Goal: Task Accomplishment & Management: Complete application form

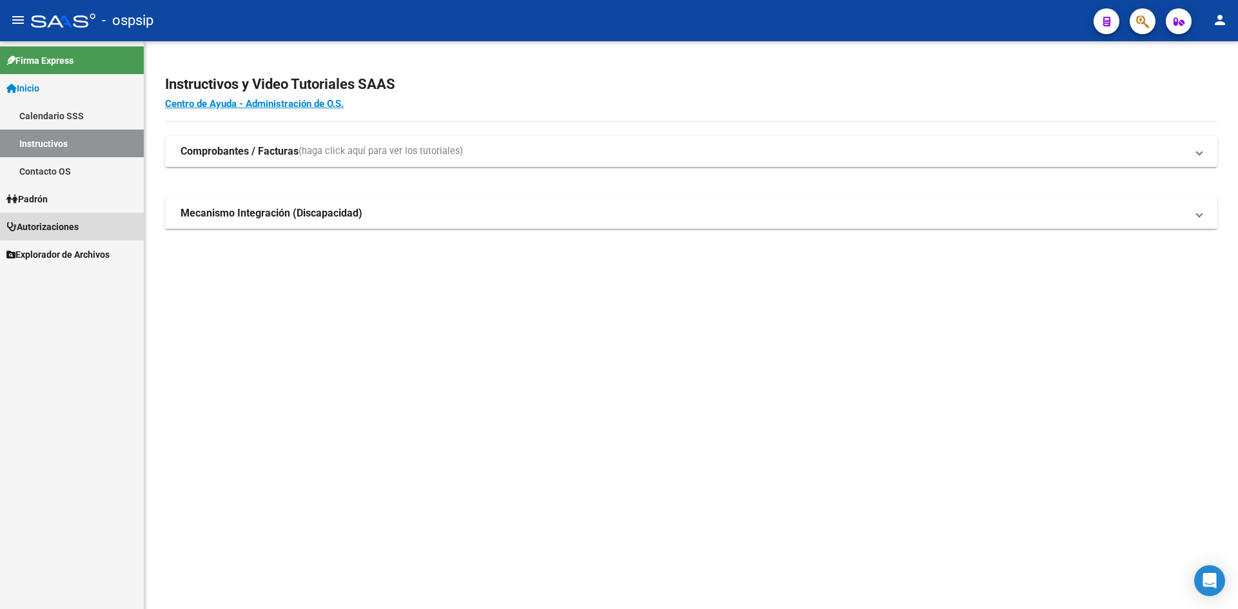
click at [51, 230] on span "Autorizaciones" at bounding box center [42, 227] width 72 height 14
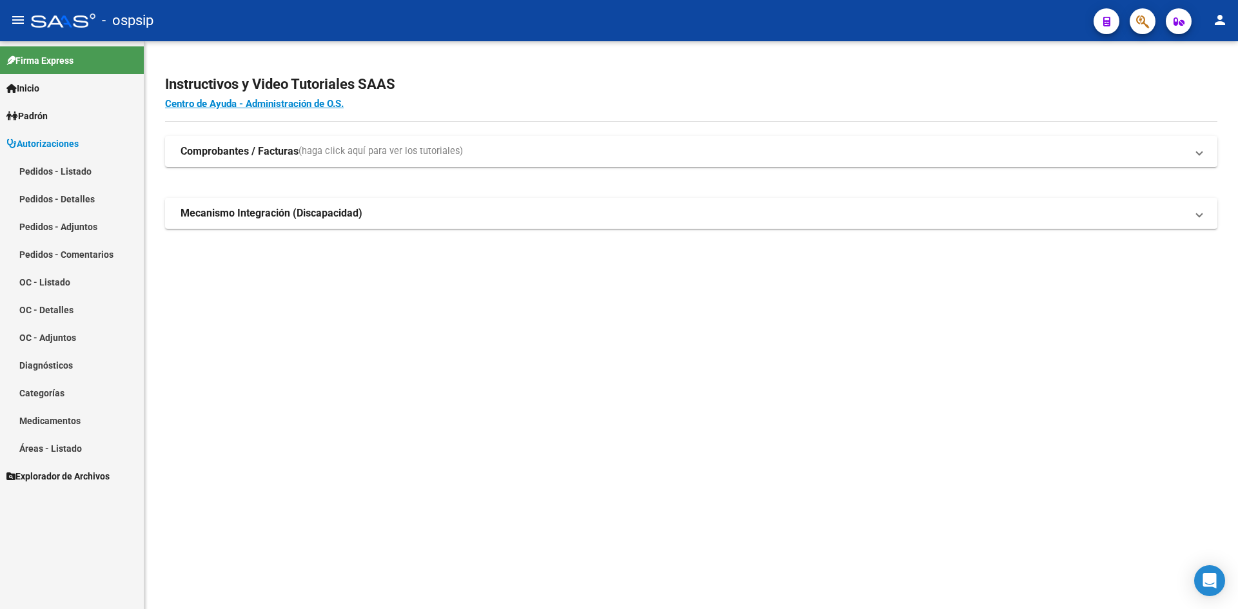
click at [74, 173] on link "Pedidos - Listado" at bounding box center [72, 171] width 144 height 28
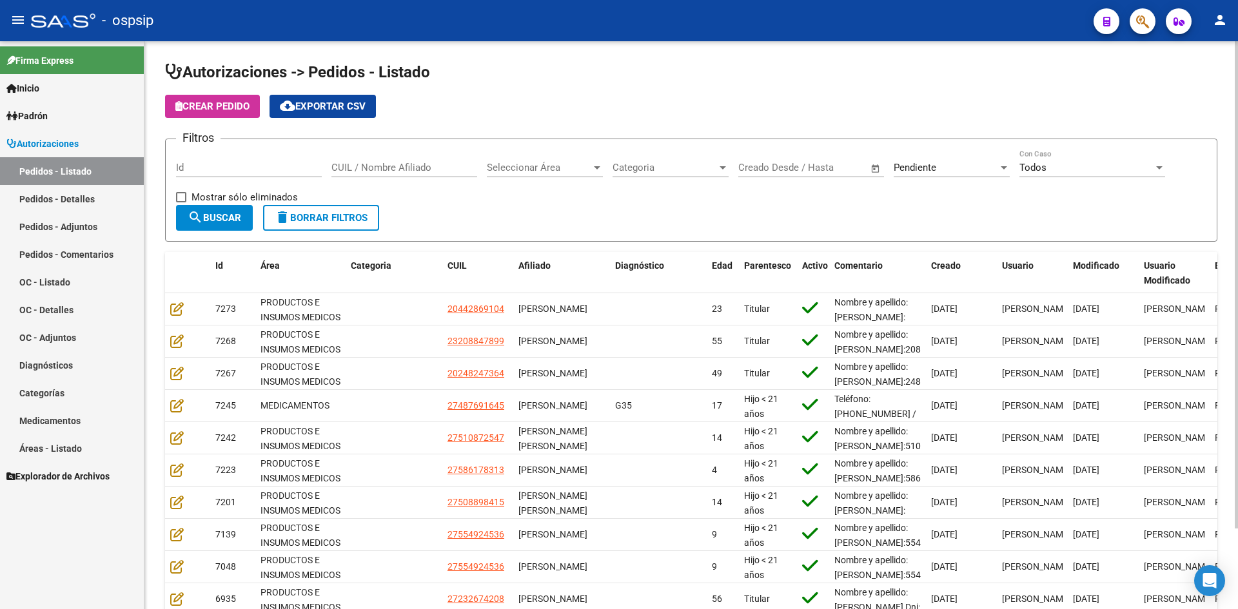
click at [913, 160] on div "Pendiente Seleccionar Estado" at bounding box center [952, 164] width 116 height 28
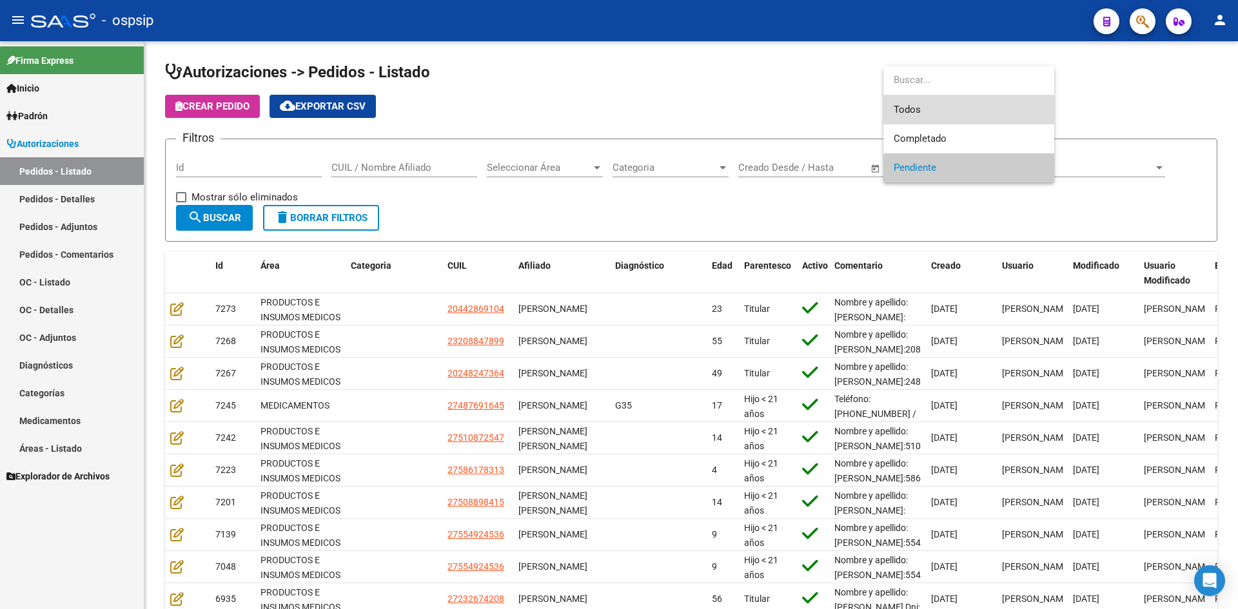
click at [915, 110] on span "Todos" at bounding box center [969, 109] width 150 height 29
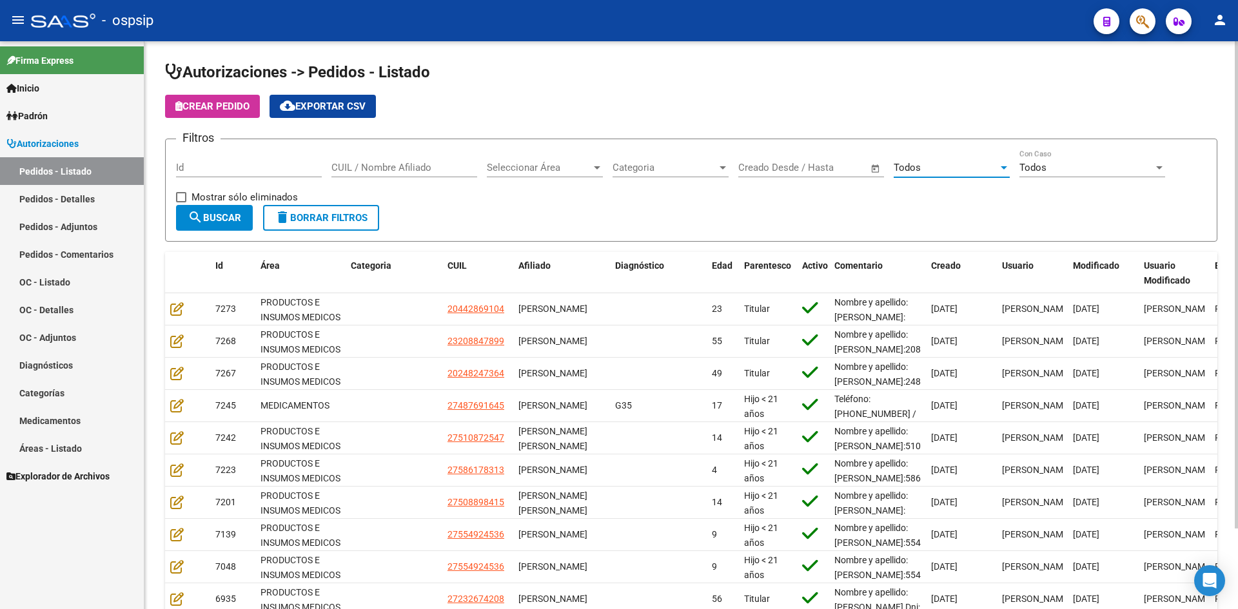
click at [228, 211] on button "search Buscar" at bounding box center [214, 218] width 77 height 26
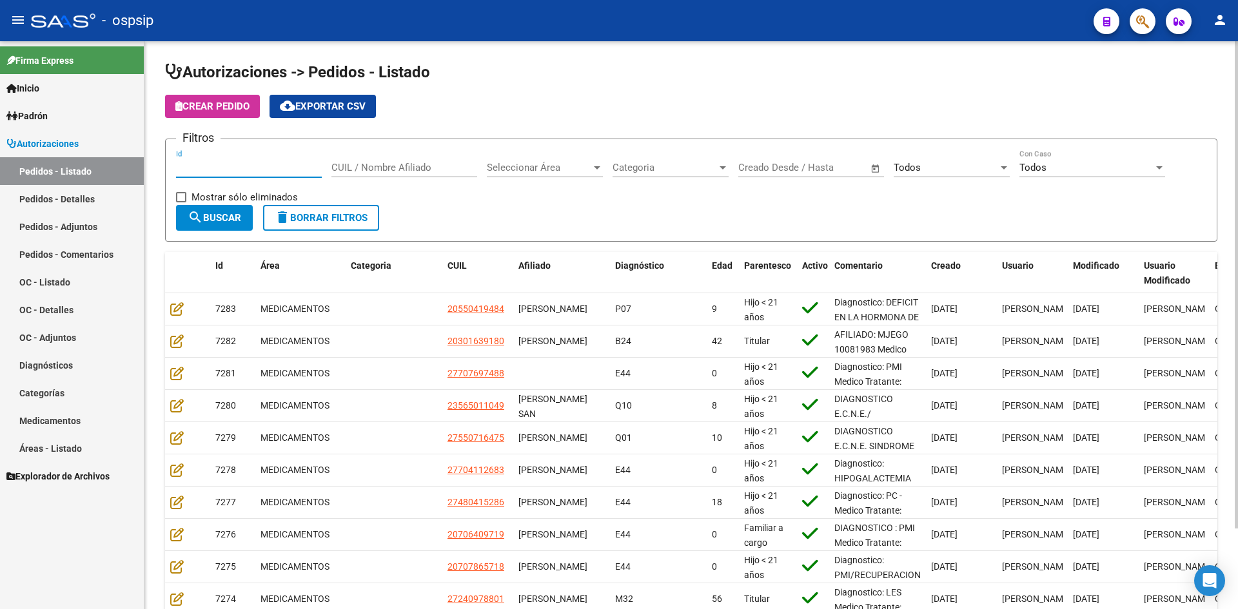
click at [275, 168] on input "Id" at bounding box center [249, 168] width 146 height 12
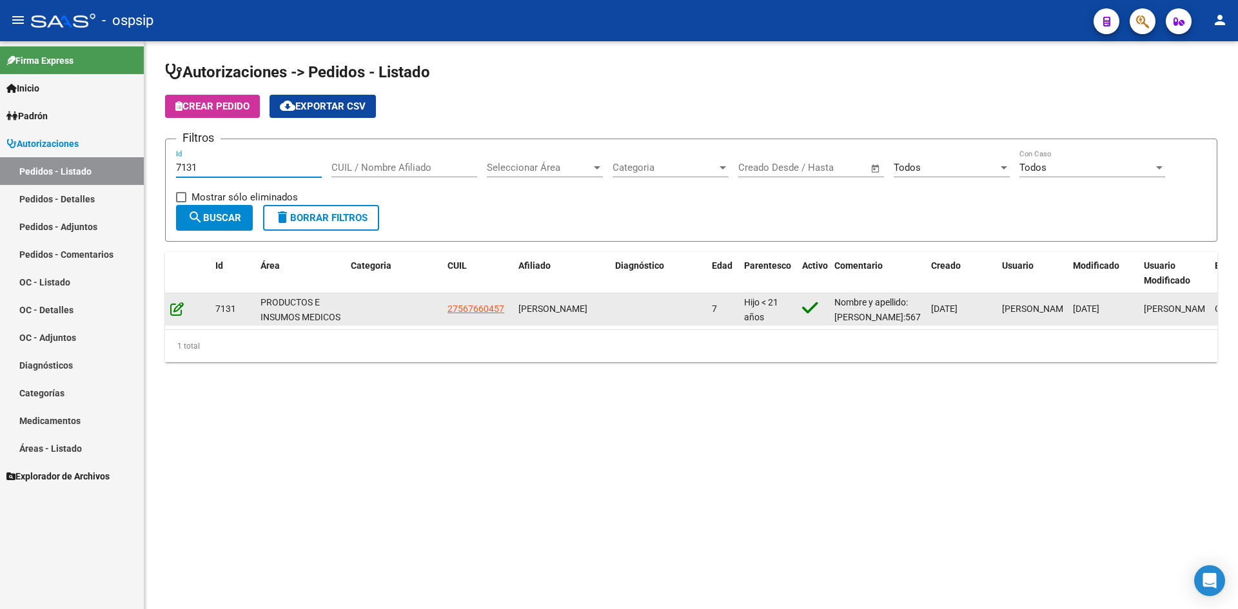
type input "7131"
click at [171, 311] on icon at bounding box center [177, 309] width 14 height 14
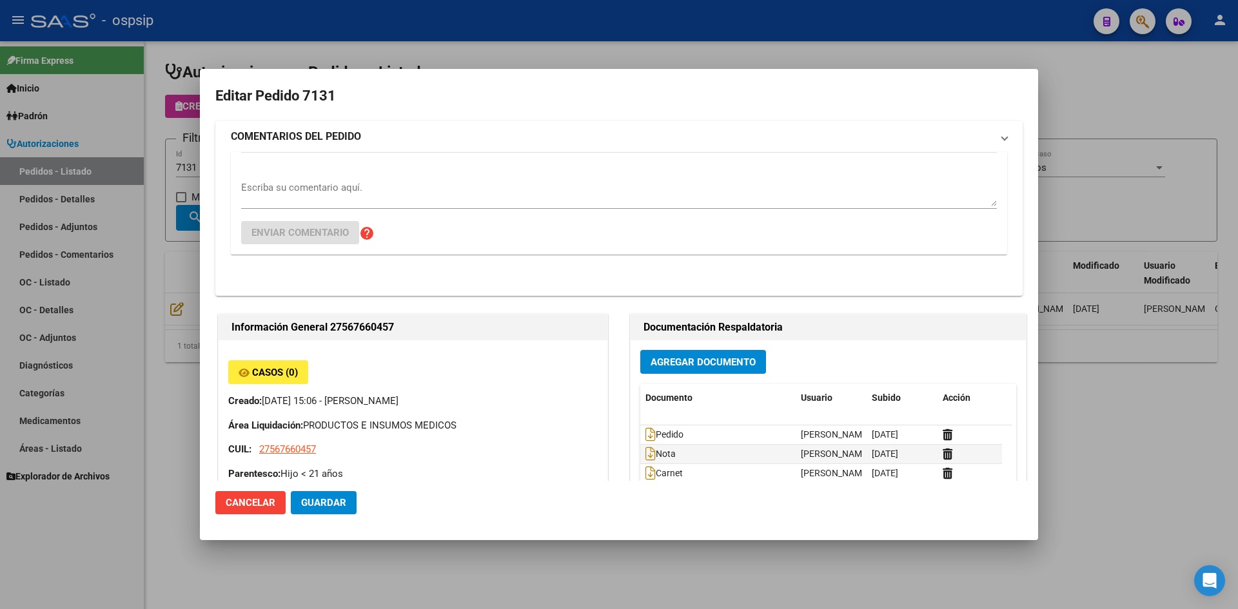
type input "Catamarca, [GEOGRAPHIC_DATA], CASA 19"
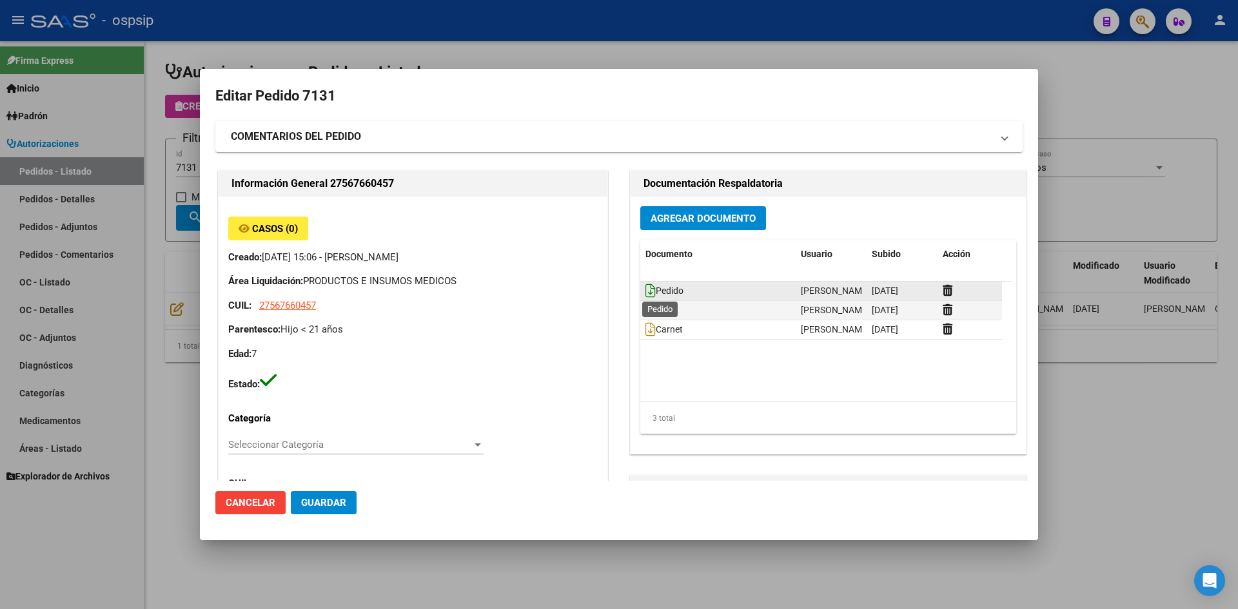
click at [645, 288] on icon at bounding box center [650, 291] width 10 height 14
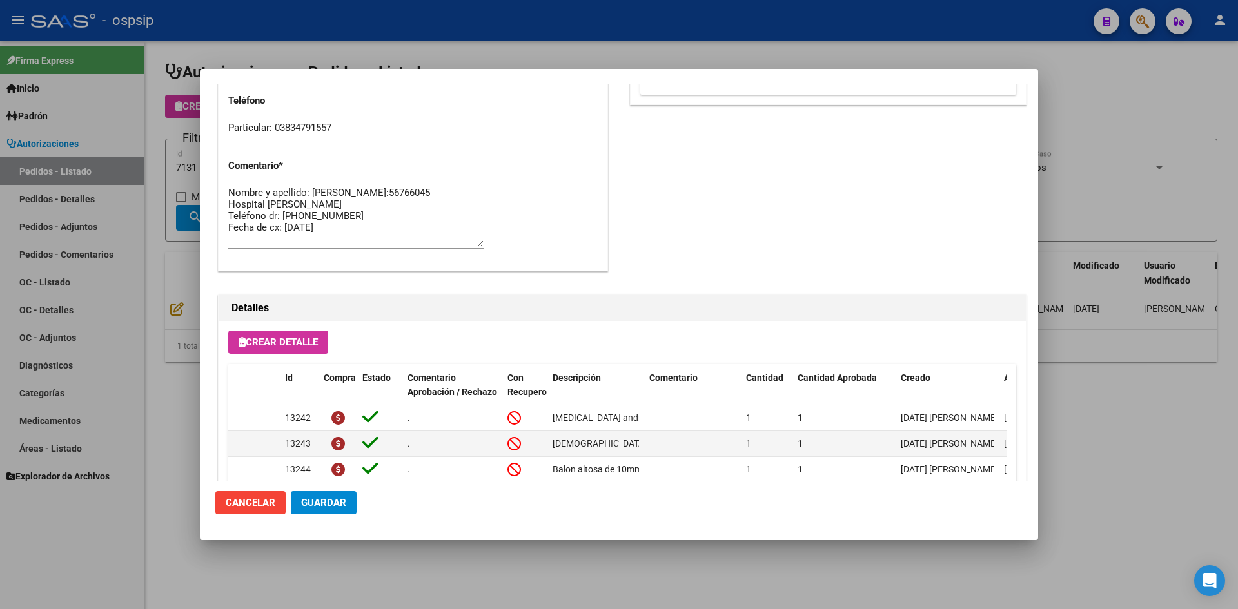
scroll to position [645, 0]
drag, startPoint x: 335, startPoint y: 239, endPoint x: 221, endPoint y: 192, distance: 123.2
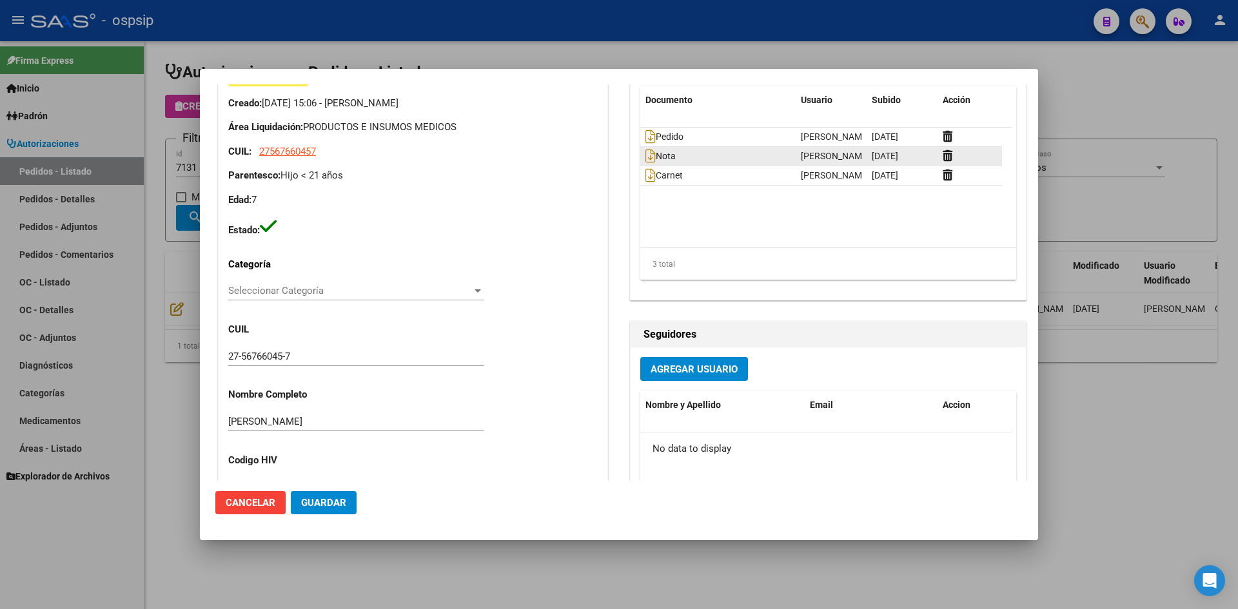
scroll to position [129, 0]
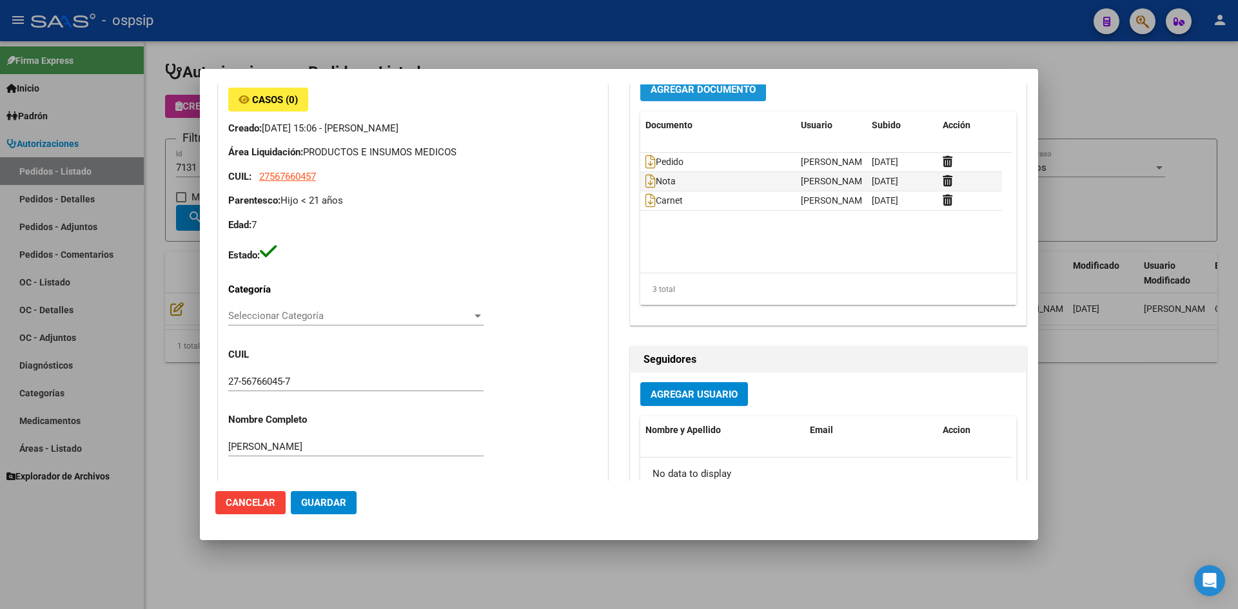
click at [665, 90] on span "Agregar Documento" at bounding box center [703, 90] width 105 height 12
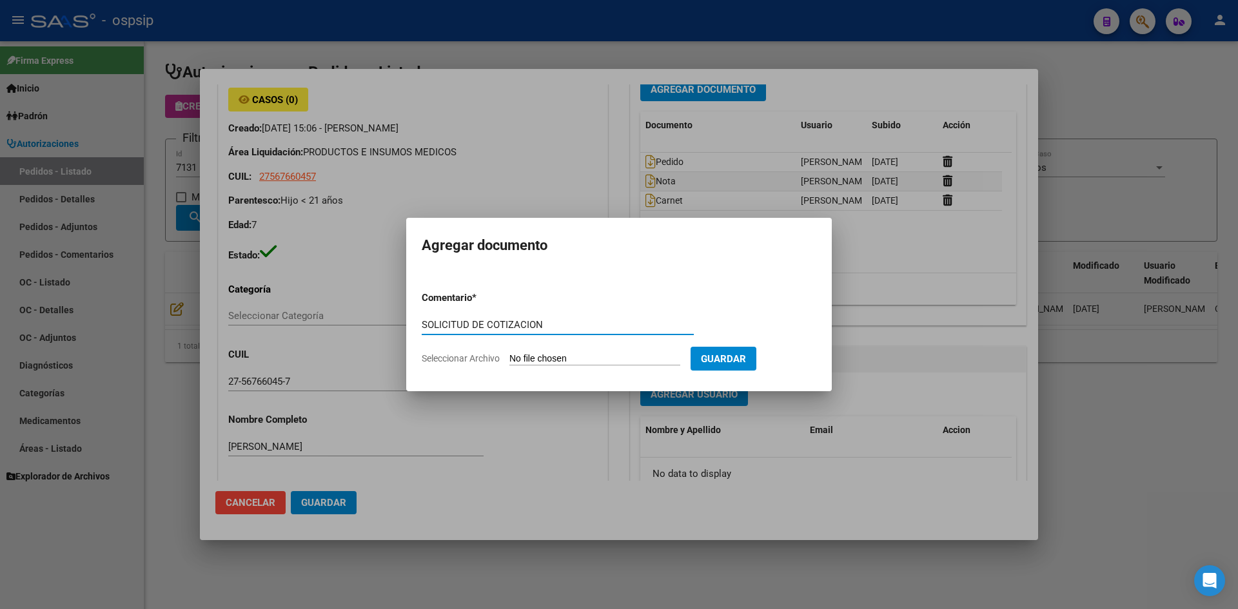
type input "SOLICITUD DE COTIZACION"
click at [509, 353] on input "Seleccionar Archivo" at bounding box center [594, 359] width 171 height 12
type input "C:\fakepath\SOLICITUD DE COTIZACION N°7131.pdf"
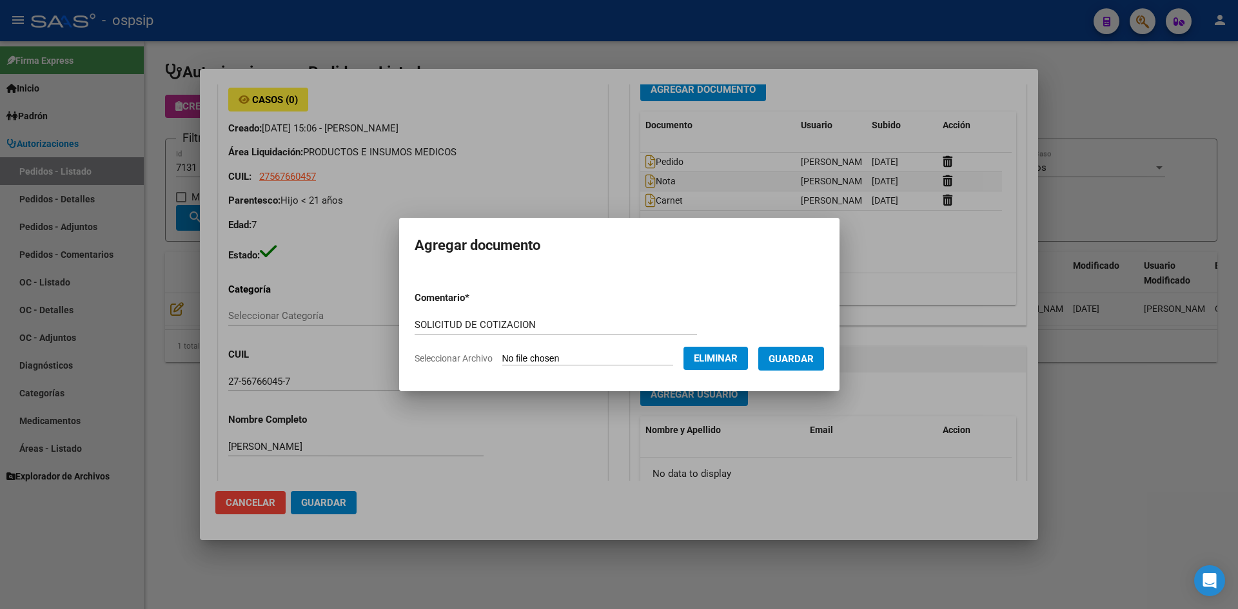
click at [782, 353] on span "Guardar" at bounding box center [791, 359] width 45 height 12
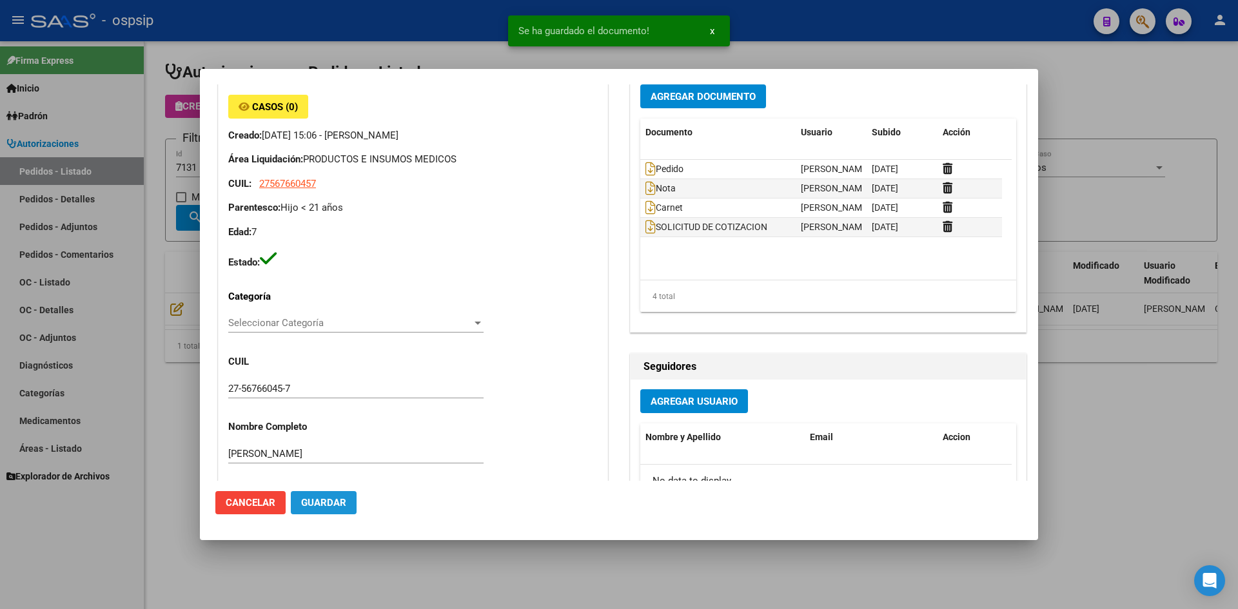
click at [311, 500] on span "Guardar" at bounding box center [323, 503] width 45 height 12
click at [468, 48] on div at bounding box center [619, 304] width 1238 height 609
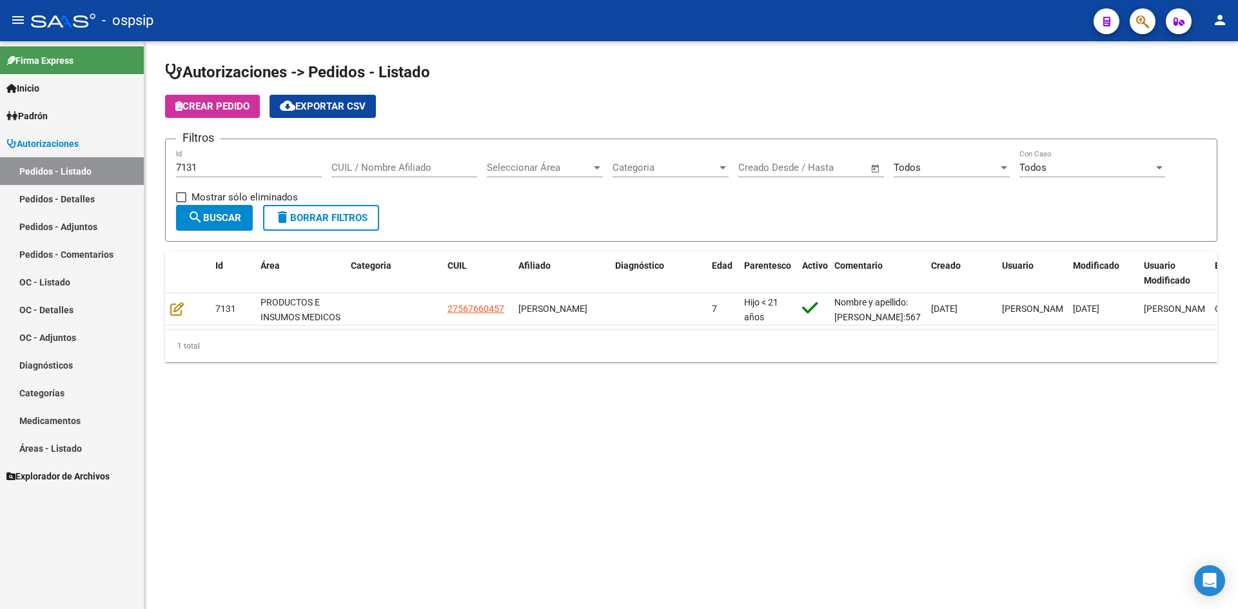
click at [252, 166] on input "7131" at bounding box center [249, 168] width 146 height 12
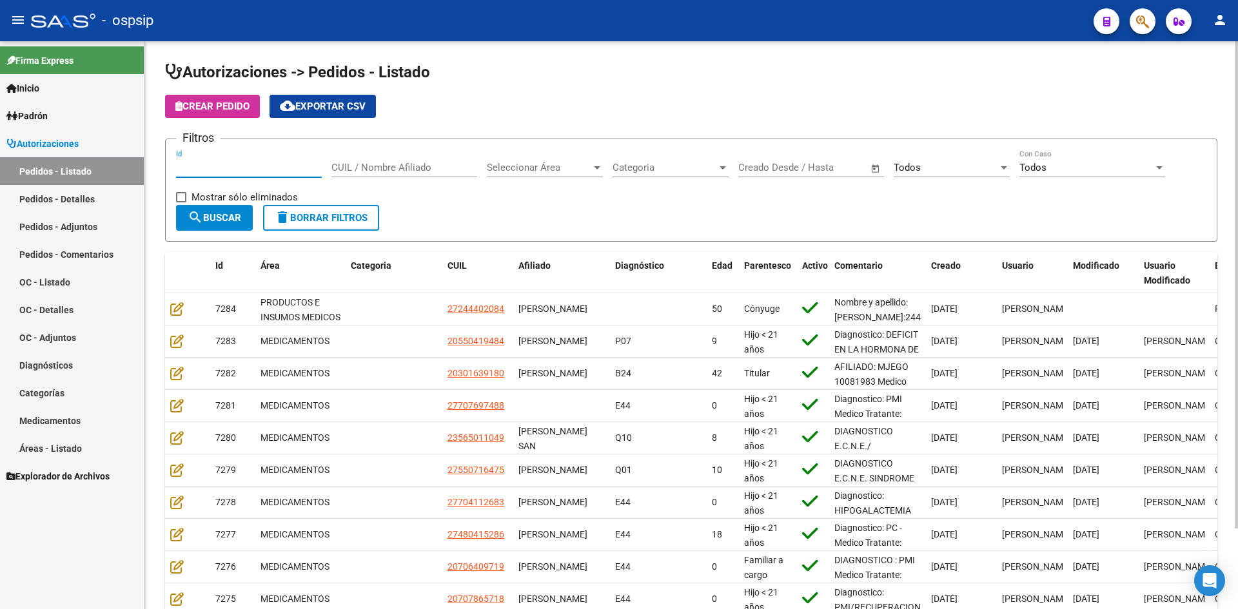
click at [930, 162] on div "Todos" at bounding box center [946, 168] width 104 height 12
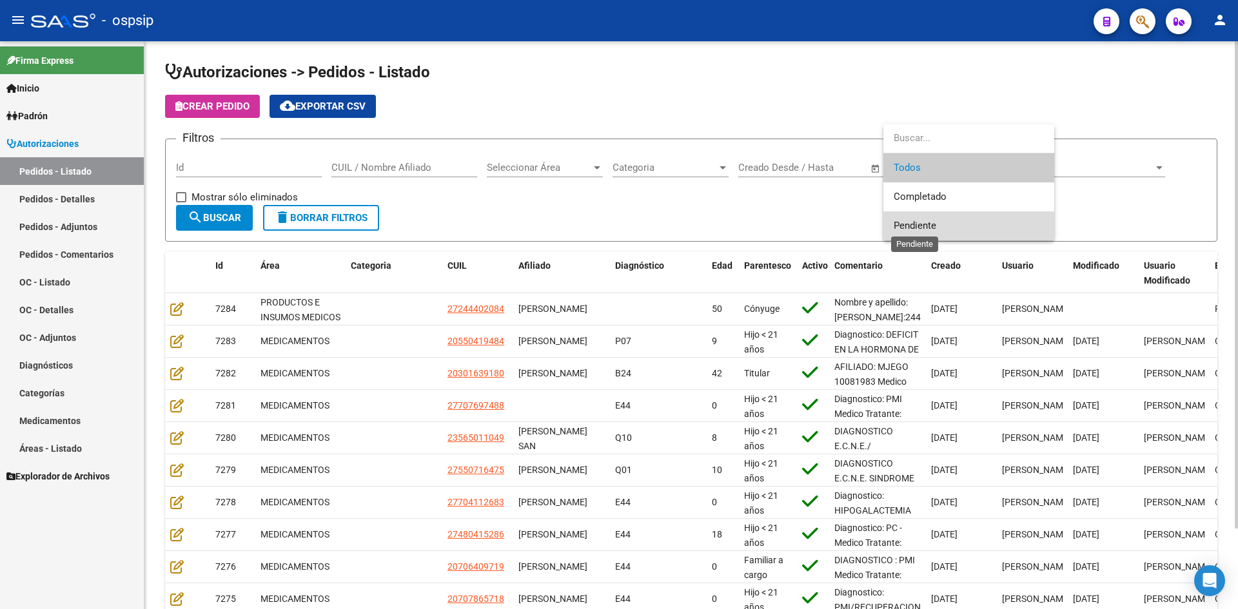
click at [934, 222] on span "Pendiente" at bounding box center [915, 226] width 43 height 12
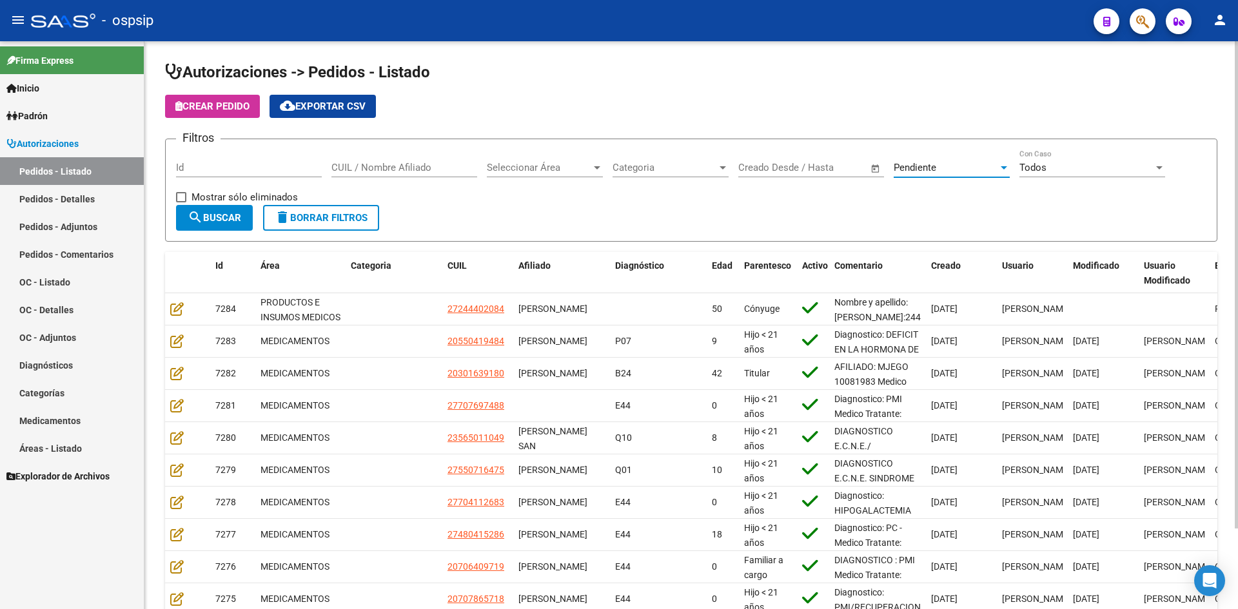
click at [186, 222] on button "search Buscar" at bounding box center [214, 218] width 77 height 26
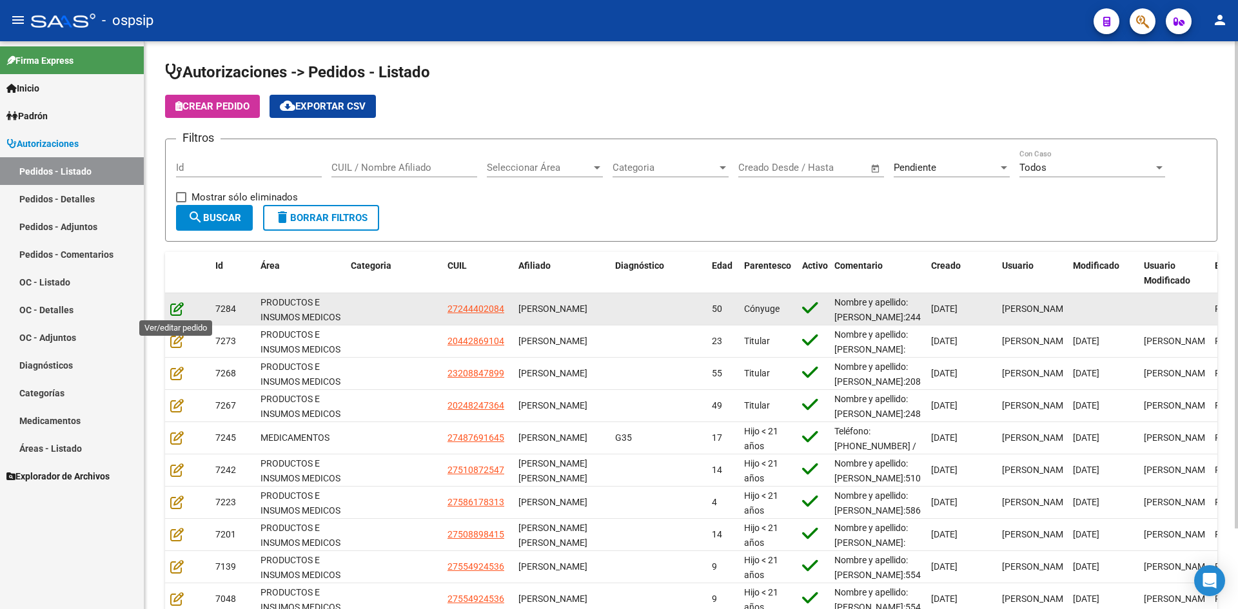
click at [174, 306] on icon at bounding box center [177, 309] width 14 height 14
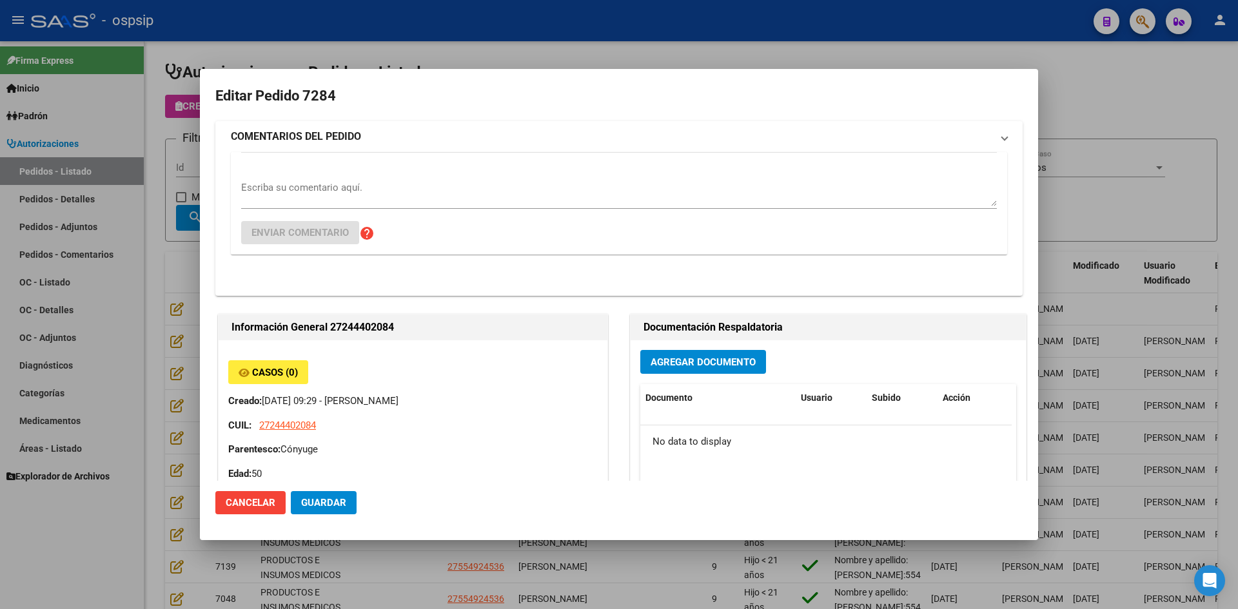
type input "[GEOGRAPHIC_DATA], PRESIDENTE DERQ, DINAMARCA 422"
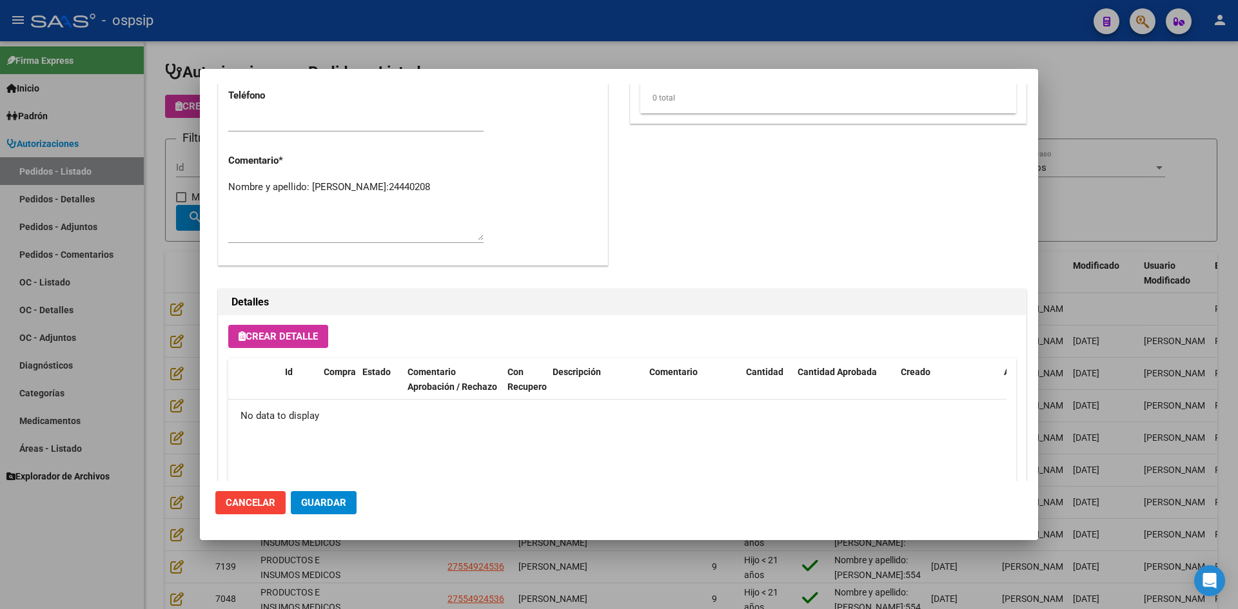
scroll to position [738, 0]
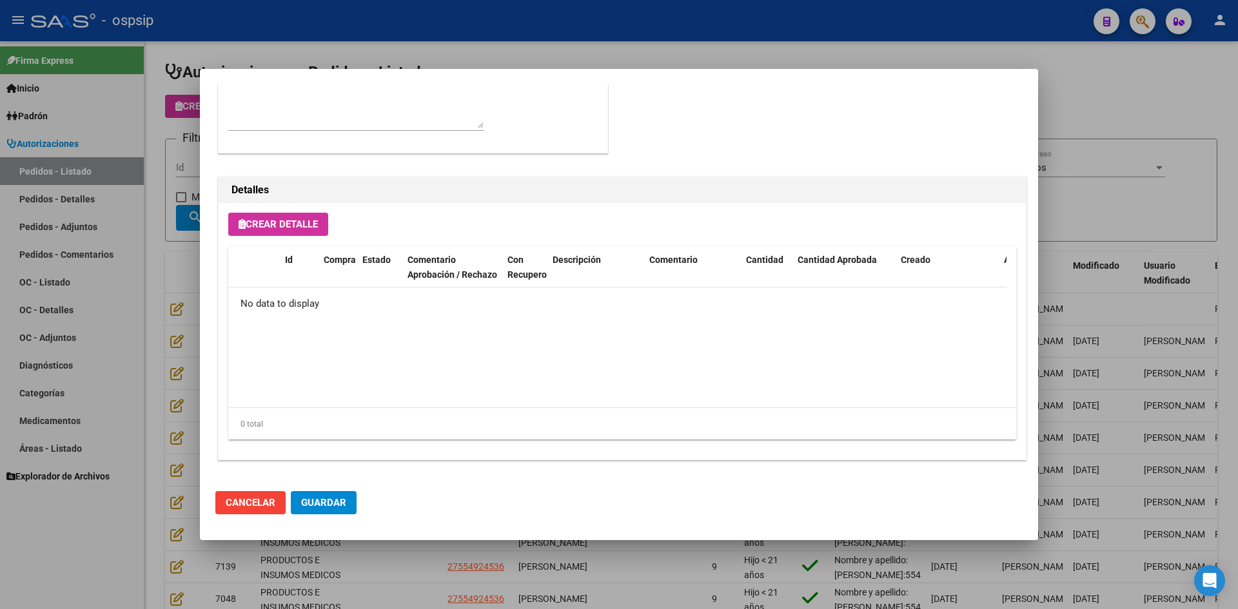
click at [149, 375] on div at bounding box center [619, 304] width 1238 height 609
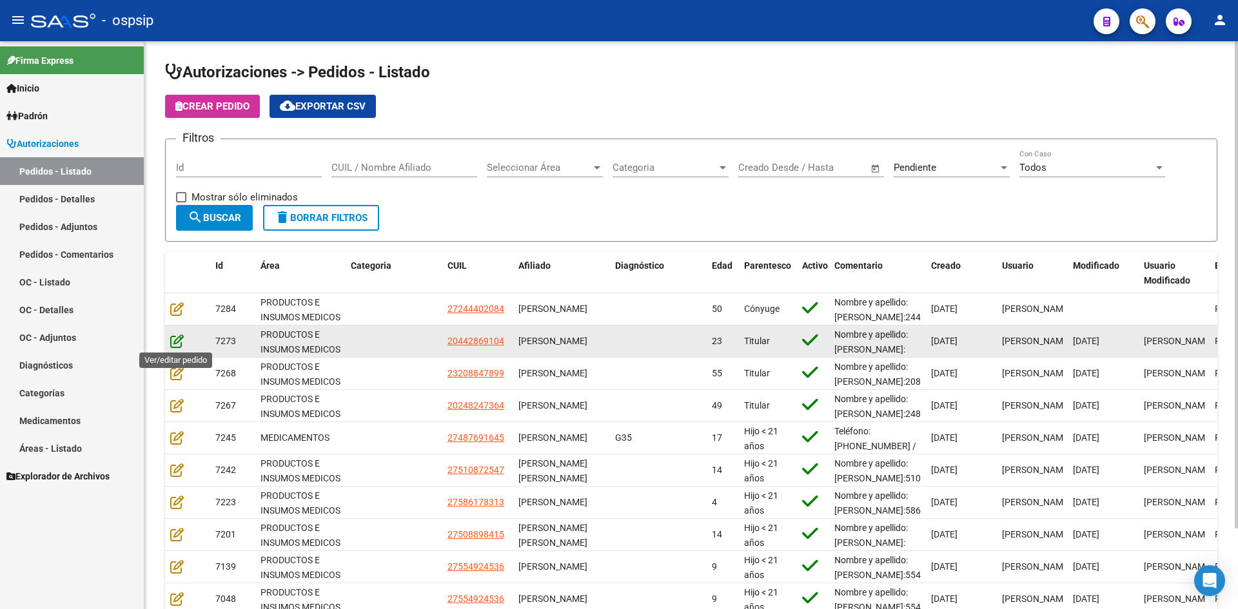
click at [177, 334] on icon at bounding box center [177, 341] width 14 height 14
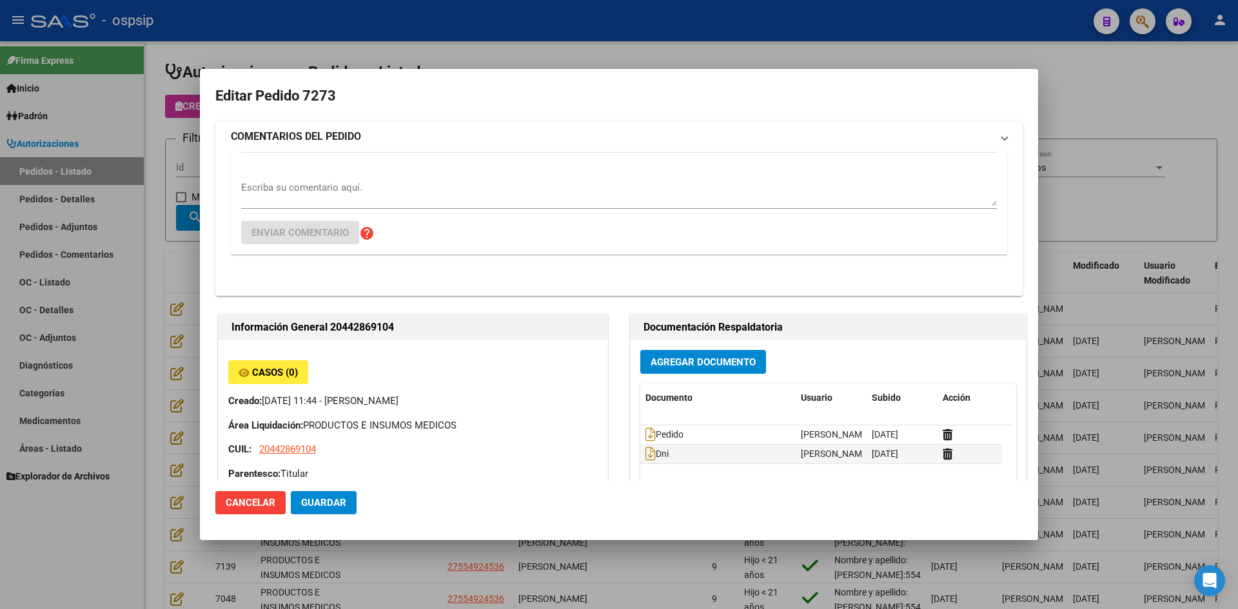
type input "[GEOGRAPHIC_DATA], [PERSON_NAME], [PERSON_NAME] 3502"
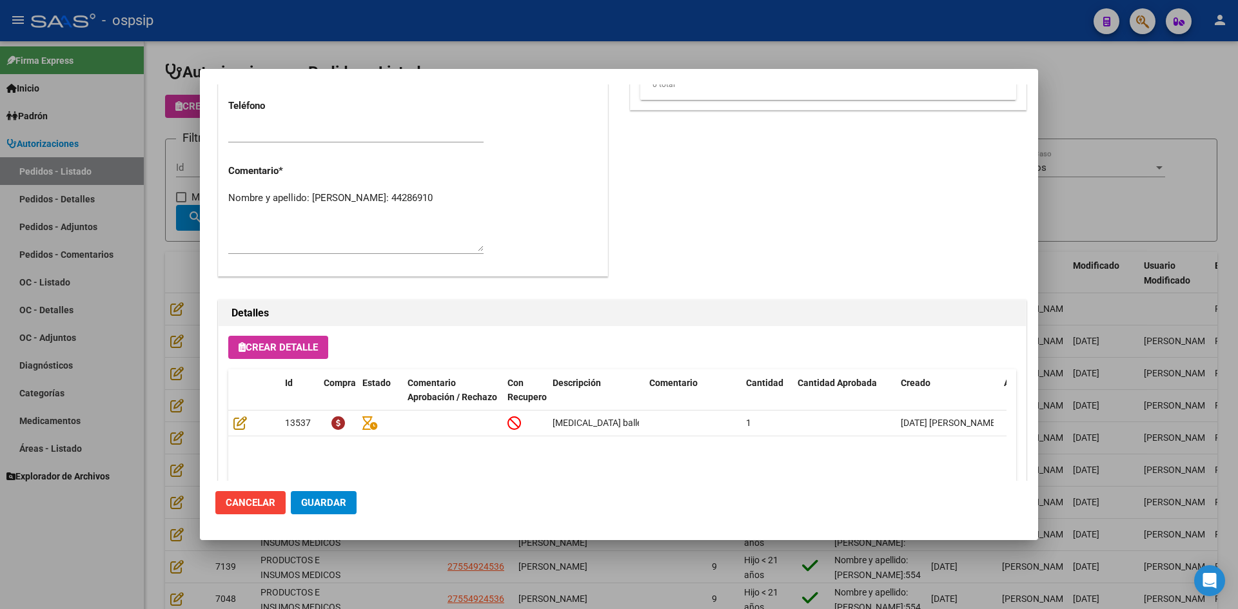
scroll to position [645, 0]
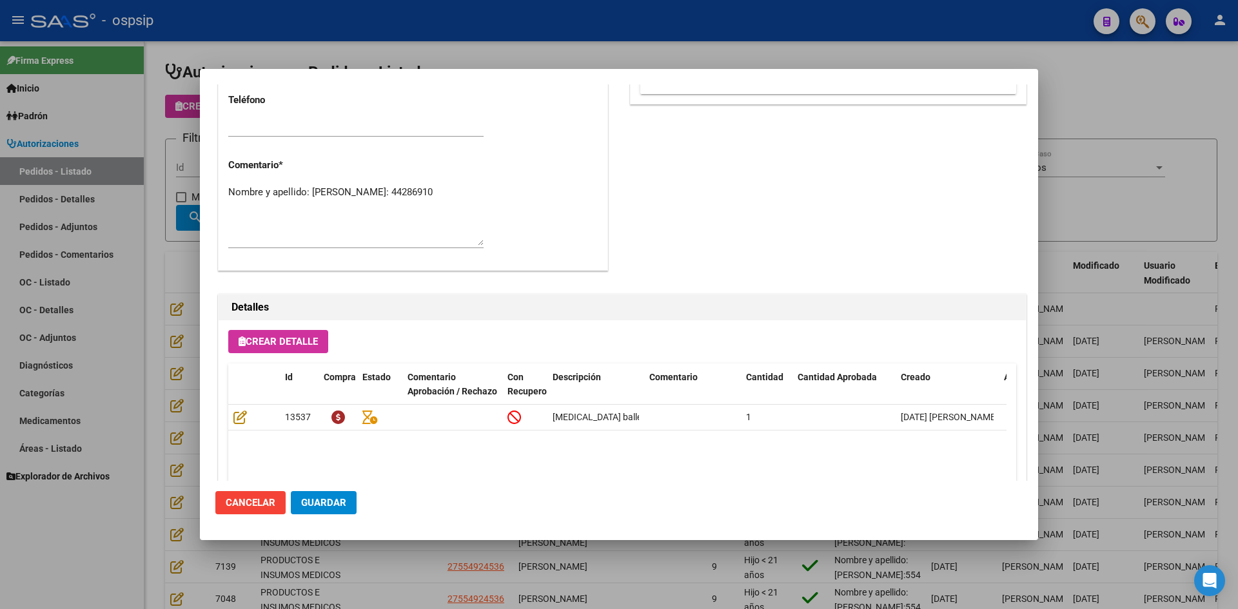
click at [148, 394] on div at bounding box center [619, 304] width 1238 height 609
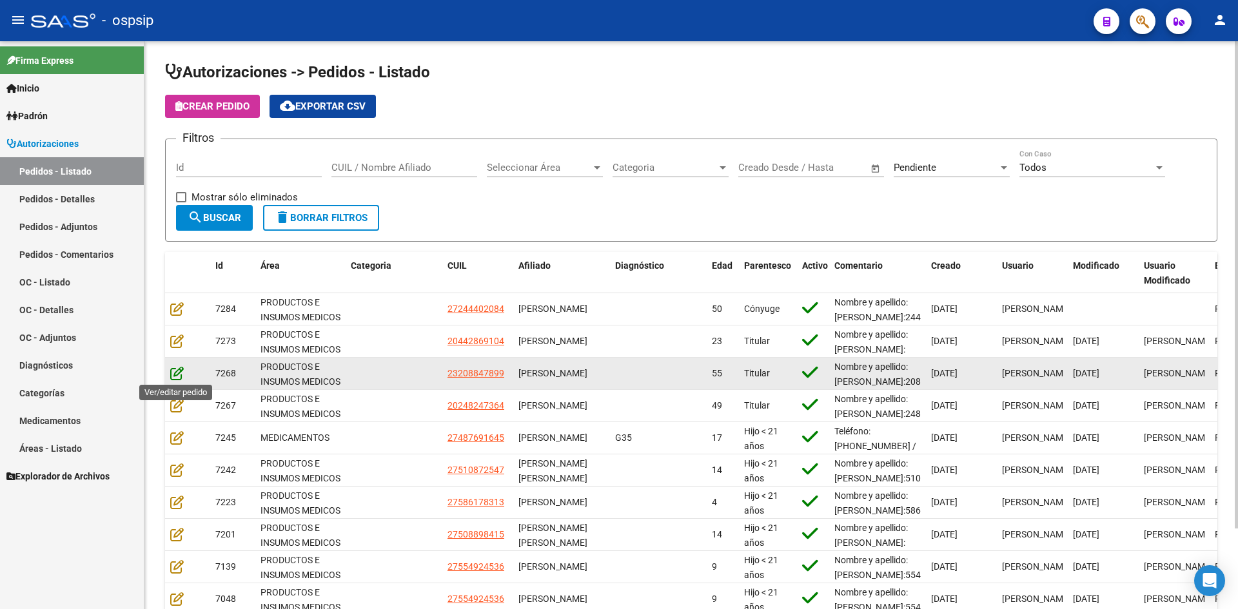
click at [177, 374] on icon at bounding box center [177, 373] width 14 height 14
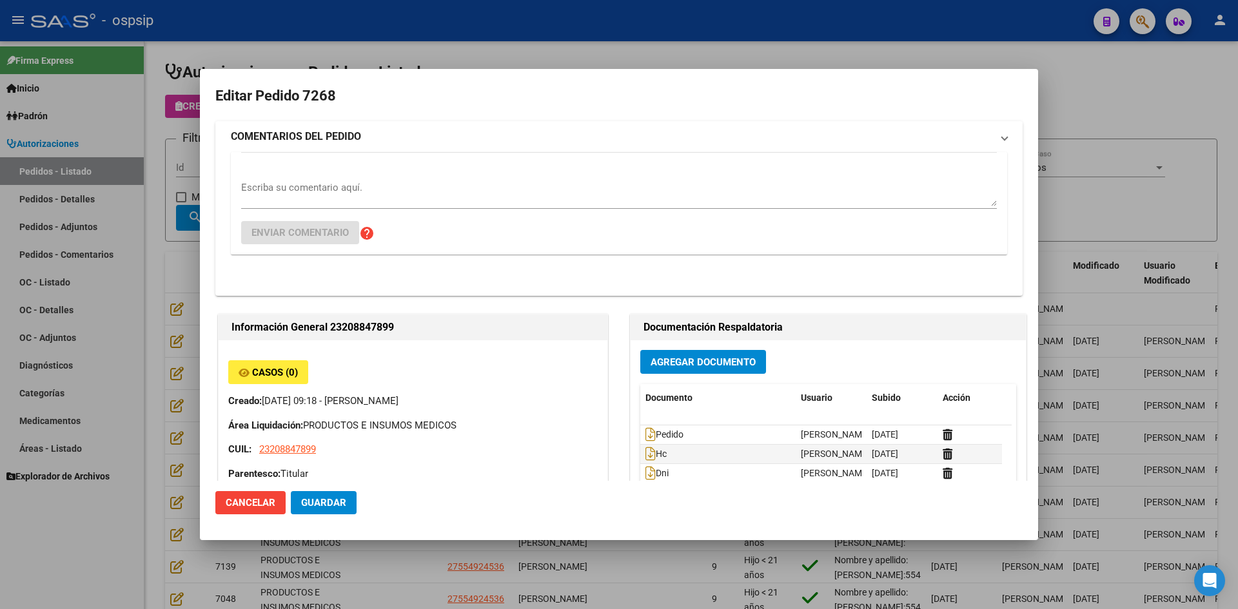
type input "[GEOGRAPHIC_DATA], EL JAGÜEL, [DATE][PERSON_NAME]"
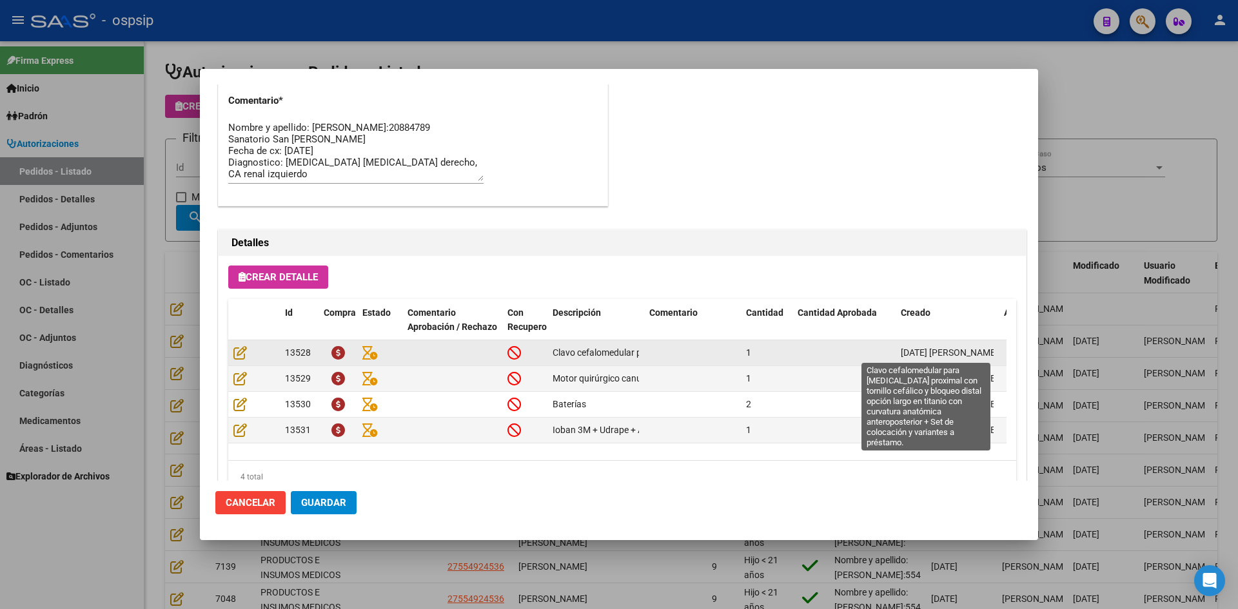
scroll to position [762, 0]
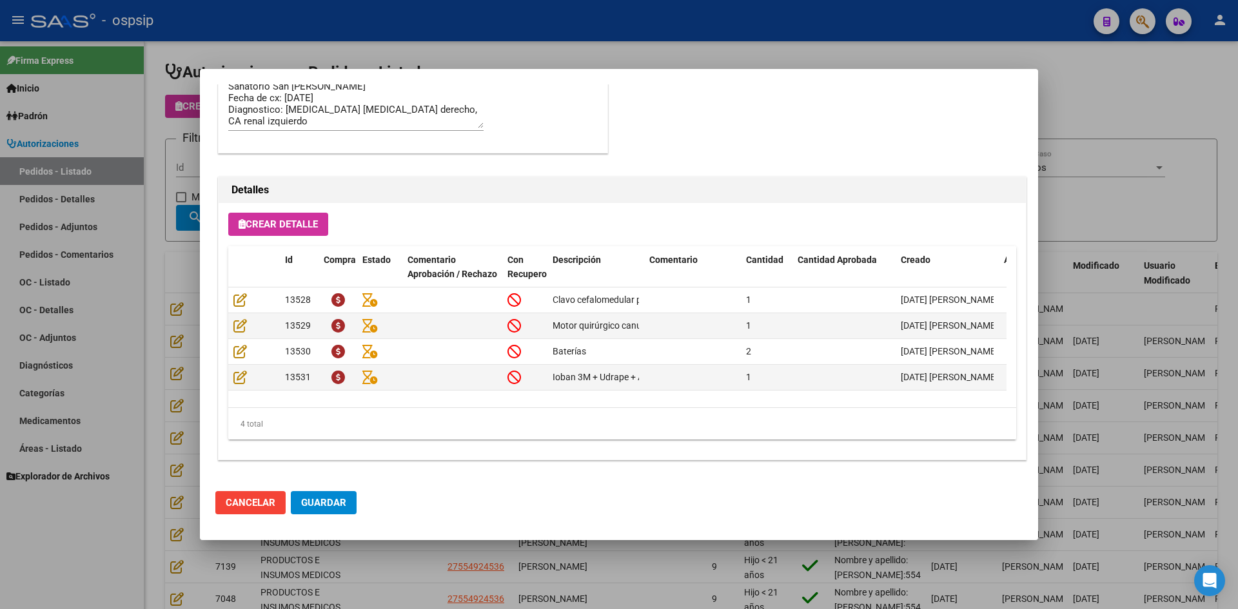
click at [145, 419] on div at bounding box center [619, 304] width 1238 height 609
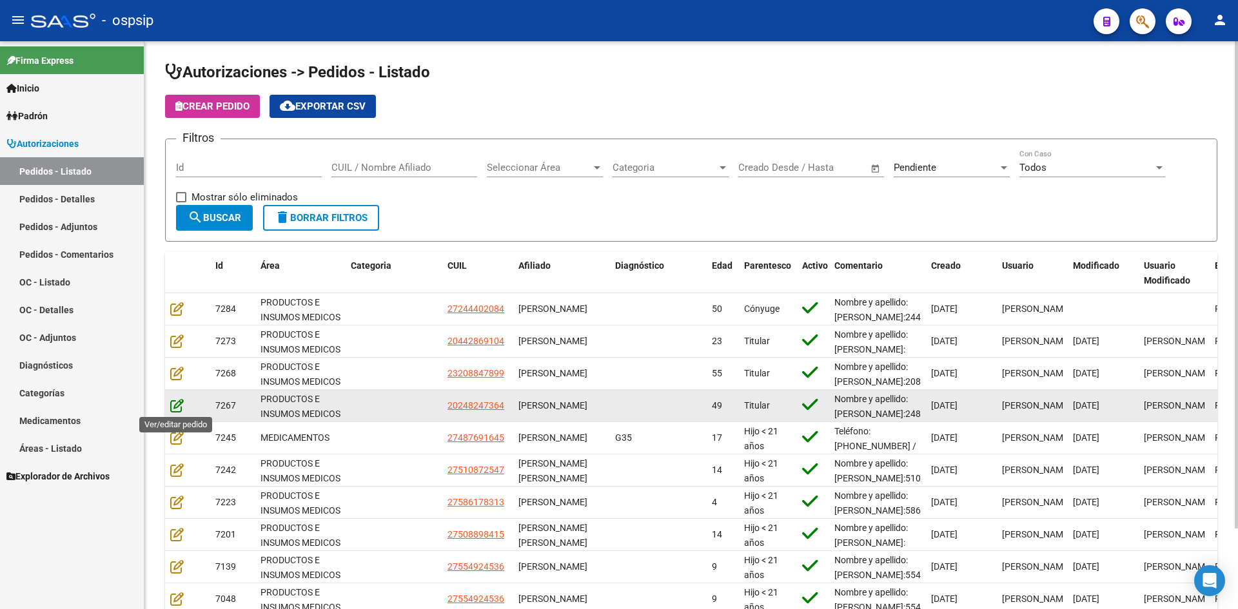
click at [178, 406] on icon at bounding box center [177, 405] width 14 height 14
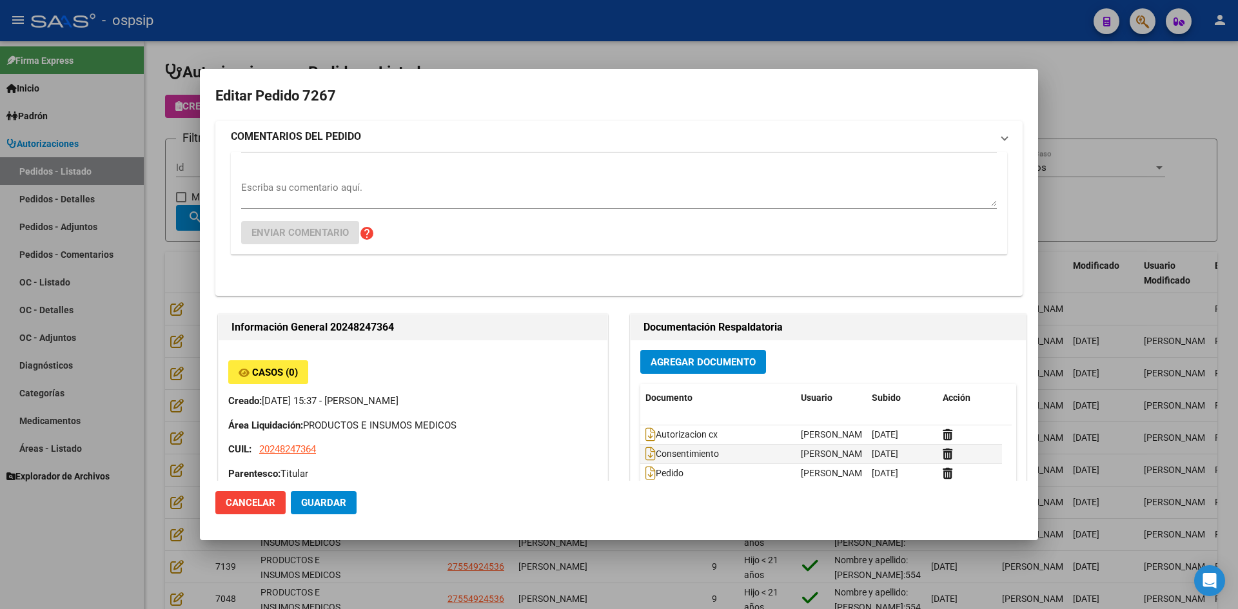
type input "[GEOGRAPHIC_DATA], [GEOGRAPHIC_DATA], [DOMAIN_NAME] Y P. UNIDAS ENTR 1 ED 4, Pi…"
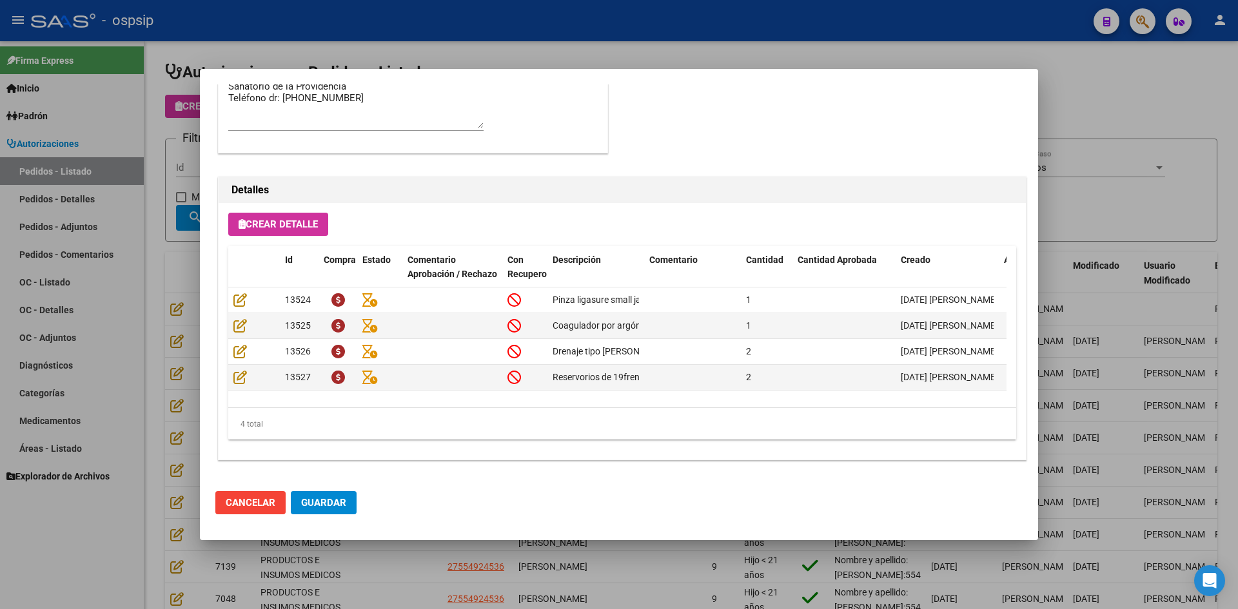
click at [148, 409] on div at bounding box center [619, 304] width 1238 height 609
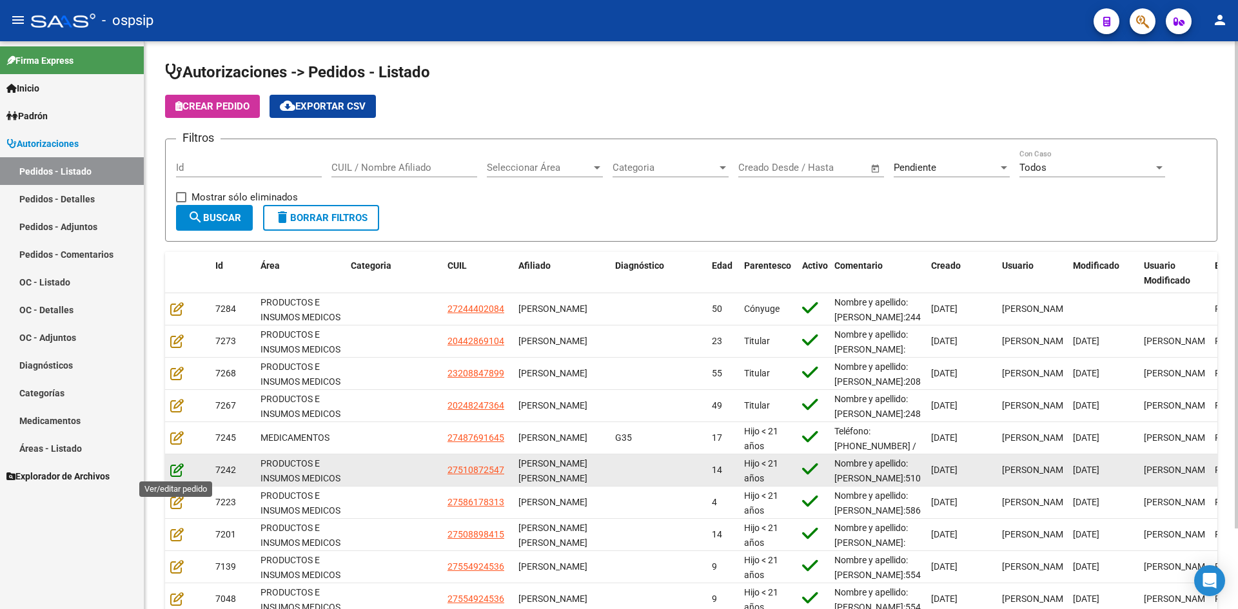
click at [173, 464] on icon at bounding box center [177, 470] width 14 height 14
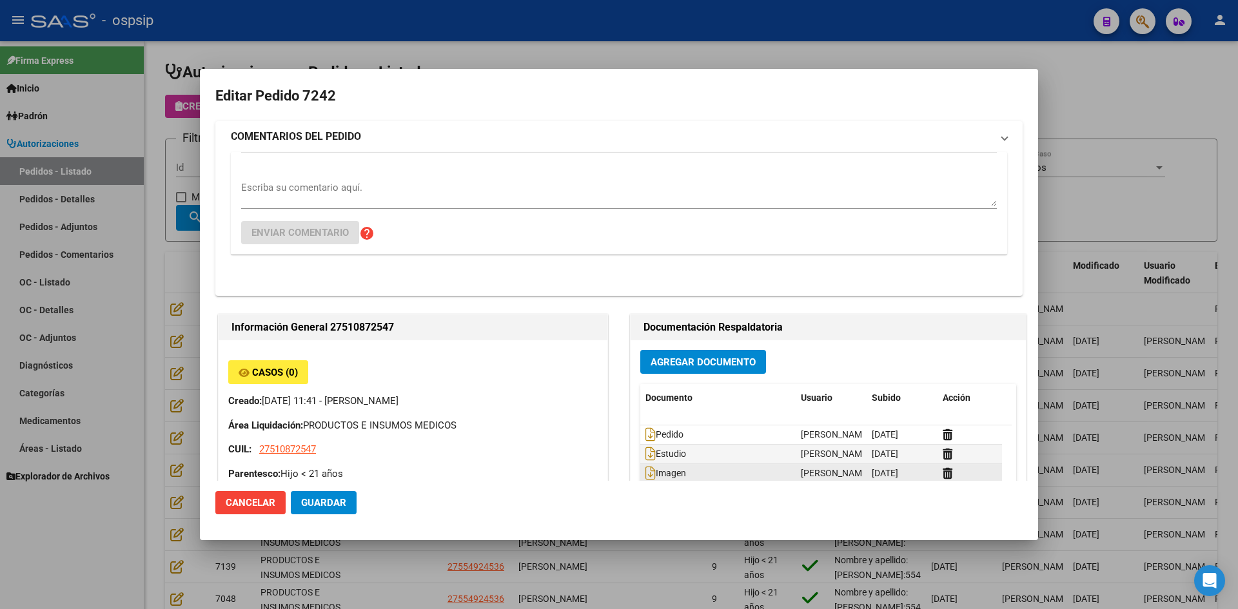
type input "[PERSON_NAME]"
type input "[GEOGRAPHIC_DATA], [GEOGRAPHIC_DATA], MZA 29 LOTE 3 BÊ SIG 0"
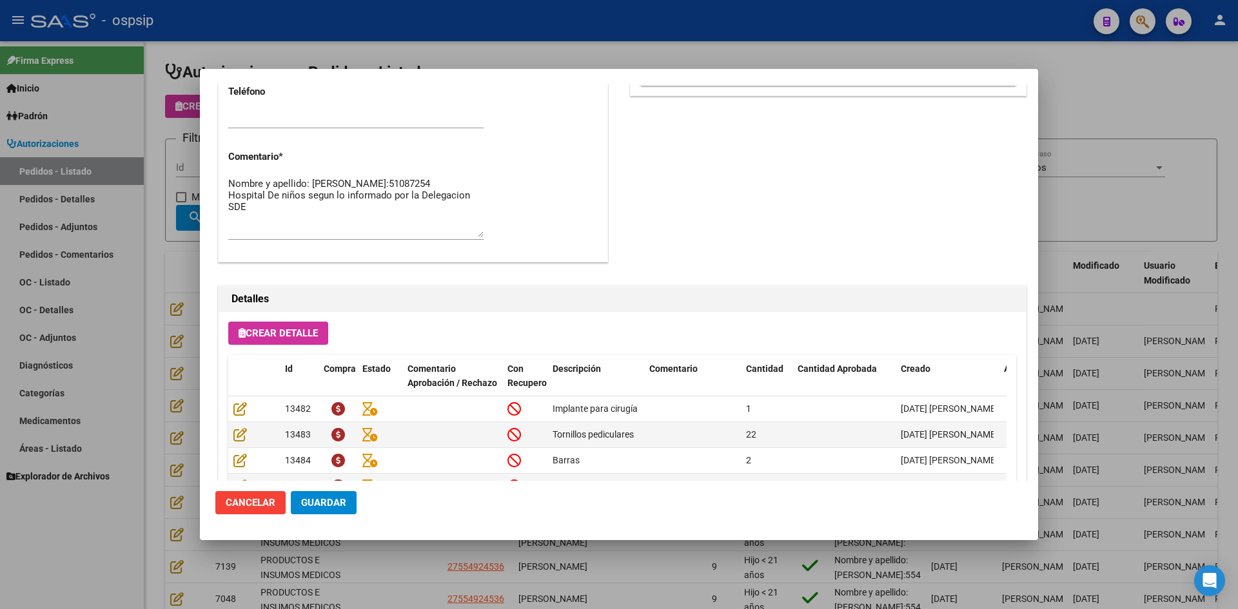
scroll to position [633, 0]
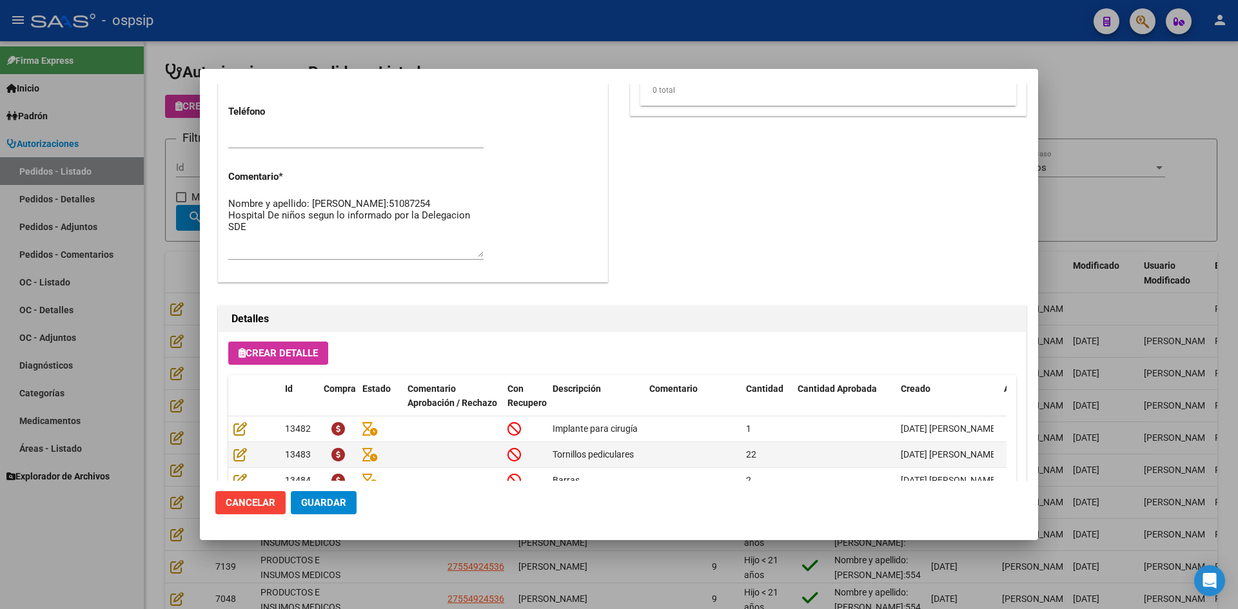
click at [150, 331] on div at bounding box center [619, 304] width 1238 height 609
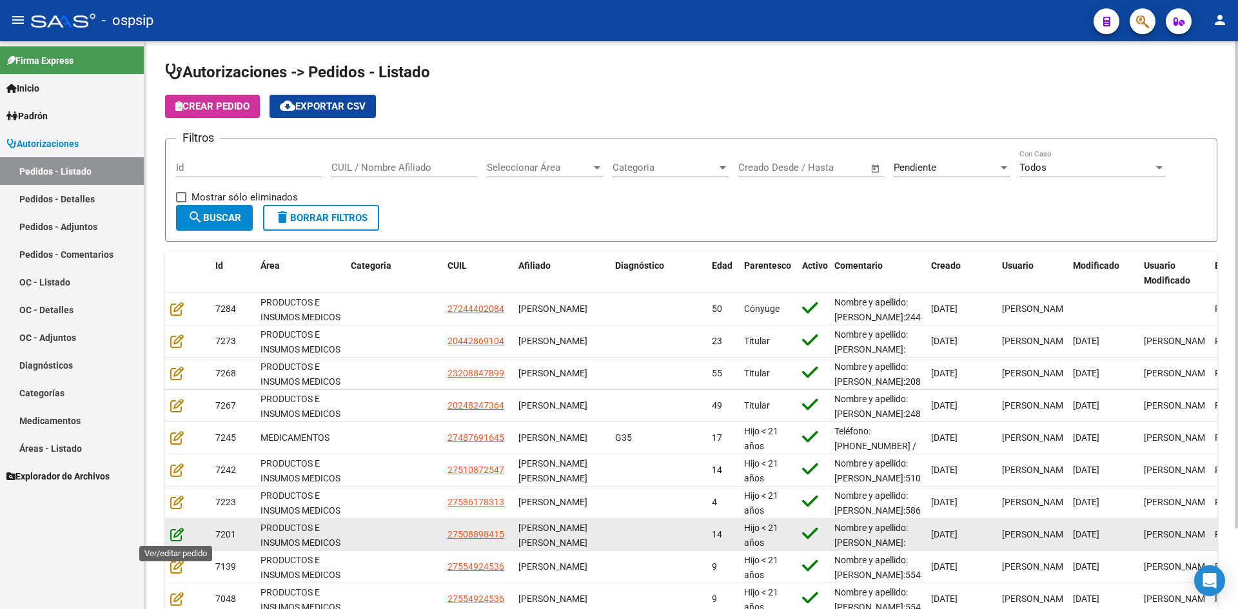
click at [173, 527] on icon at bounding box center [177, 534] width 14 height 14
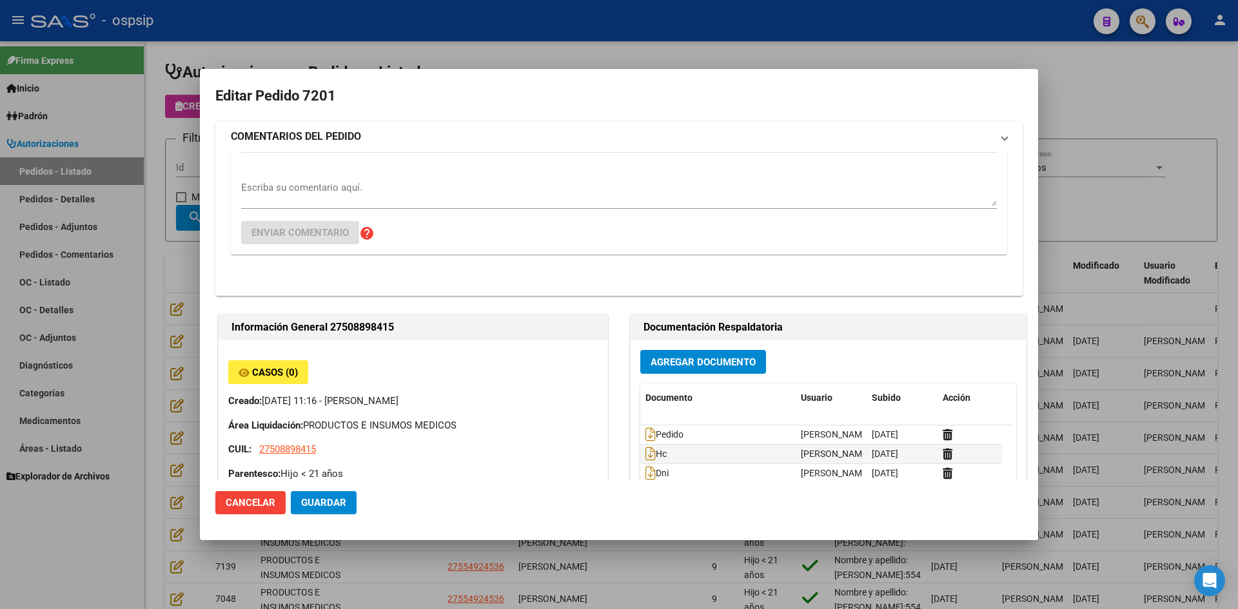
type input "[PERSON_NAME] [PERSON_NAME]"
type input "[GEOGRAPHIC_DATA], [GEOGRAPHIC_DATA], [GEOGRAPHIC_DATA] 3455"
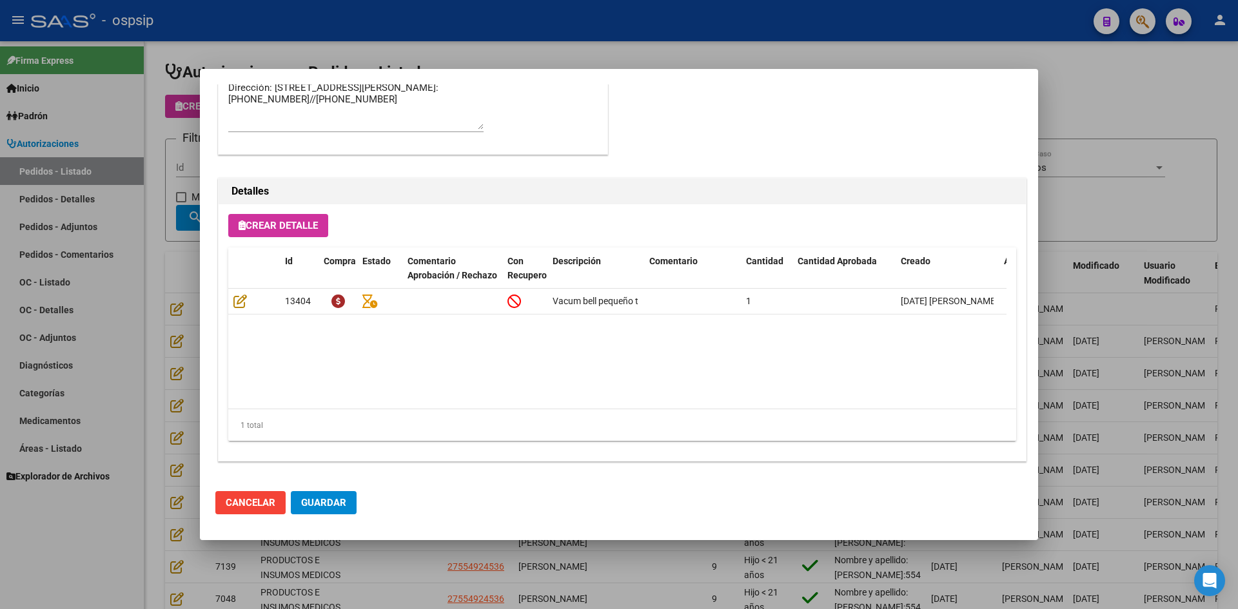
scroll to position [762, 0]
click at [424, 26] on div at bounding box center [619, 304] width 1238 height 609
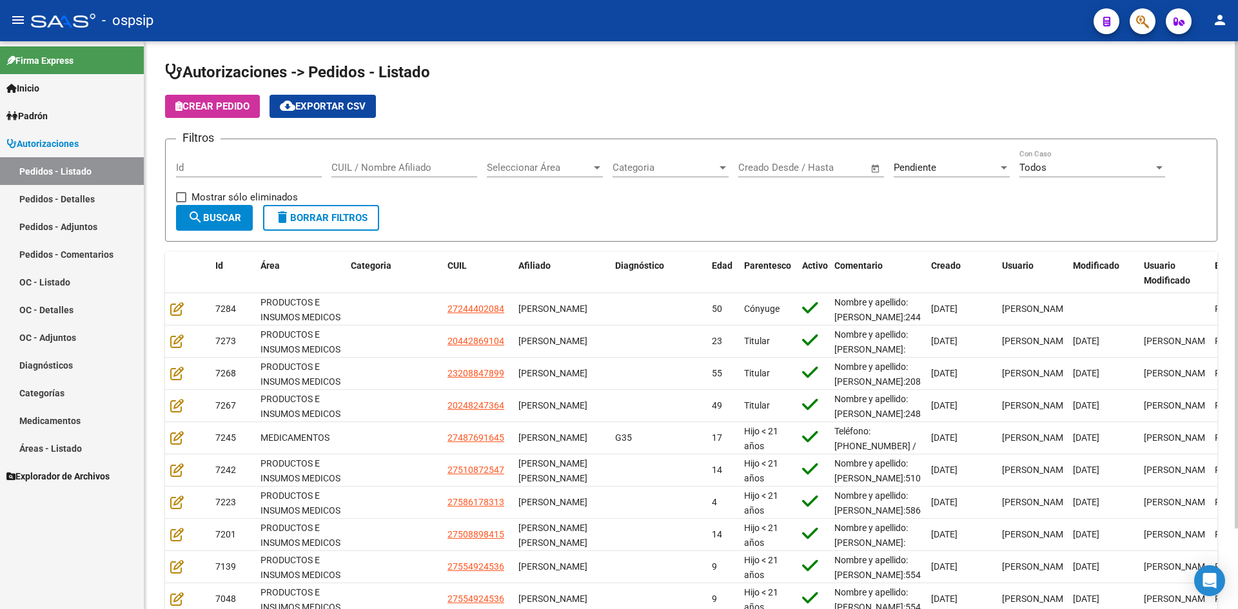
click at [217, 169] on input "Id" at bounding box center [249, 168] width 146 height 12
click at [929, 171] on span "Pendiente" at bounding box center [915, 168] width 43 height 12
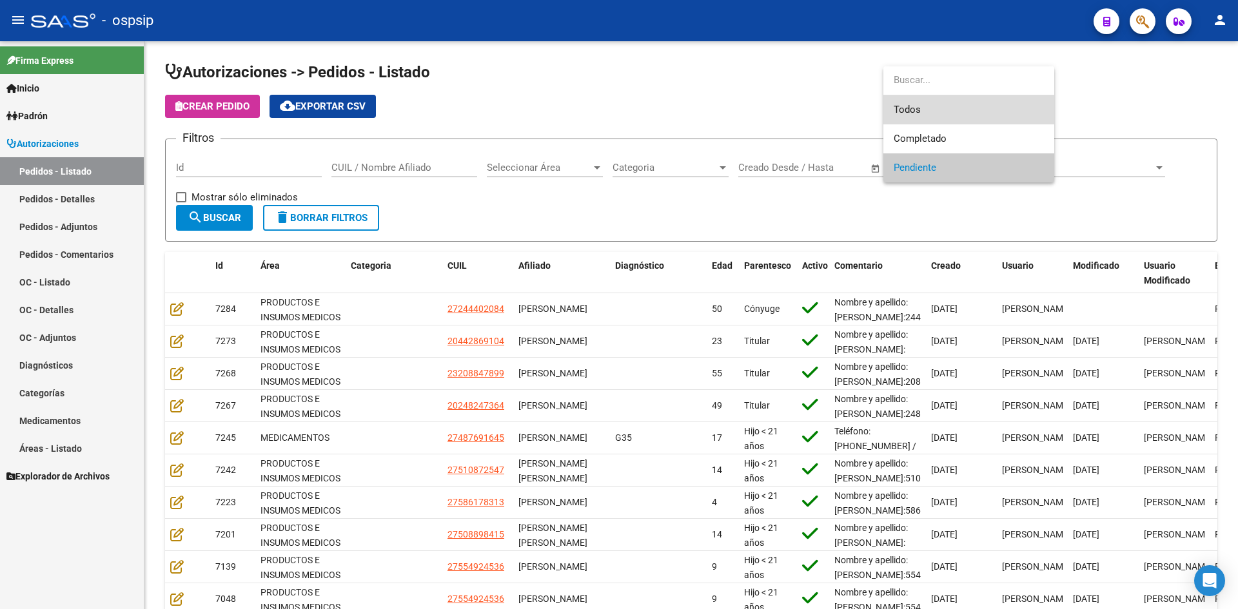
click at [911, 106] on span "Todos" at bounding box center [969, 109] width 150 height 29
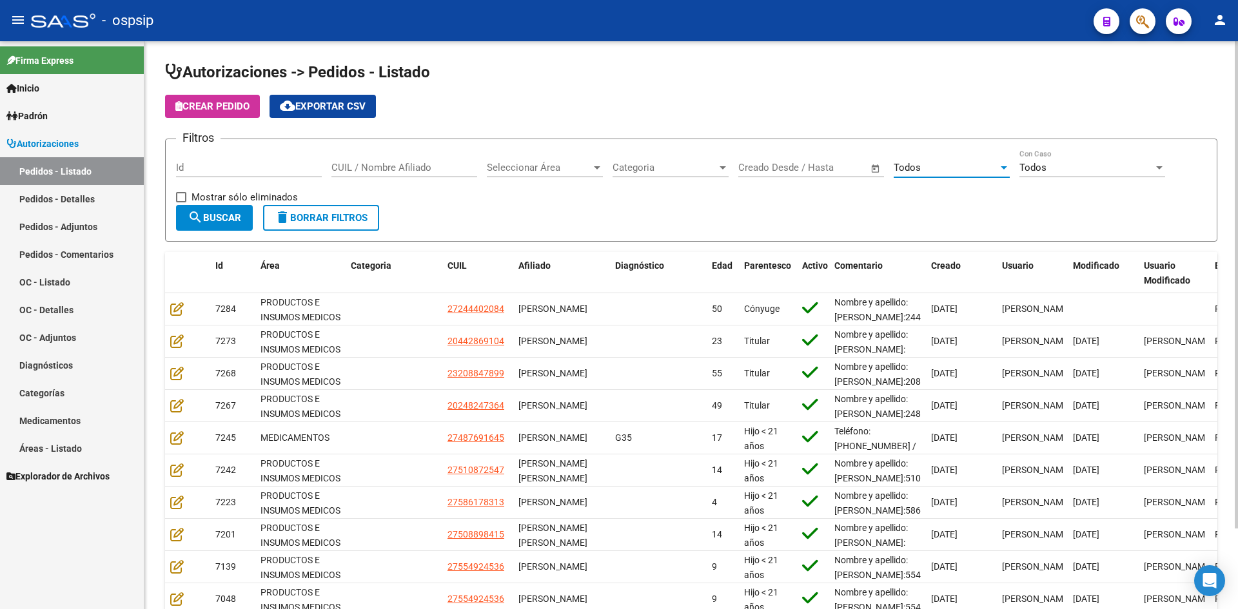
click at [264, 166] on input "Id" at bounding box center [249, 168] width 146 height 12
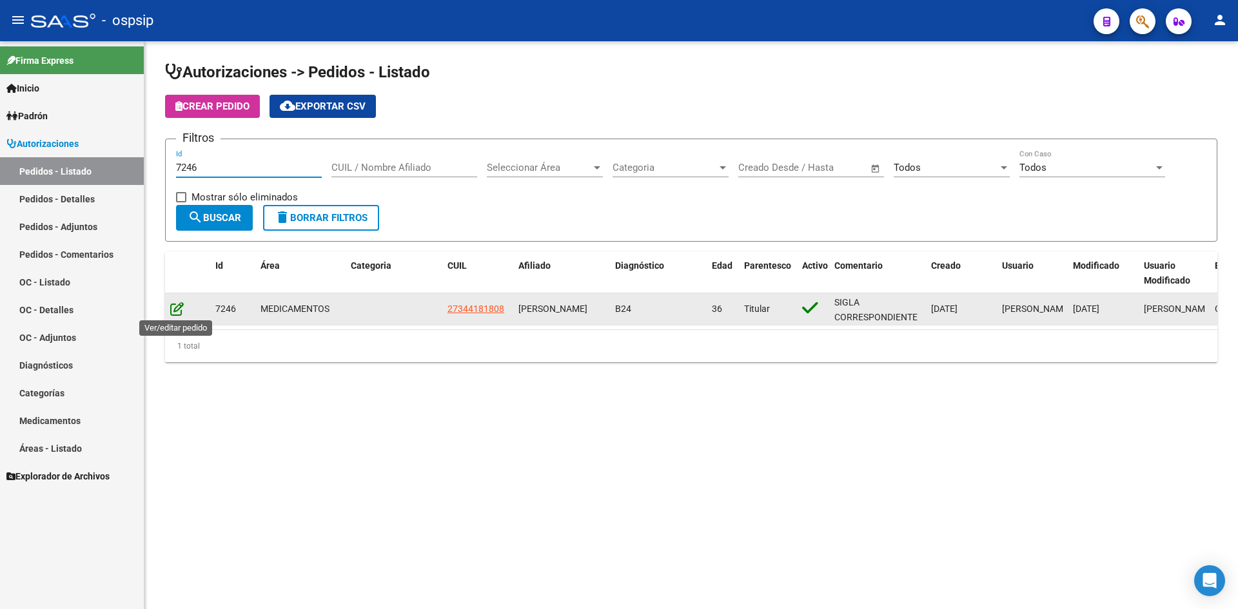
type input "7246"
click at [177, 306] on icon at bounding box center [177, 309] width 14 height 14
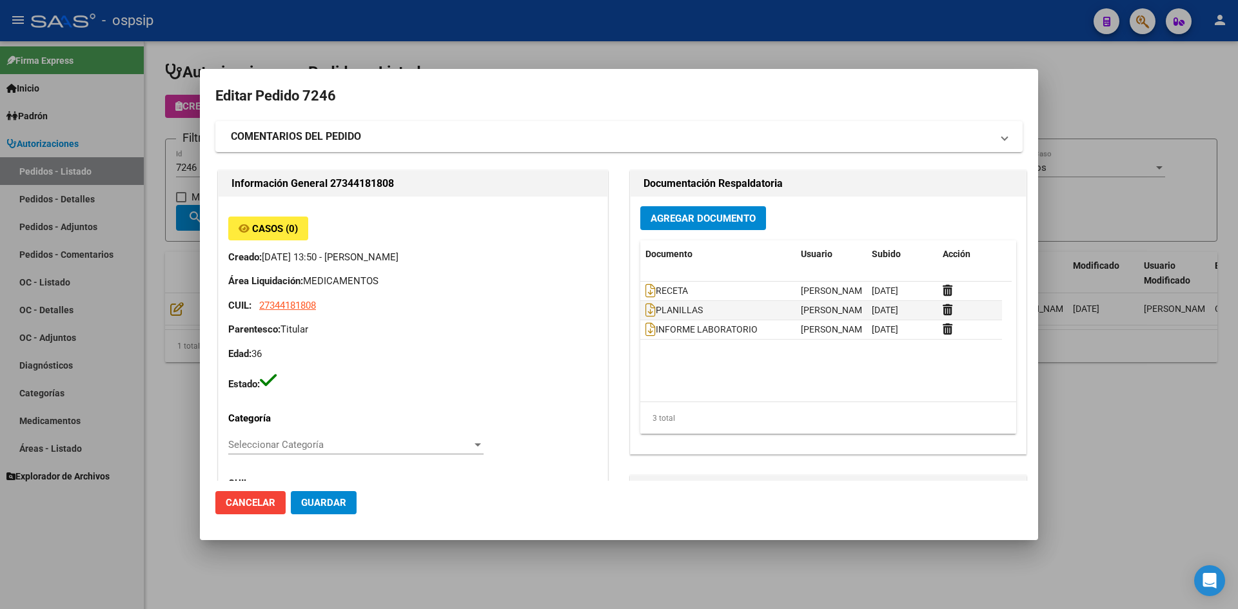
type input "[GEOGRAPHIC_DATA], CLAYPOLE, Manzana 31, Piso: 1"
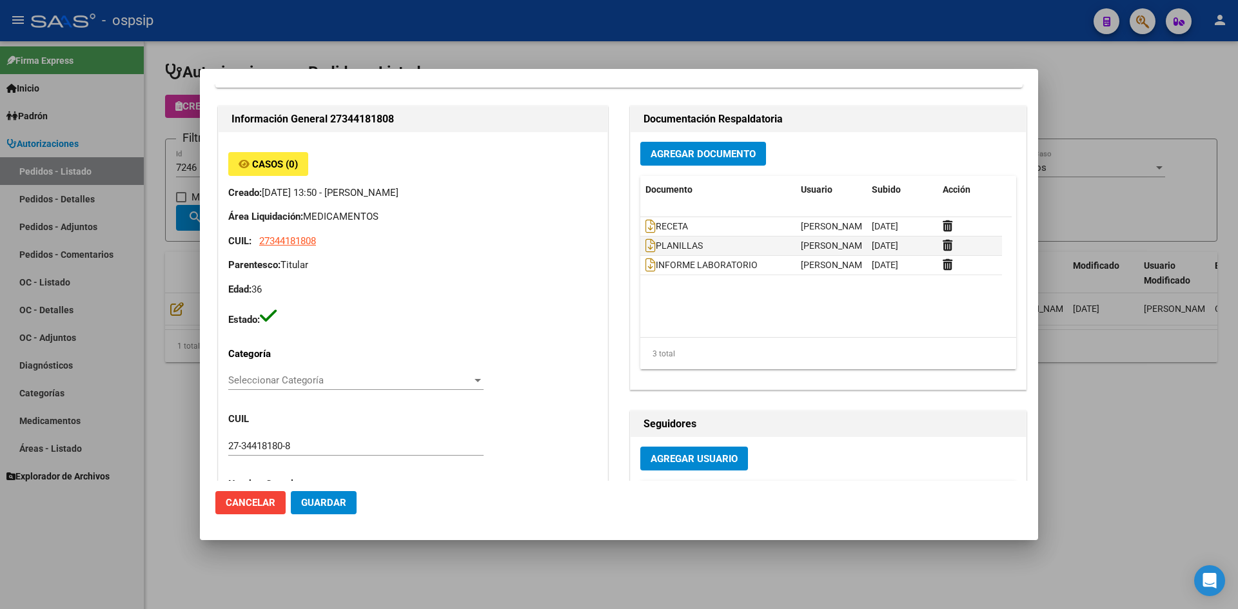
scroll to position [0, 0]
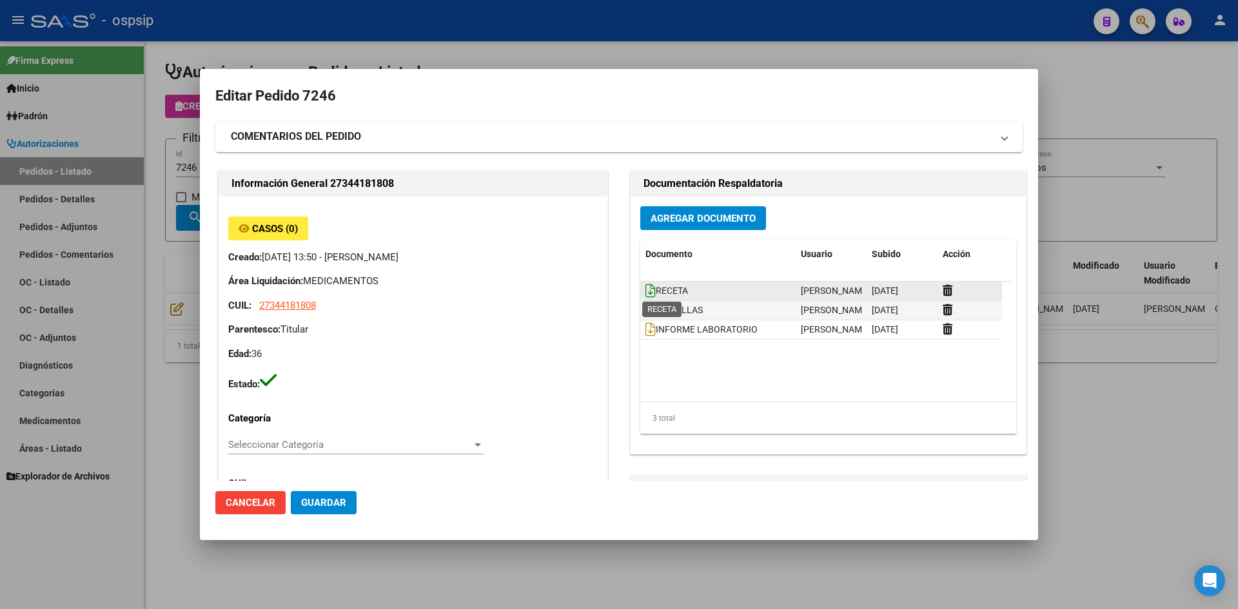
click at [645, 290] on icon at bounding box center [650, 291] width 10 height 14
click at [676, 225] on button "Agregar Documento" at bounding box center [703, 218] width 126 height 24
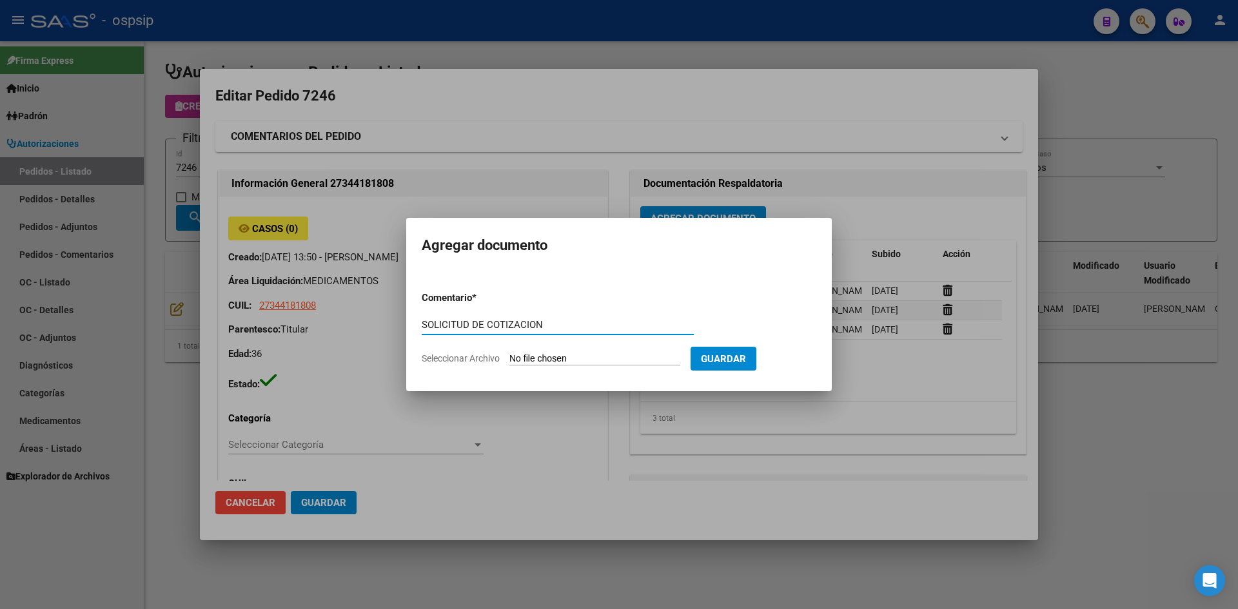
type input "SOLICITUD DE COTIZACION"
click at [509, 353] on input "Seleccionar Archivo" at bounding box center [594, 359] width 171 height 12
type input "C:\fakepath\SOLICITUD DE COTIZACION N°7246.pdf"
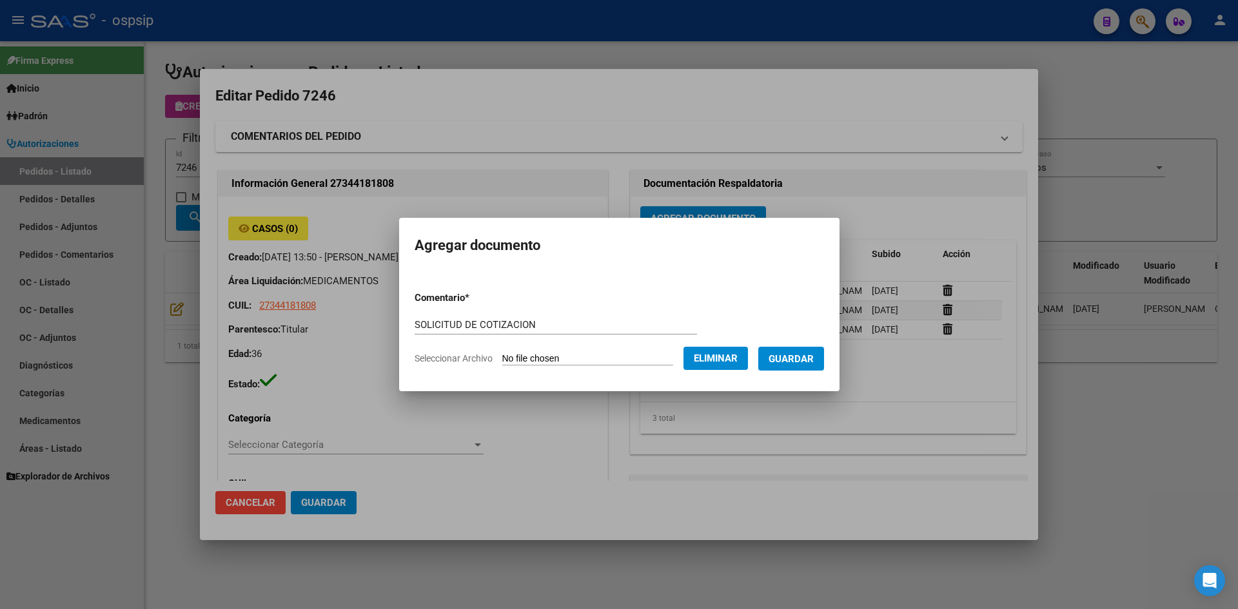
click at [807, 355] on span "Guardar" at bounding box center [791, 359] width 45 height 12
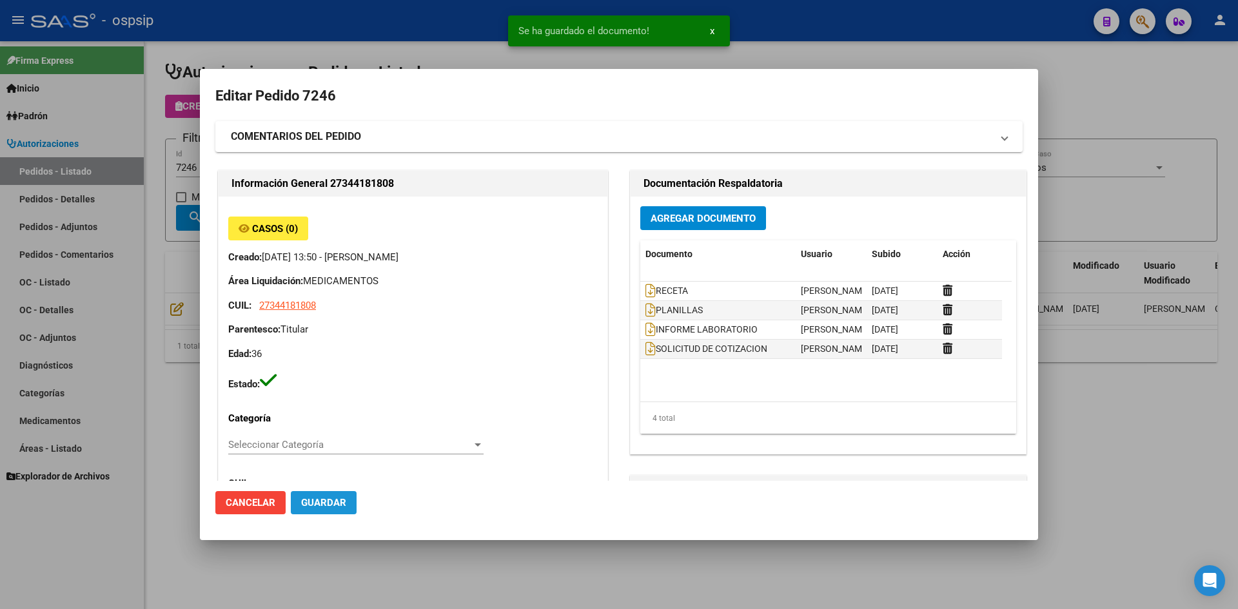
click at [343, 506] on span "Guardar" at bounding box center [323, 503] width 45 height 12
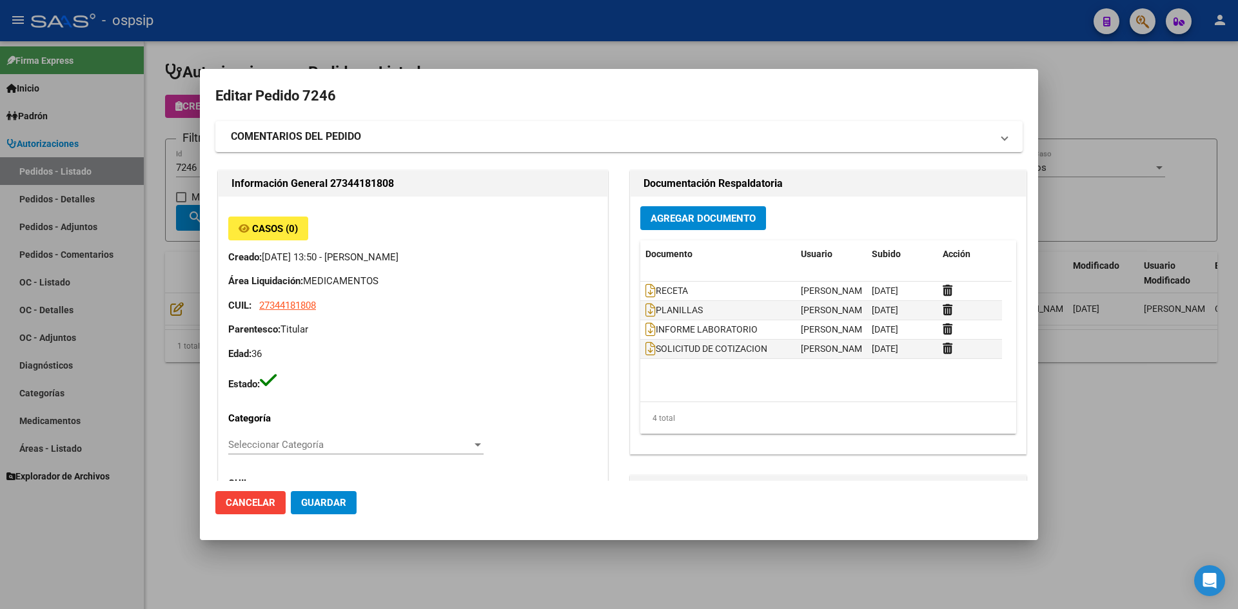
drag, startPoint x: 391, startPoint y: 35, endPoint x: 229, endPoint y: 145, distance: 196.0
click at [390, 36] on div at bounding box center [619, 304] width 1238 height 609
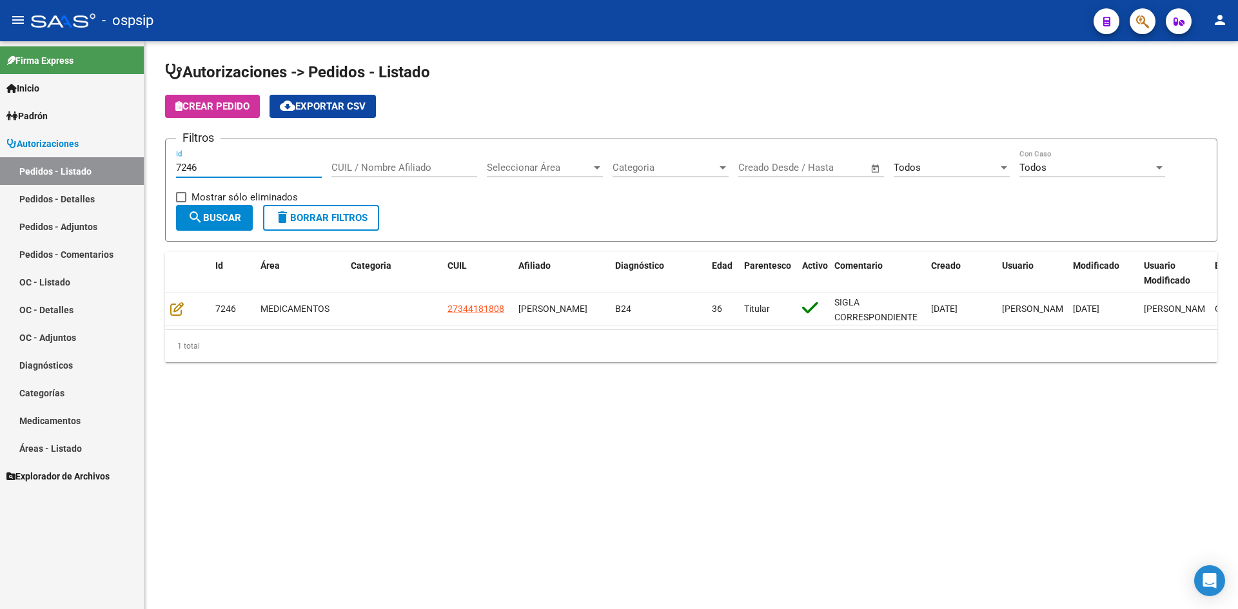
click at [224, 170] on input "7246" at bounding box center [249, 168] width 146 height 12
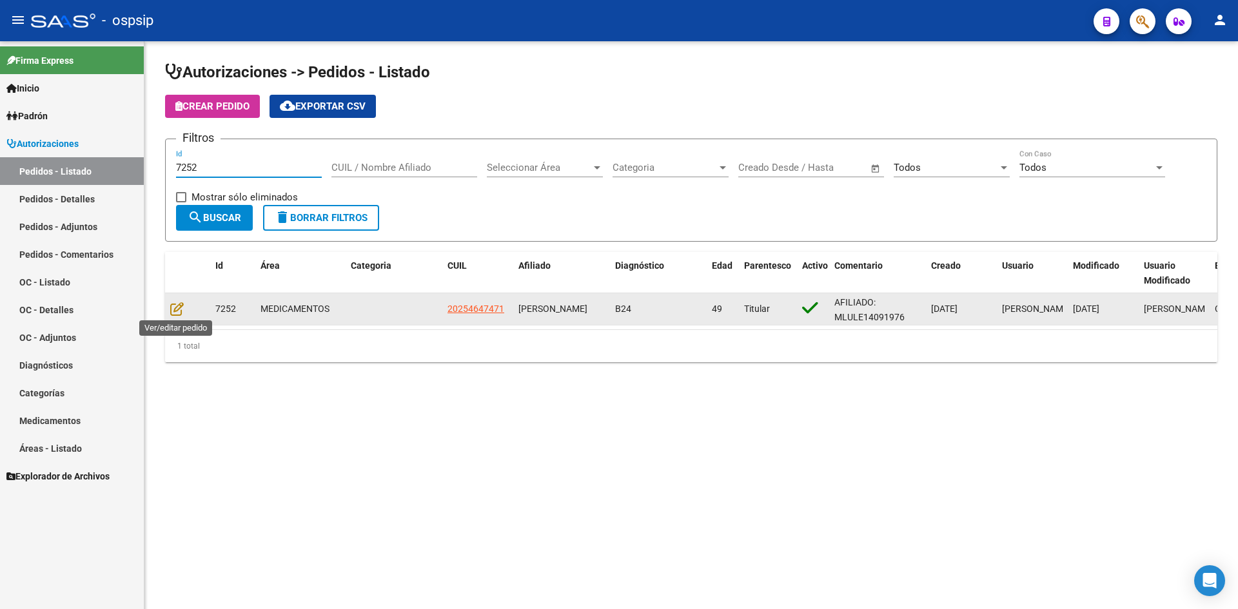
type input "7252"
click at [173, 316] on div at bounding box center [187, 309] width 35 height 15
click at [175, 308] on icon at bounding box center [177, 309] width 14 height 14
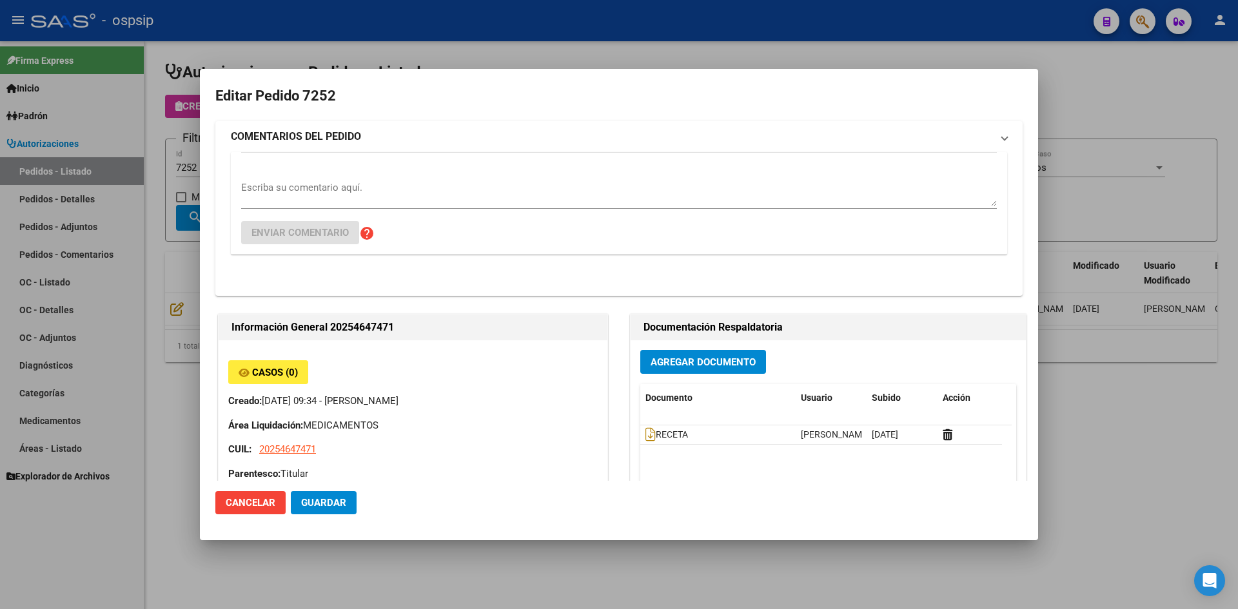
type input "[GEOGRAPHIC_DATA], [GEOGRAPHIC_DATA][PERSON_NAME], [US_STATE] 1402"
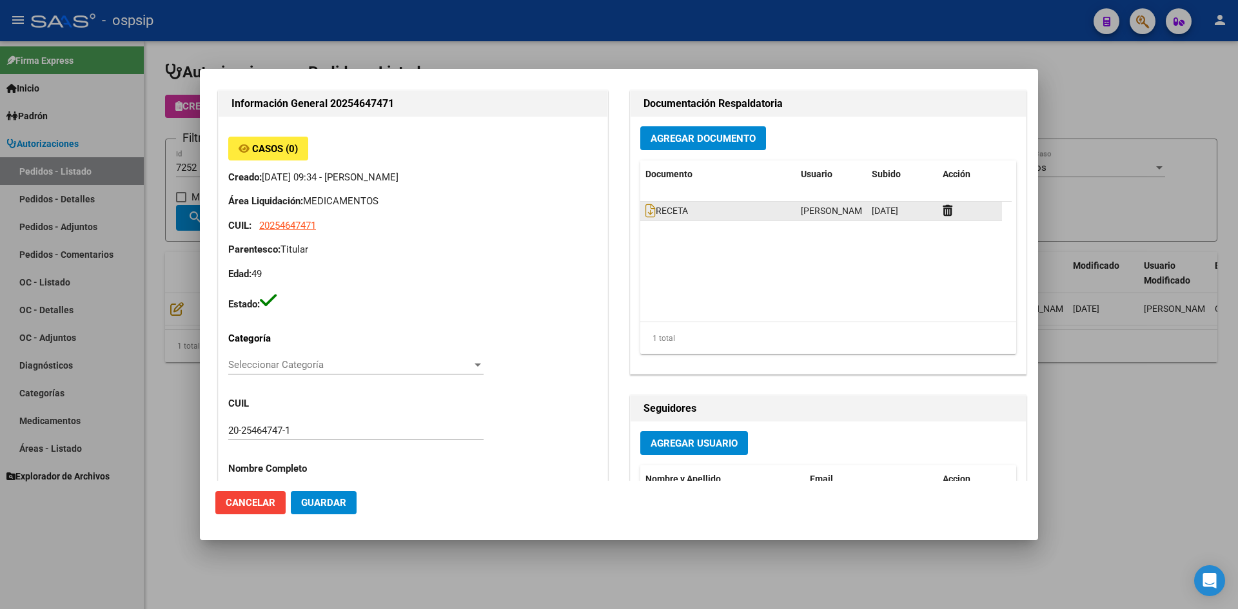
scroll to position [64, 0]
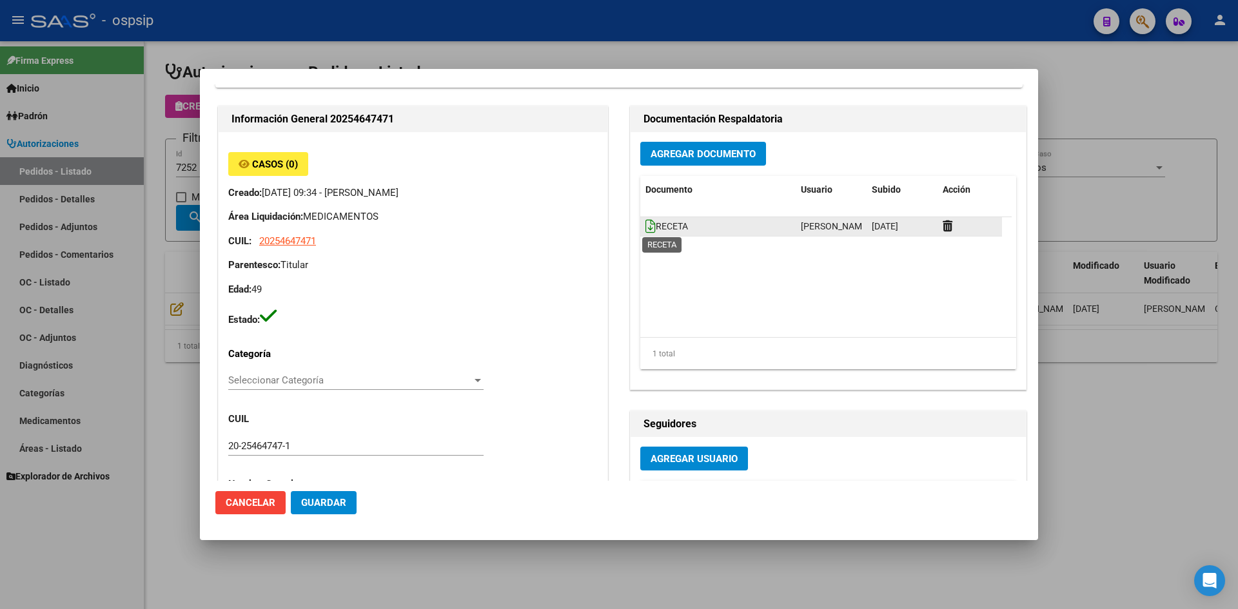
click at [645, 224] on icon at bounding box center [650, 226] width 10 height 14
click at [657, 147] on button "Agregar Documento" at bounding box center [703, 154] width 126 height 24
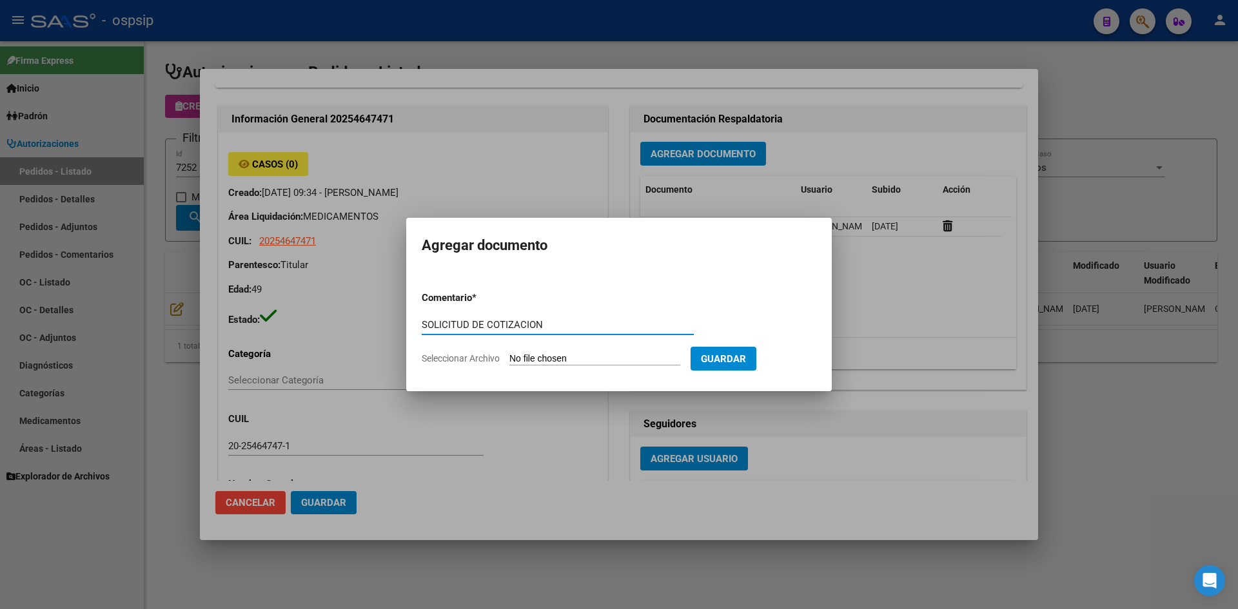
type input "SOLICITUD DE COTIZACION"
click at [509, 353] on input "Seleccionar Archivo" at bounding box center [594, 359] width 171 height 12
type input "C:\fakepath\SOLICITUD DE COTIZACION N°7252.pdf"
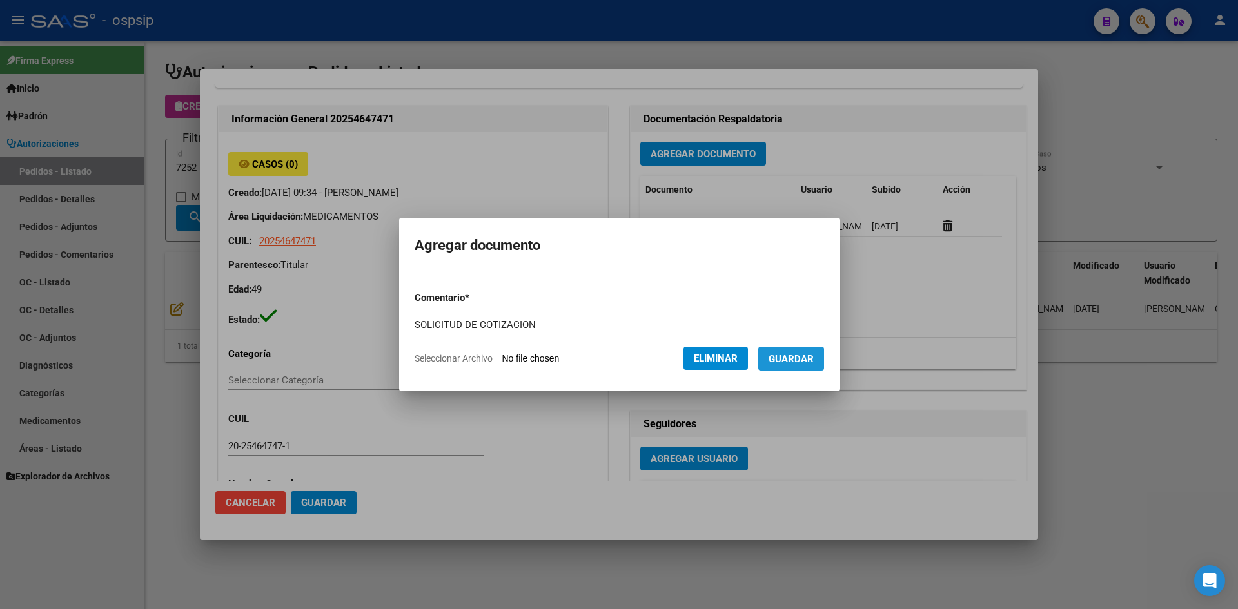
click at [814, 362] on span "Guardar" at bounding box center [791, 359] width 45 height 12
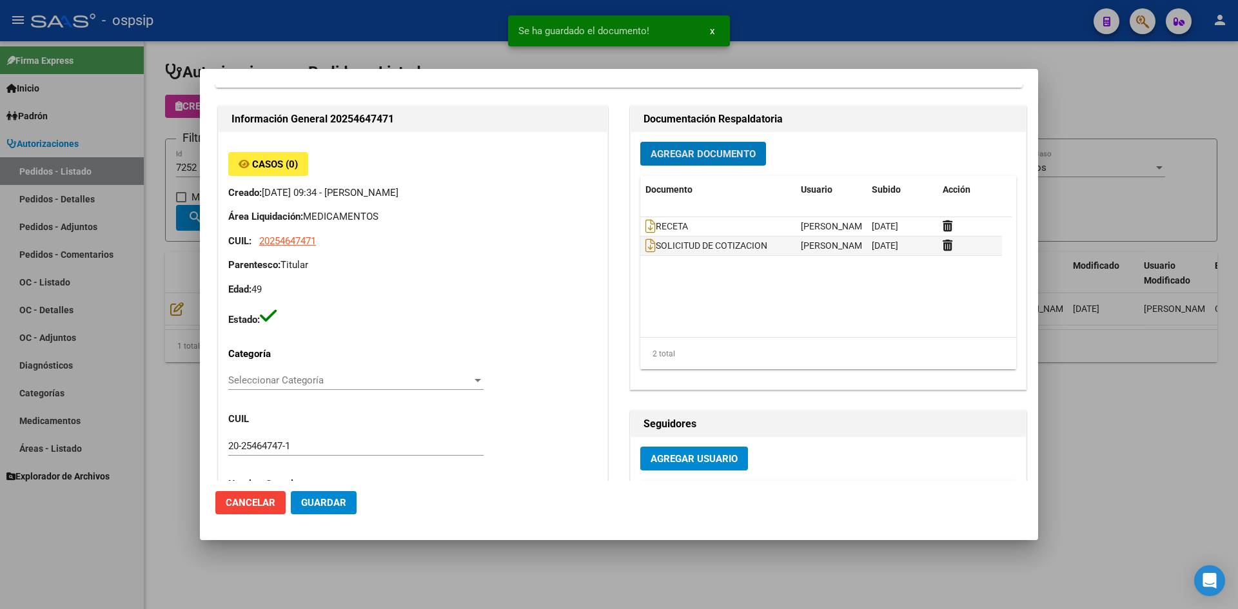
click at [342, 507] on span "Guardar" at bounding box center [323, 503] width 45 height 12
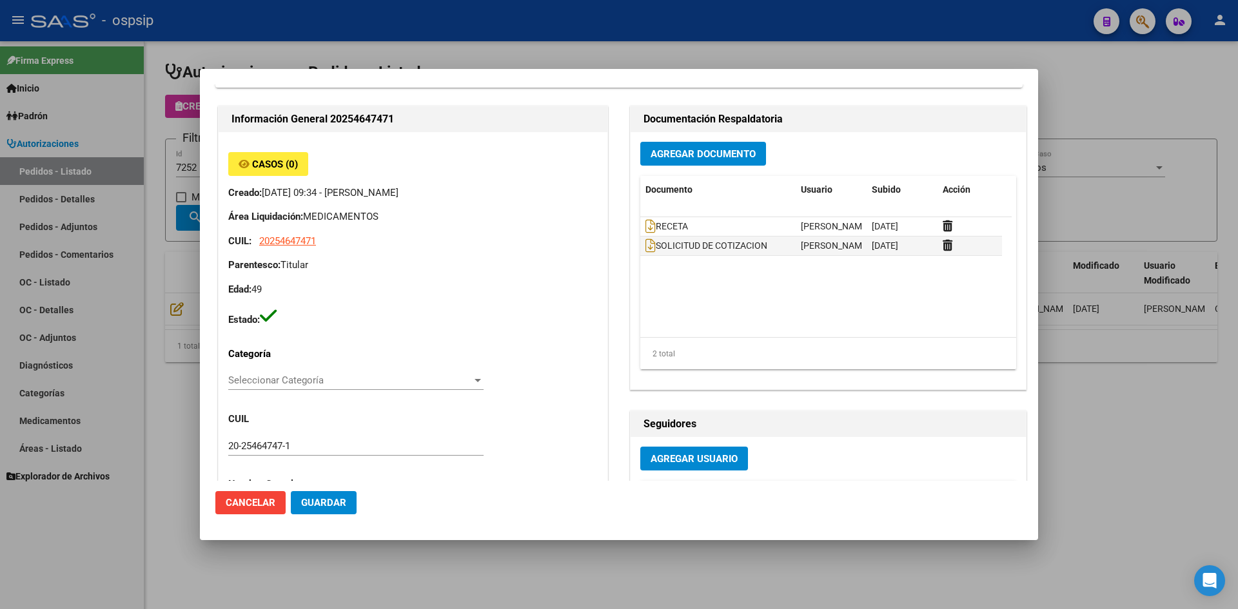
click at [591, 35] on div at bounding box center [619, 304] width 1238 height 609
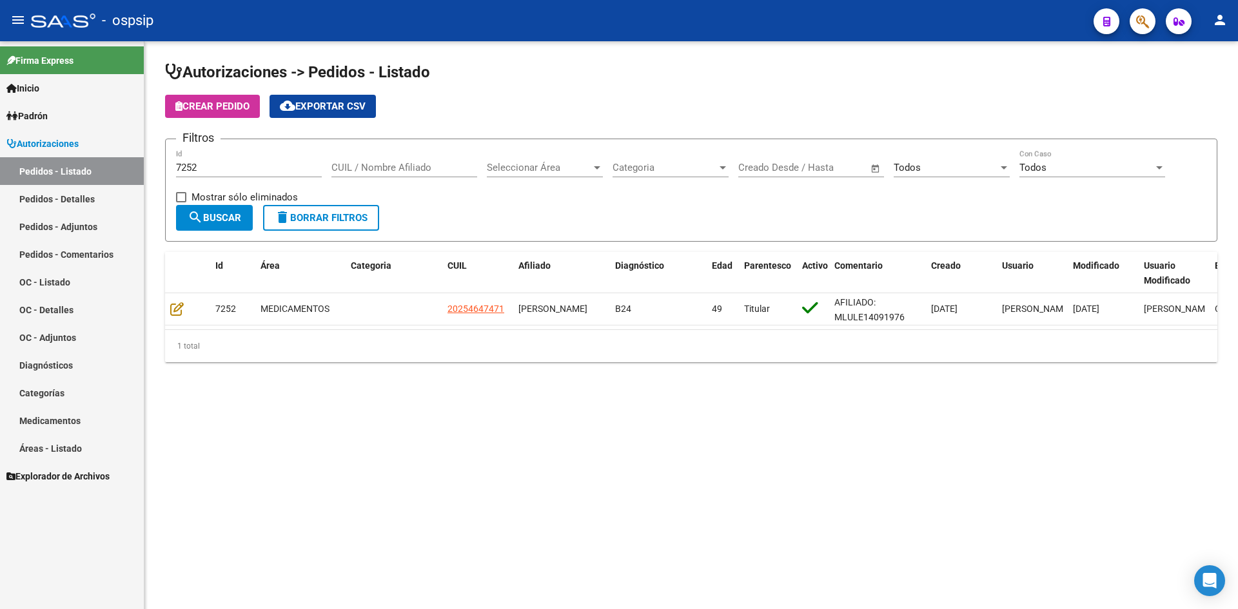
click at [200, 171] on input "7252" at bounding box center [249, 168] width 146 height 12
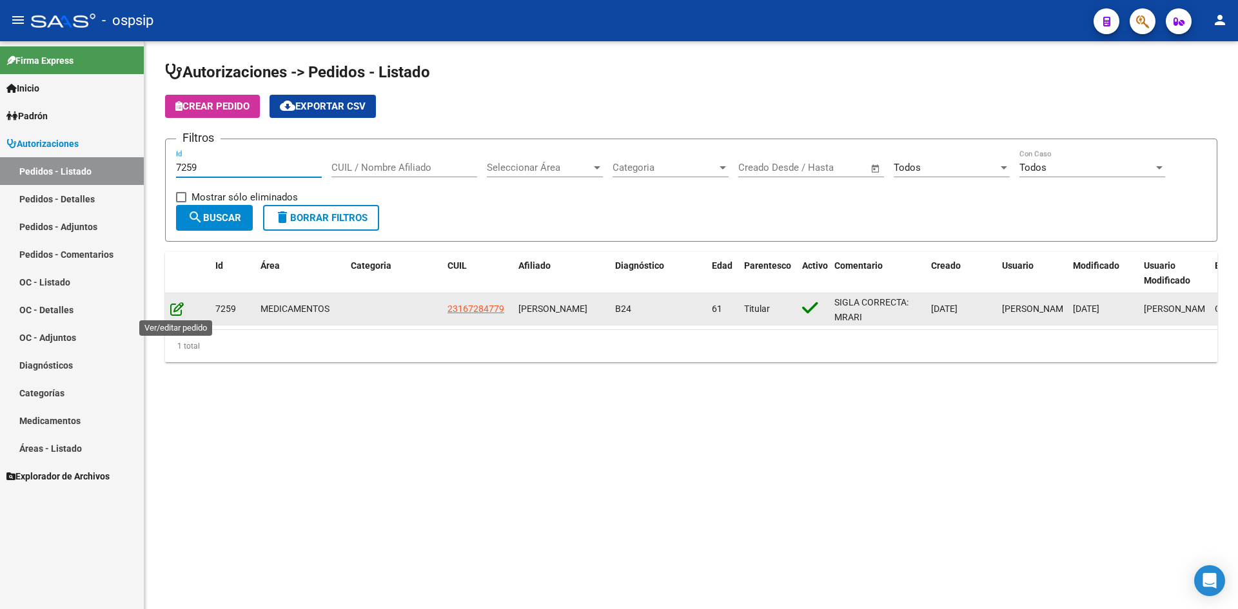
type input "7259"
click at [173, 311] on icon at bounding box center [177, 309] width 14 height 14
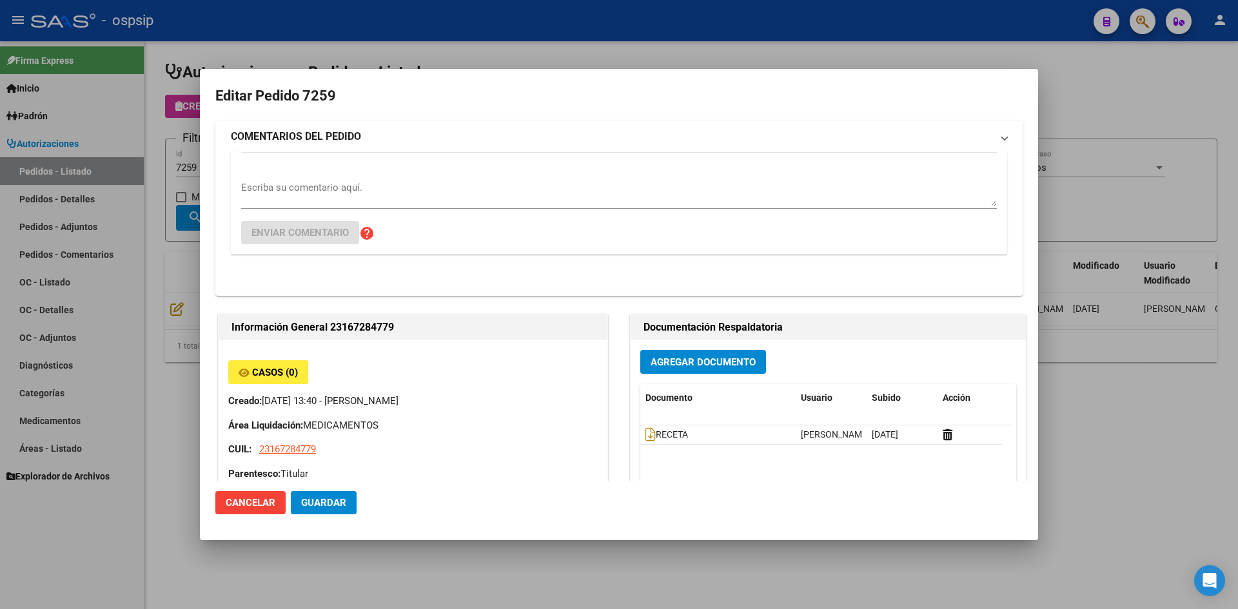
type input "Santa Fe, [GEOGRAPHIC_DATA], HERMANA [PERSON_NAME] 3016"
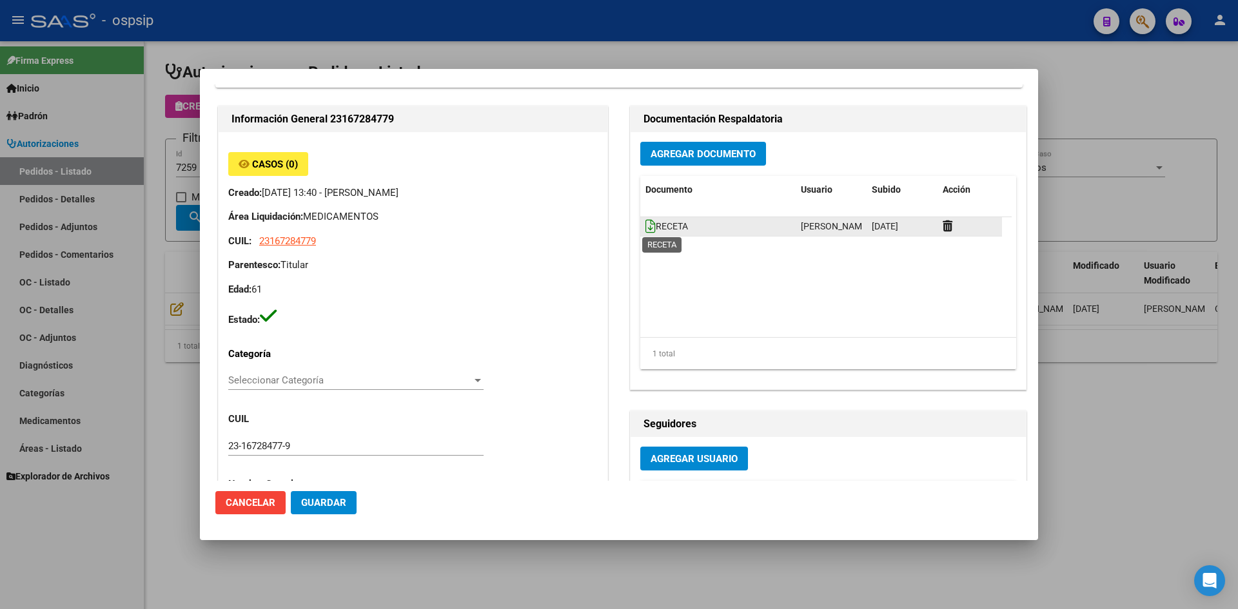
click at [645, 225] on icon at bounding box center [650, 226] width 10 height 14
click at [680, 157] on span "Agregar Documento" at bounding box center [703, 154] width 105 height 12
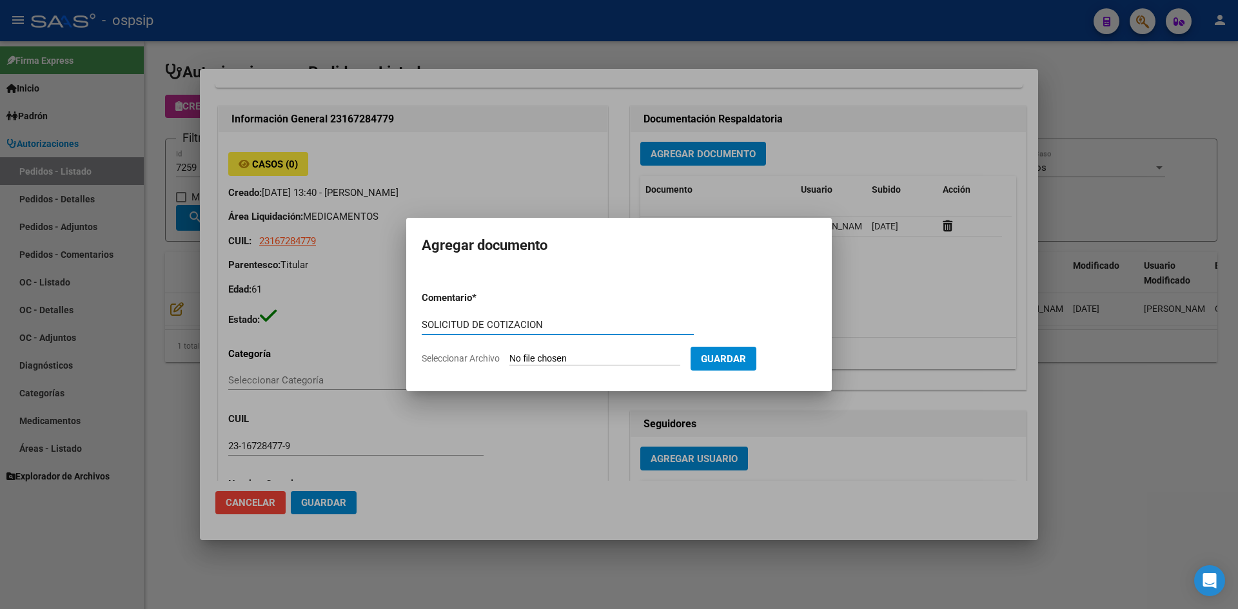
type input "SOLICITUD DE COTIZACION"
click at [509, 353] on input "Seleccionar Archivo" at bounding box center [594, 359] width 171 height 12
type input "C:\fakepath\SOLICITUD DE COTIZACION N°7259.pdf"
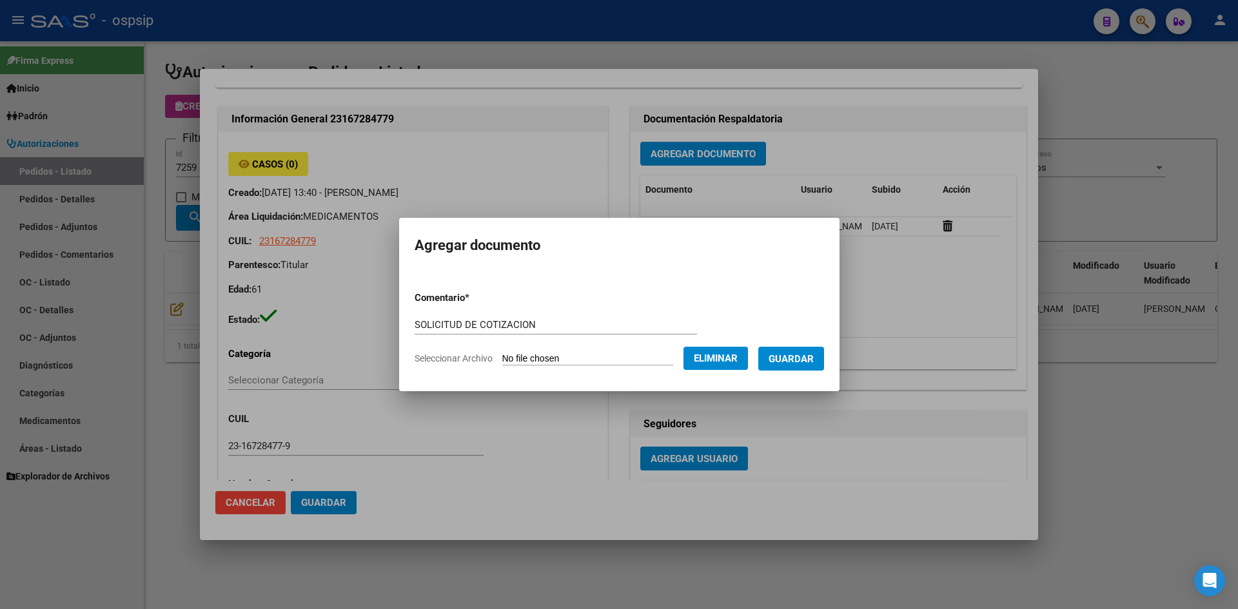
click at [787, 361] on span "Guardar" at bounding box center [791, 359] width 45 height 12
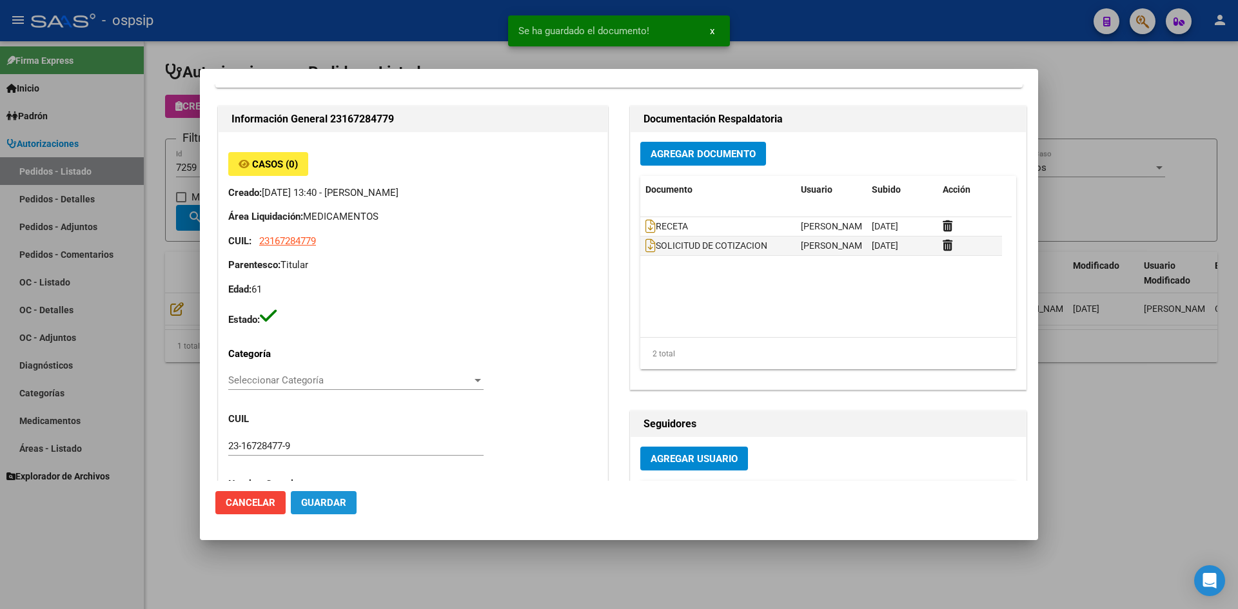
click at [317, 503] on span "Guardar" at bounding box center [323, 503] width 45 height 12
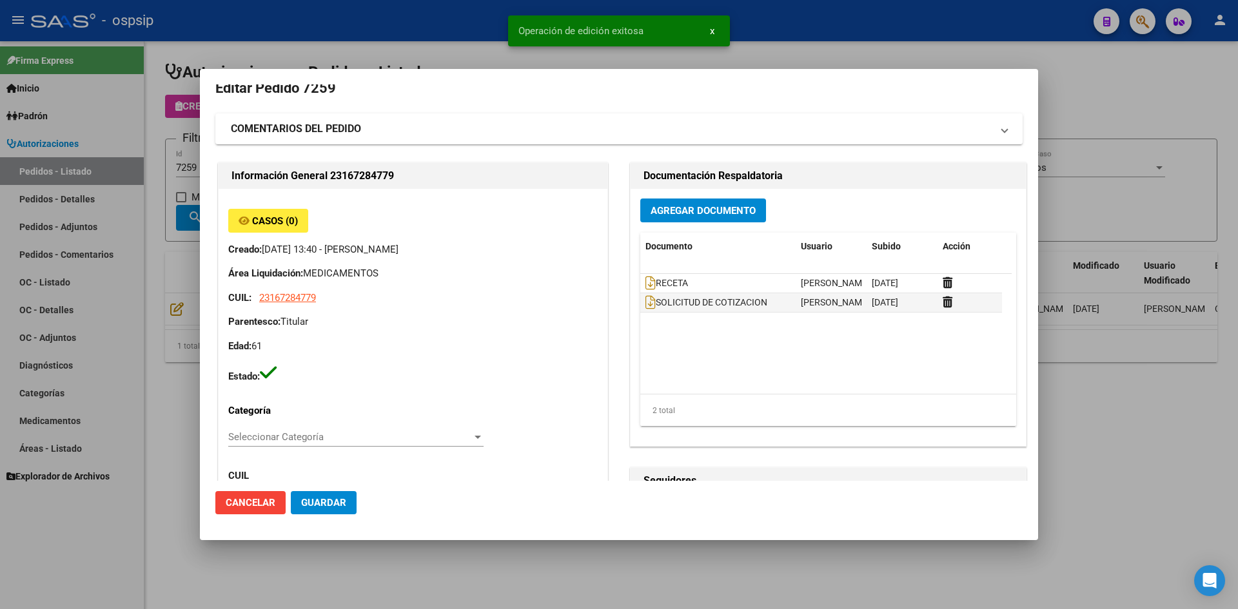
scroll to position [0, 0]
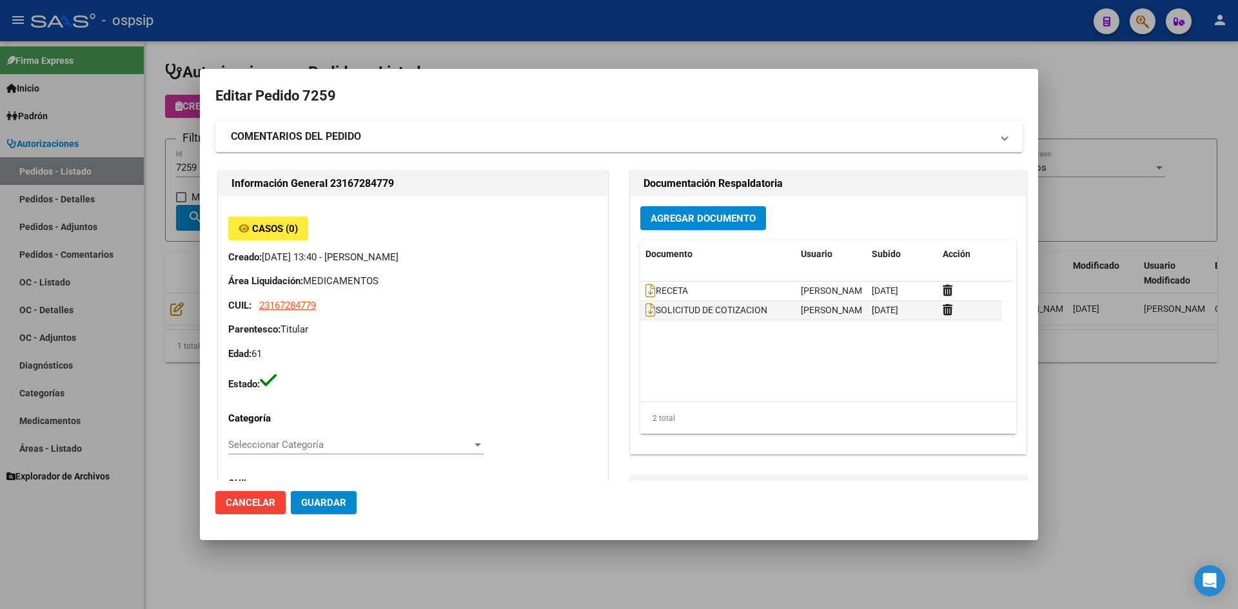
drag, startPoint x: 595, startPoint y: 55, endPoint x: 426, endPoint y: 0, distance: 178.2
click at [586, 55] on div at bounding box center [619, 304] width 1238 height 609
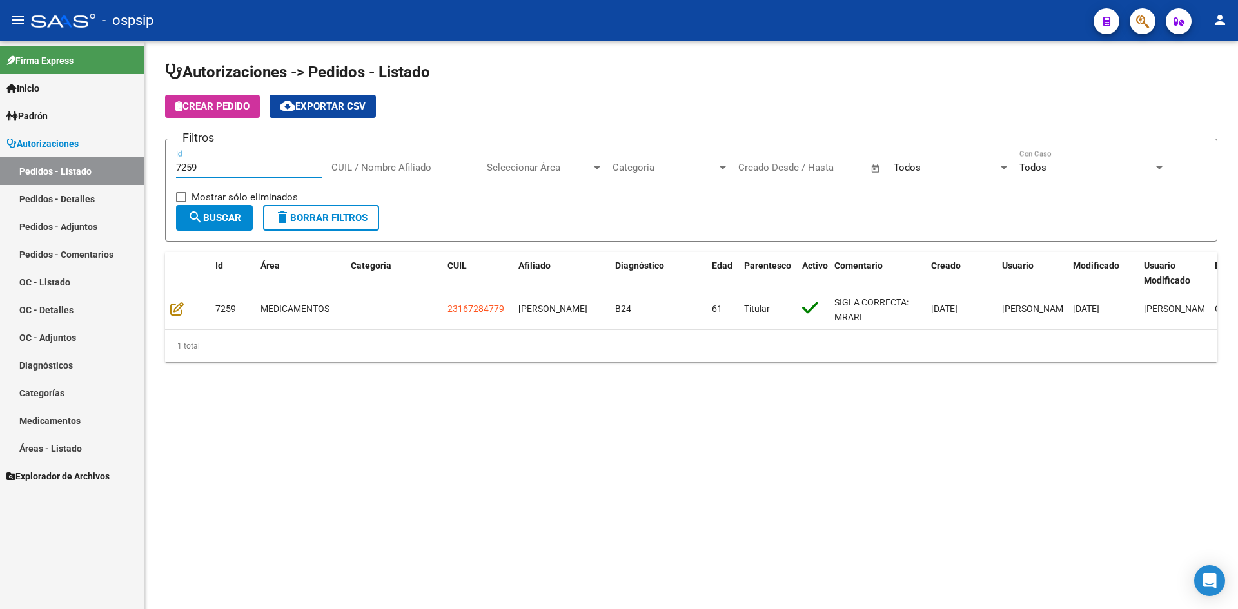
click at [278, 164] on input "7259" at bounding box center [249, 168] width 146 height 12
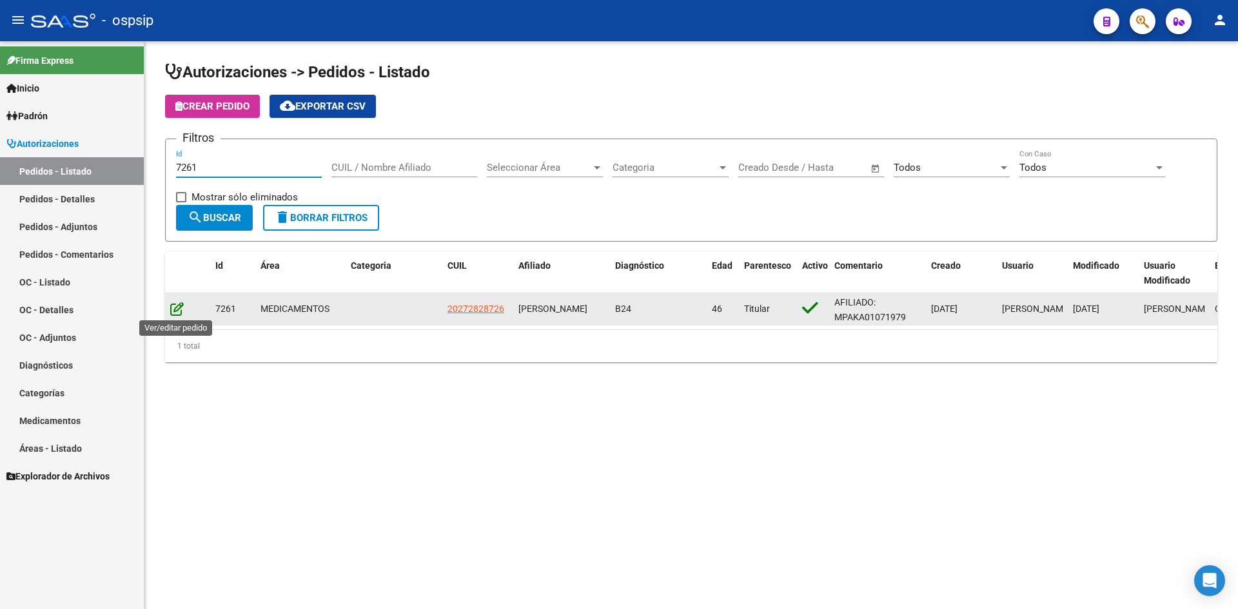
type input "7261"
click at [177, 306] on icon at bounding box center [177, 309] width 14 height 14
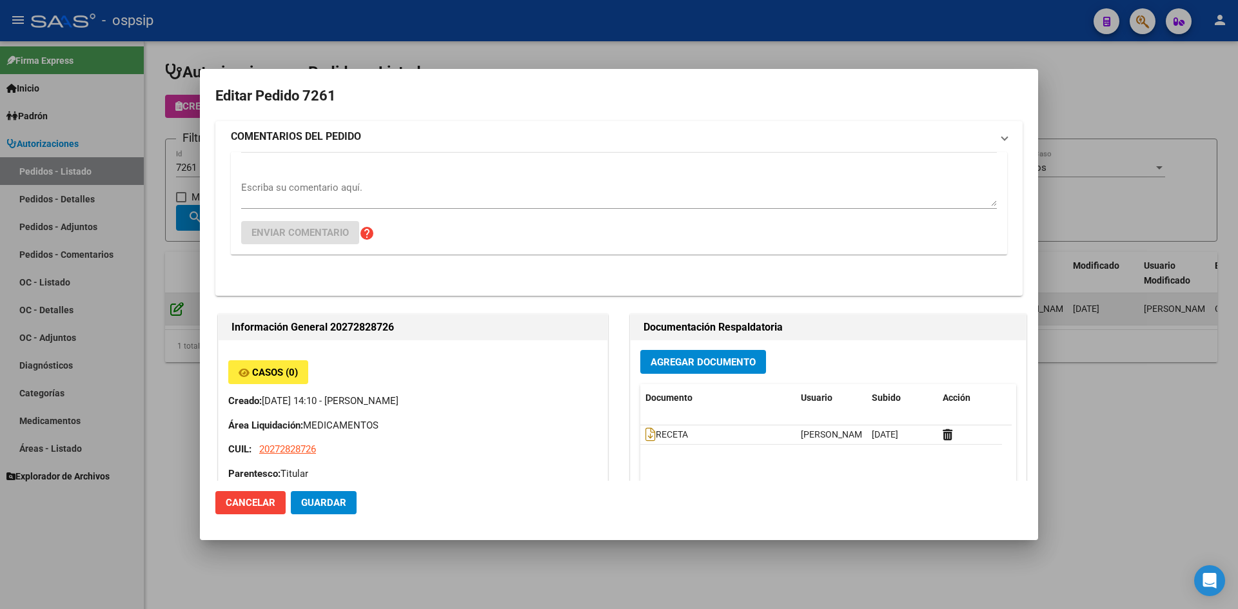
type input "[GEOGRAPHIC_DATA], [PERSON_NAME] ESTE, CORONEL BURELAS 3534"
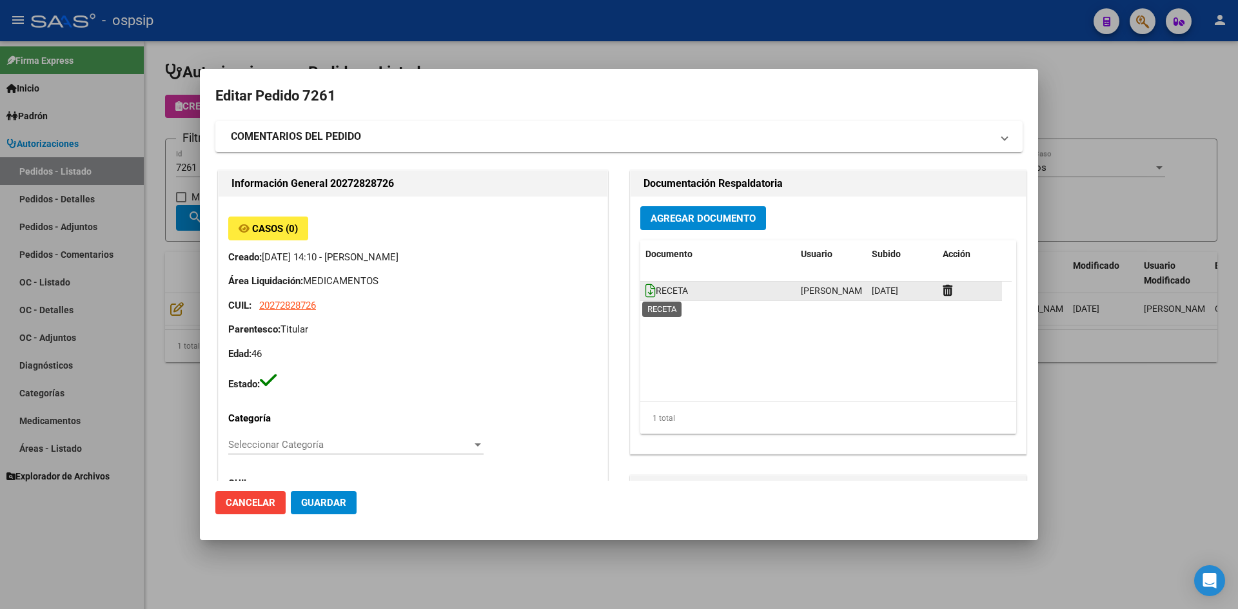
click at [645, 289] on icon at bounding box center [650, 291] width 10 height 14
click at [651, 217] on span "Agregar Documento" at bounding box center [703, 219] width 105 height 12
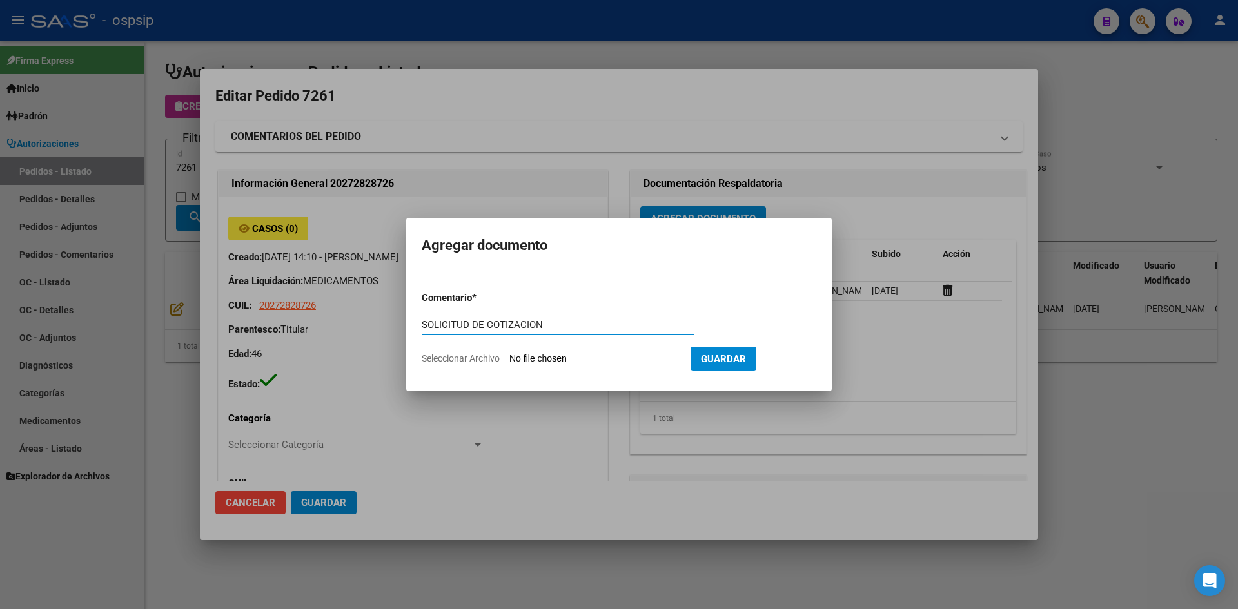
type input "SOLICITUD DE COTIZACION"
click at [509, 353] on input "Seleccionar Archivo" at bounding box center [594, 359] width 171 height 12
type input "C:\fakepath\SOLICITUD DE COTIZACION N°7261.pdf"
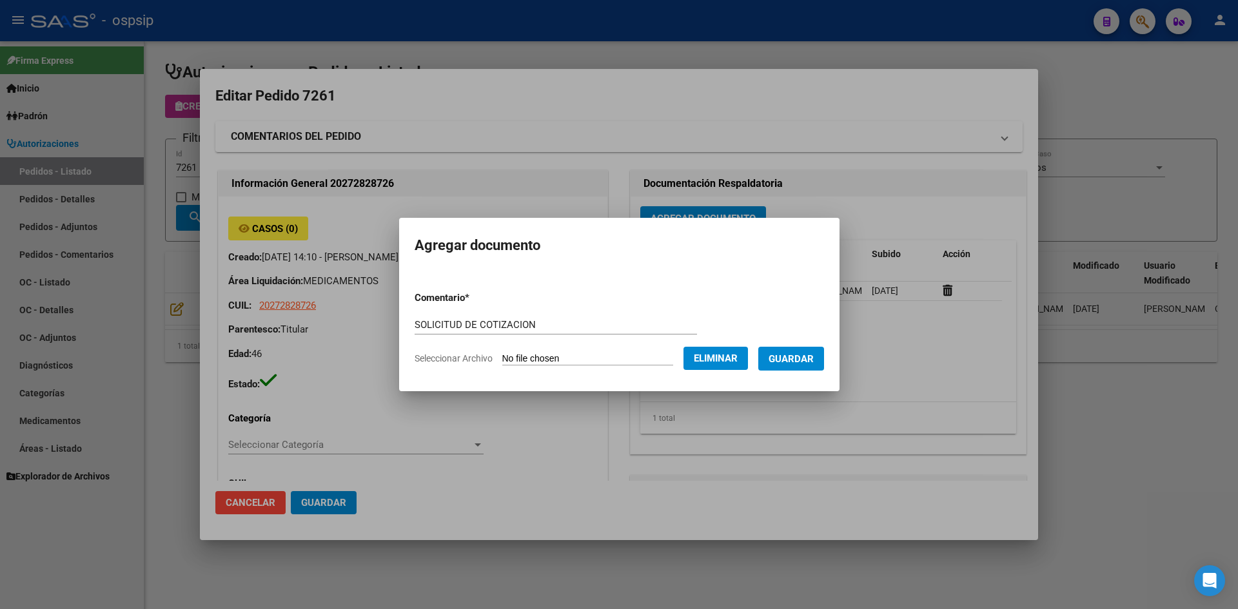
click at [787, 362] on span "Guardar" at bounding box center [791, 359] width 45 height 12
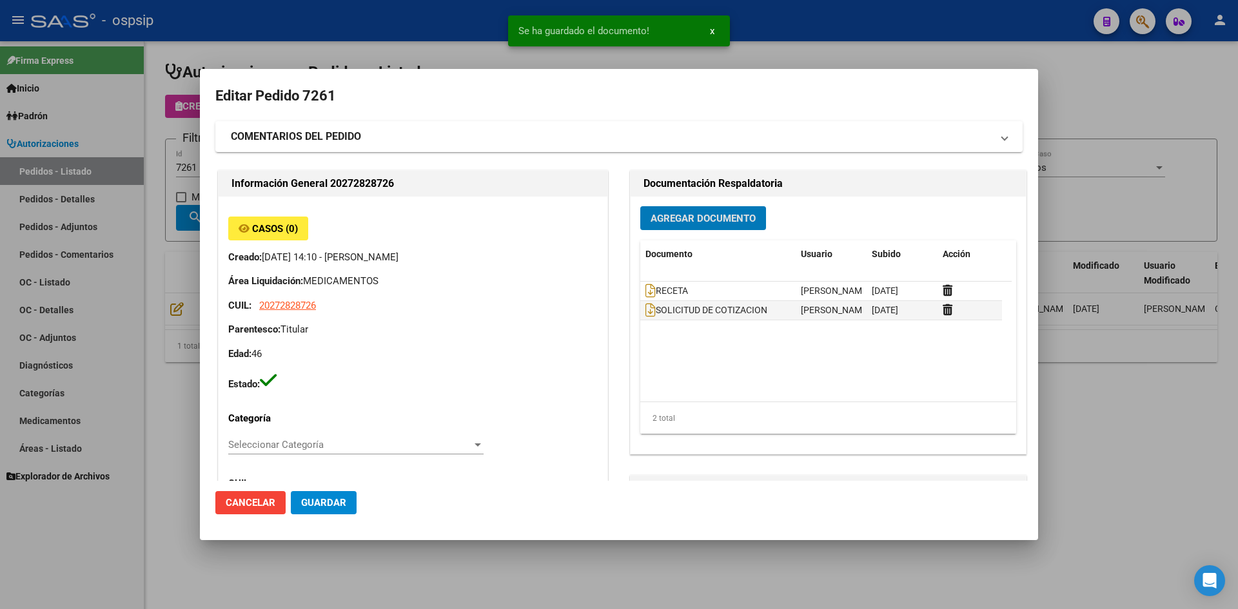
click at [319, 508] on span "Guardar" at bounding box center [323, 503] width 45 height 12
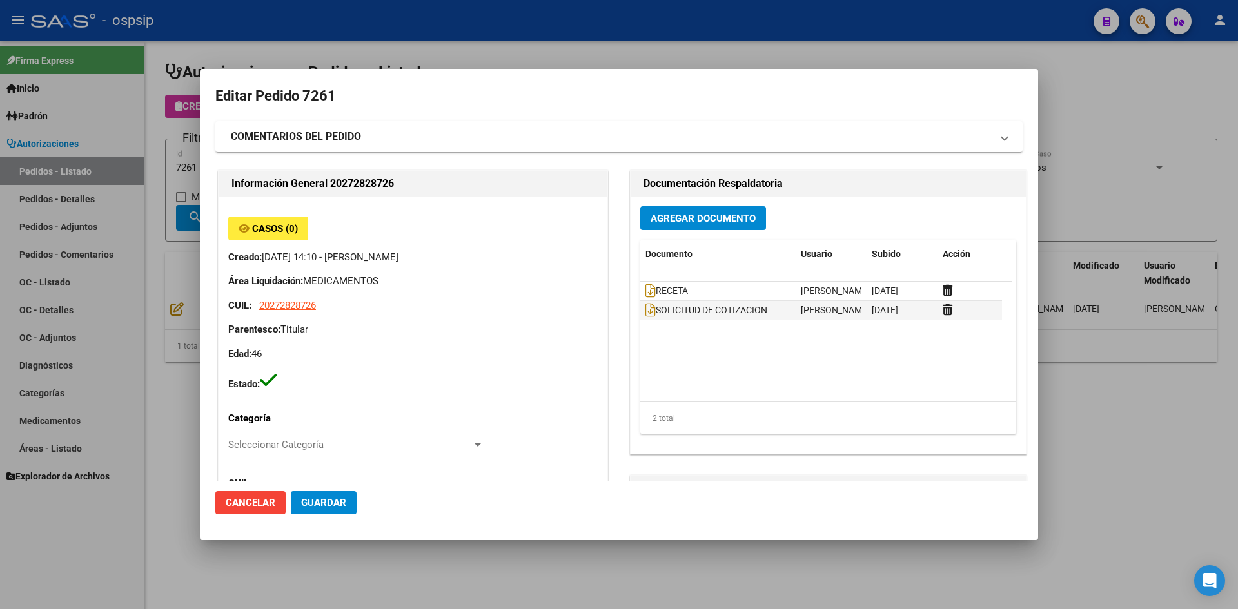
click at [412, 64] on div at bounding box center [619, 304] width 1238 height 609
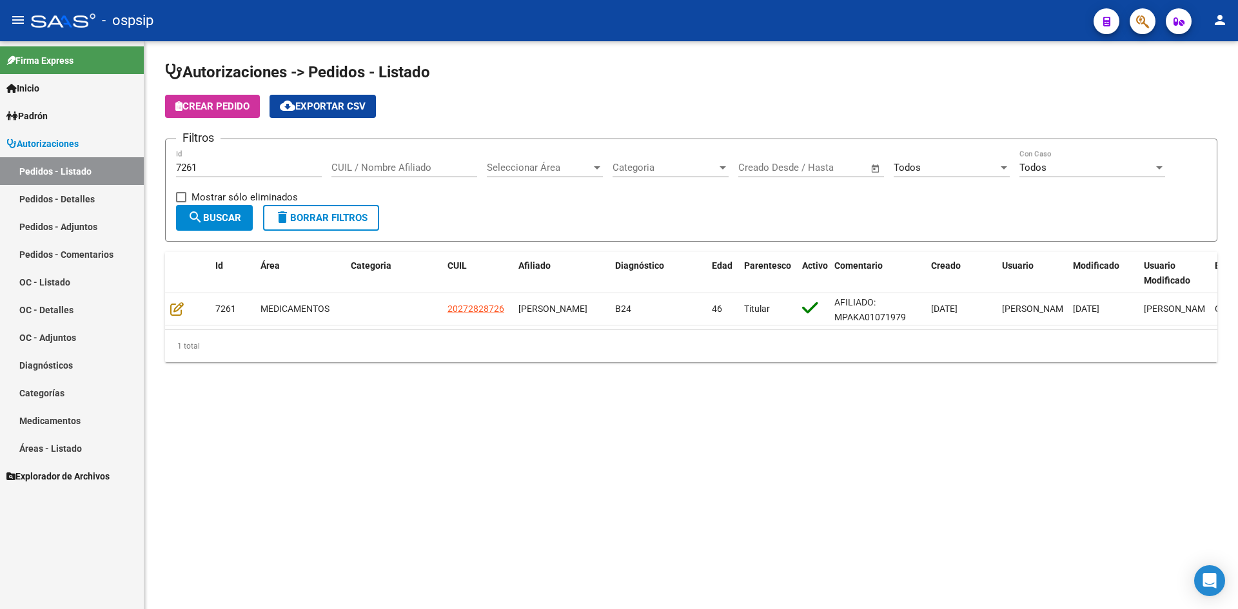
click at [259, 164] on input "7261" at bounding box center [249, 168] width 146 height 12
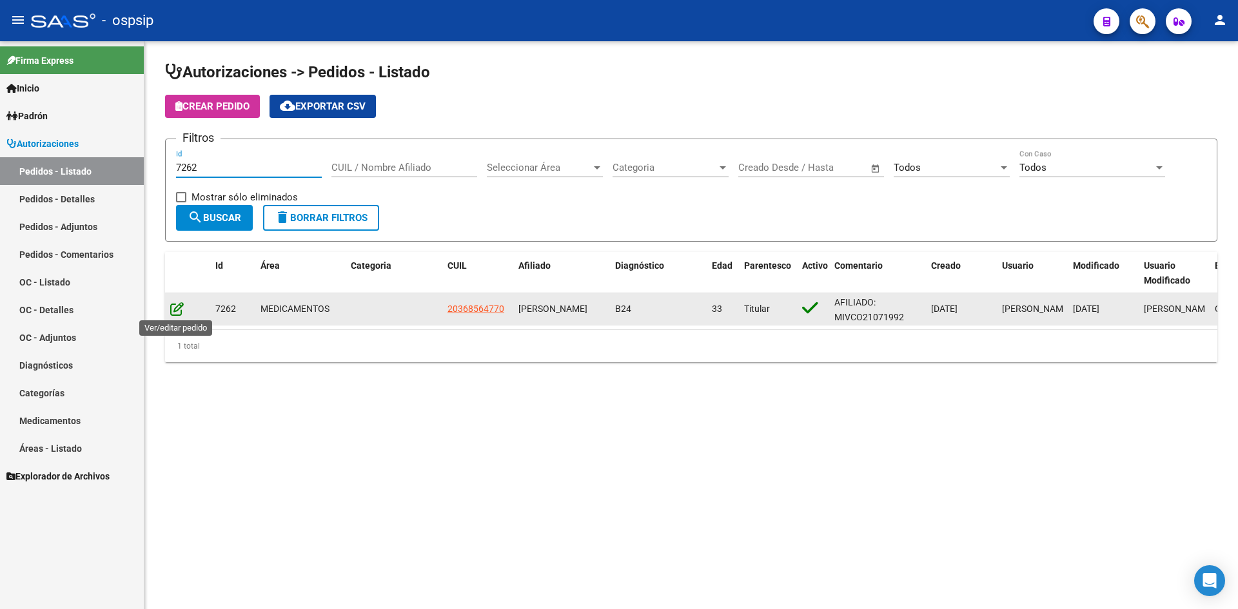
type input "7262"
click at [178, 306] on icon at bounding box center [177, 309] width 14 height 14
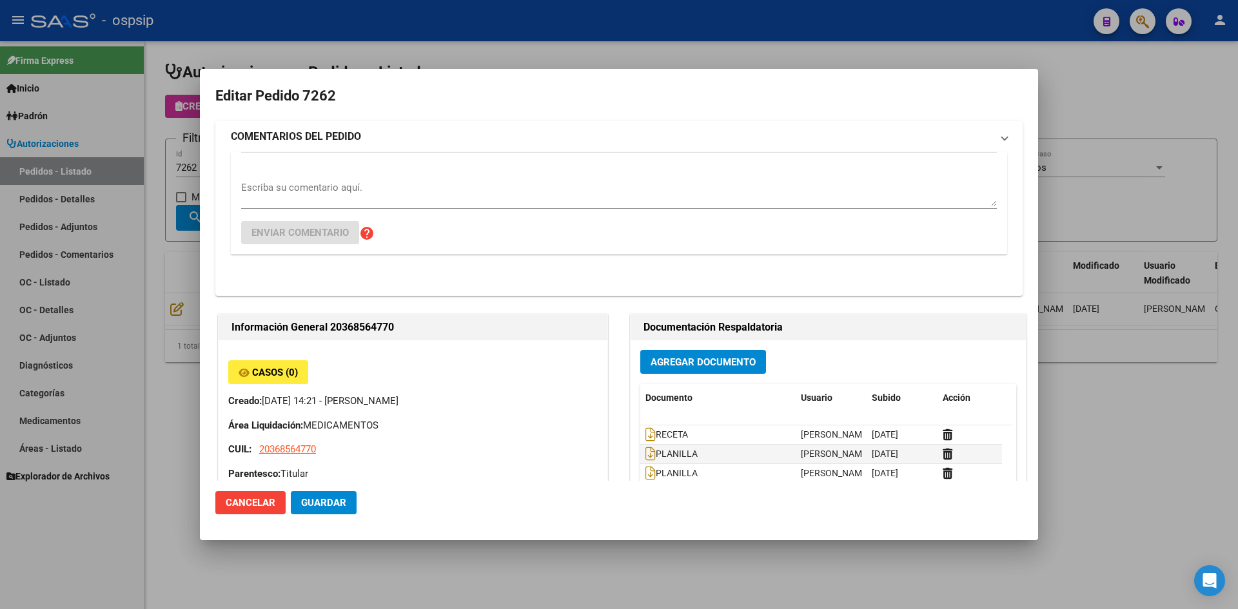
type input "[GEOGRAPHIC_DATA], [GEOGRAPHIC_DATA], PRINGLES MZNA 1 16"
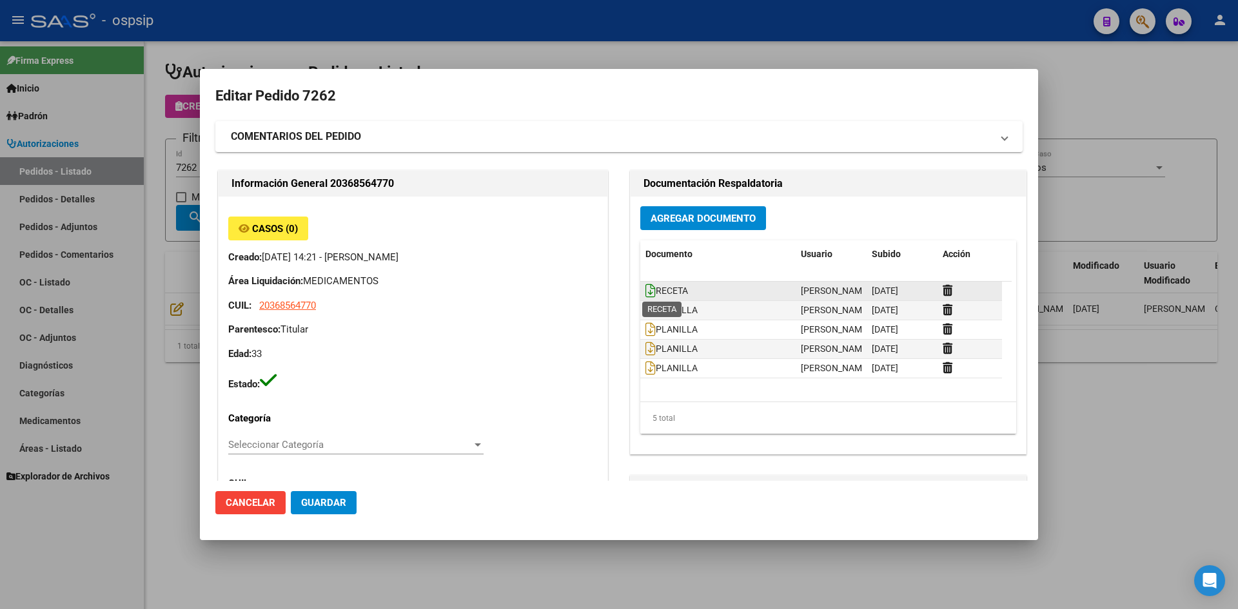
click at [645, 289] on icon at bounding box center [650, 291] width 10 height 14
click at [687, 217] on span "Agregar Documento" at bounding box center [703, 219] width 105 height 12
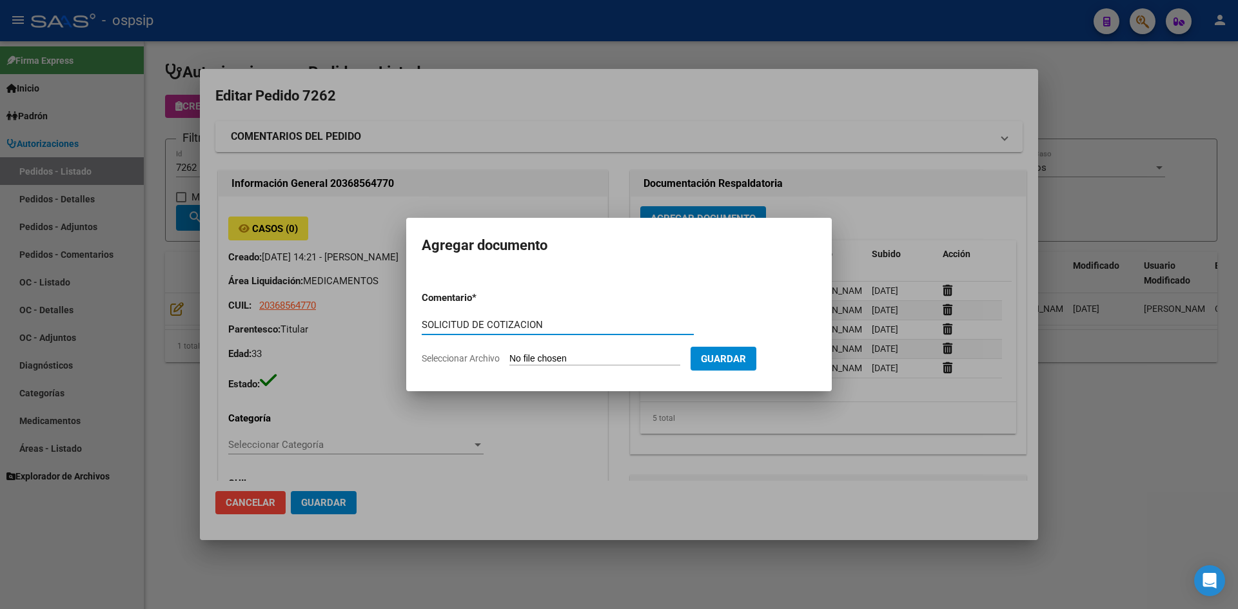
type input "SOLICITUD DE COTIZACION"
click at [509, 353] on input "Seleccionar Archivo" at bounding box center [594, 359] width 171 height 12
type input "C:\fakepath\SOLICITUD DE COTIZACION N°7262.pdf"
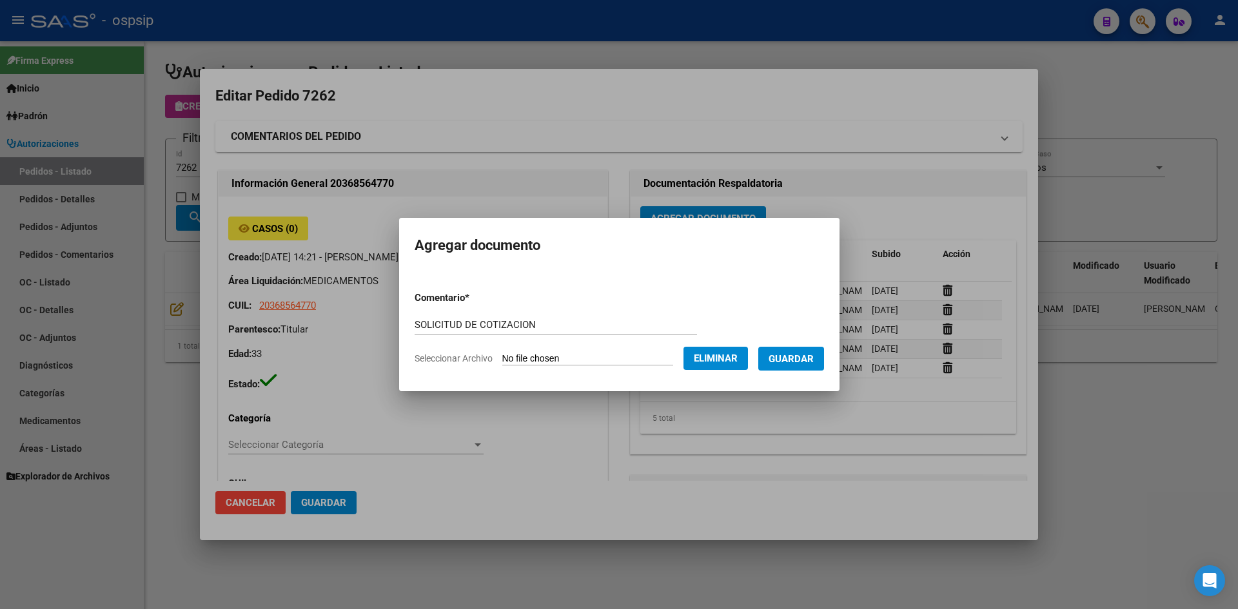
click at [800, 353] on span "Guardar" at bounding box center [791, 359] width 45 height 12
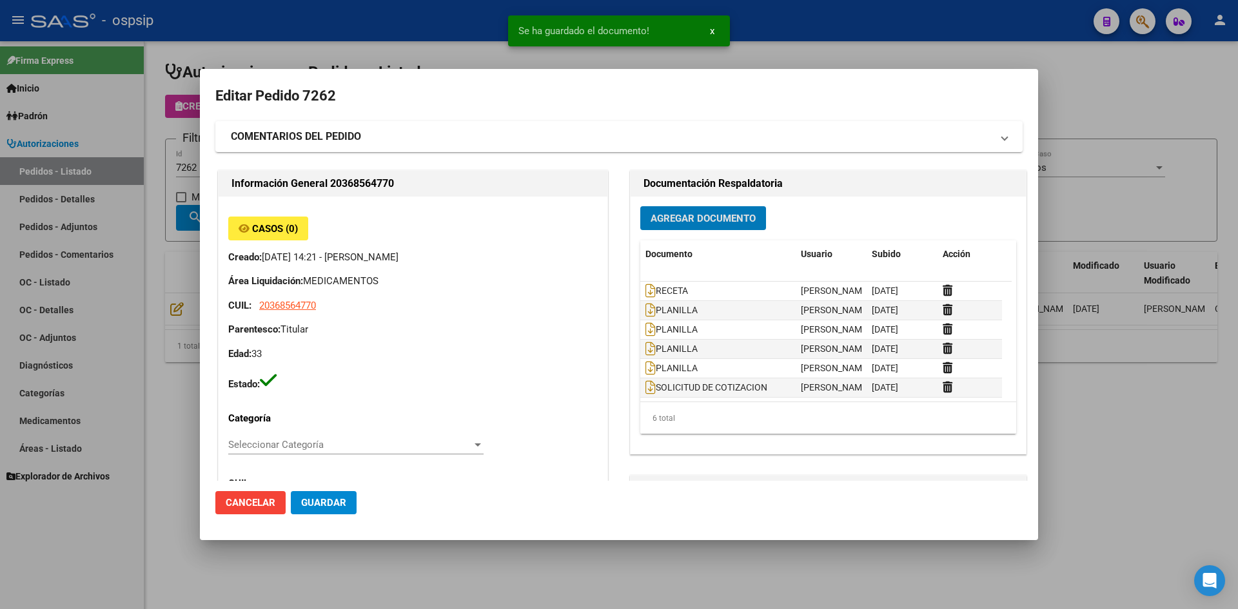
click at [334, 503] on span "Guardar" at bounding box center [323, 503] width 45 height 12
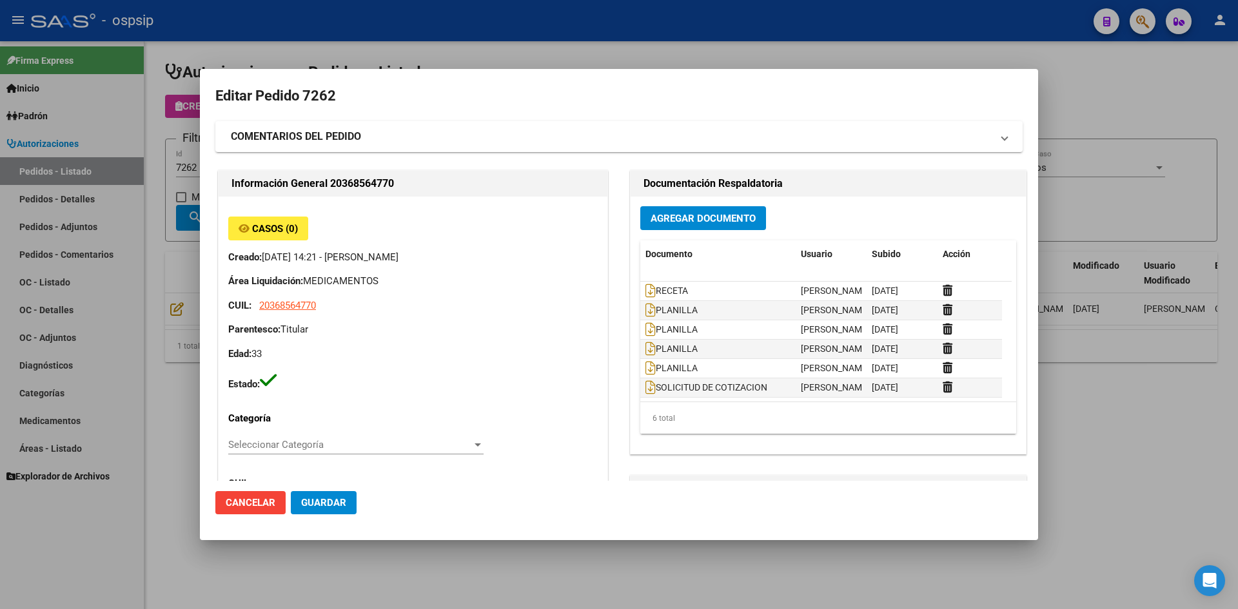
drag, startPoint x: 428, startPoint y: 48, endPoint x: 364, endPoint y: 99, distance: 81.7
click at [428, 50] on div at bounding box center [619, 304] width 1238 height 609
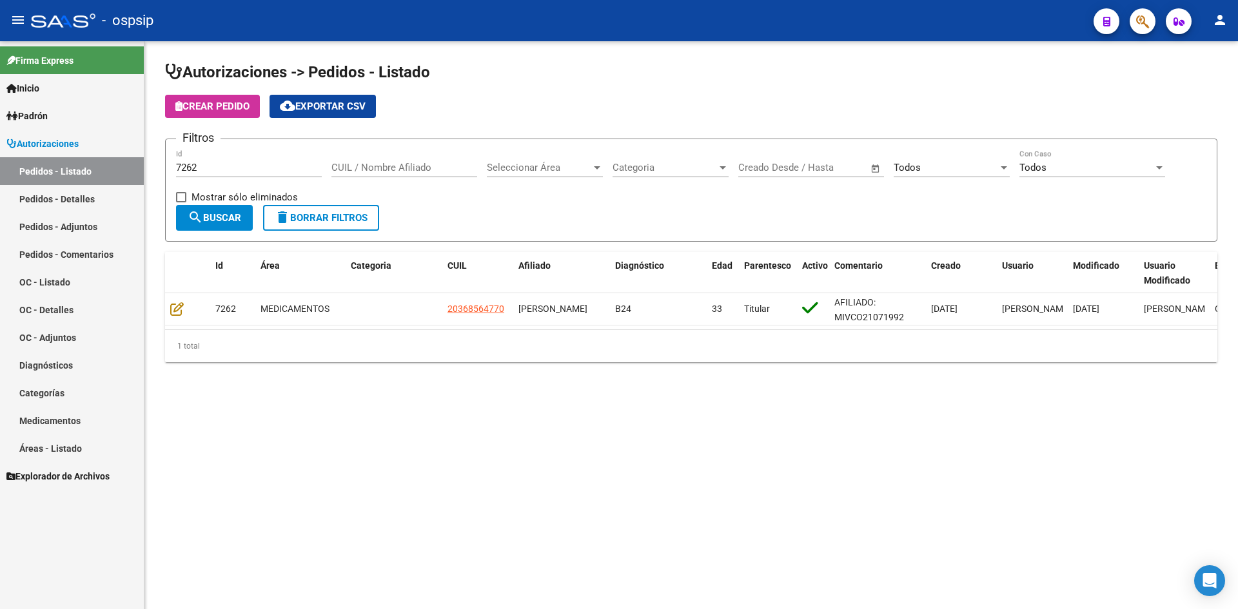
click at [246, 171] on input "7262" at bounding box center [249, 168] width 146 height 12
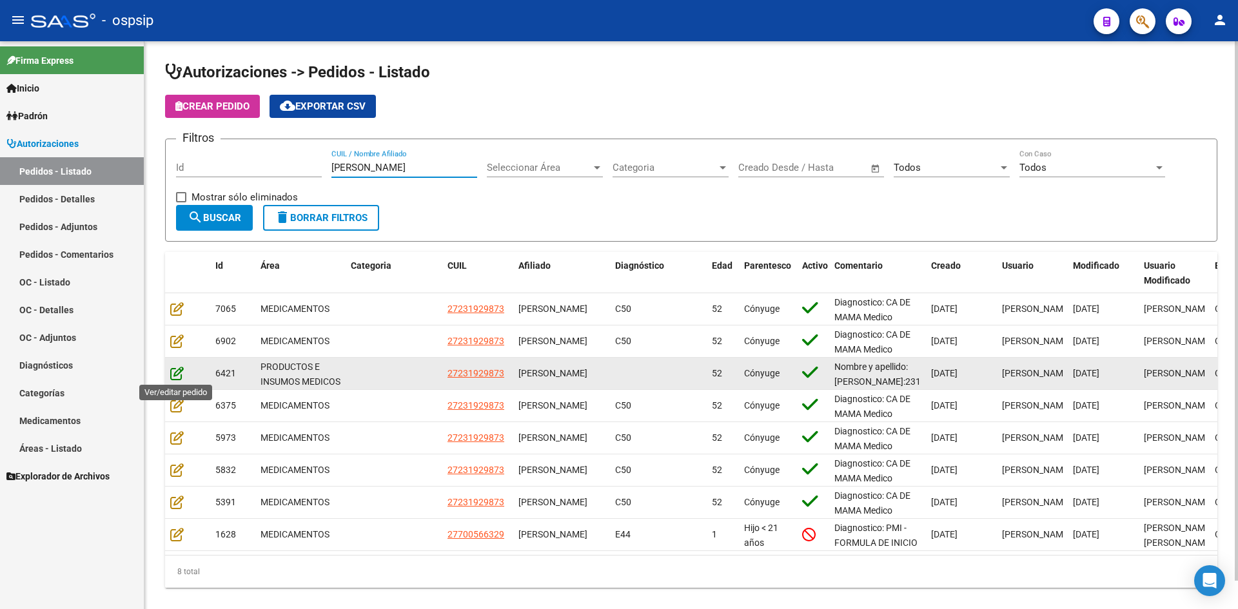
type input "[PERSON_NAME]"
click at [173, 372] on icon at bounding box center [177, 373] width 14 height 14
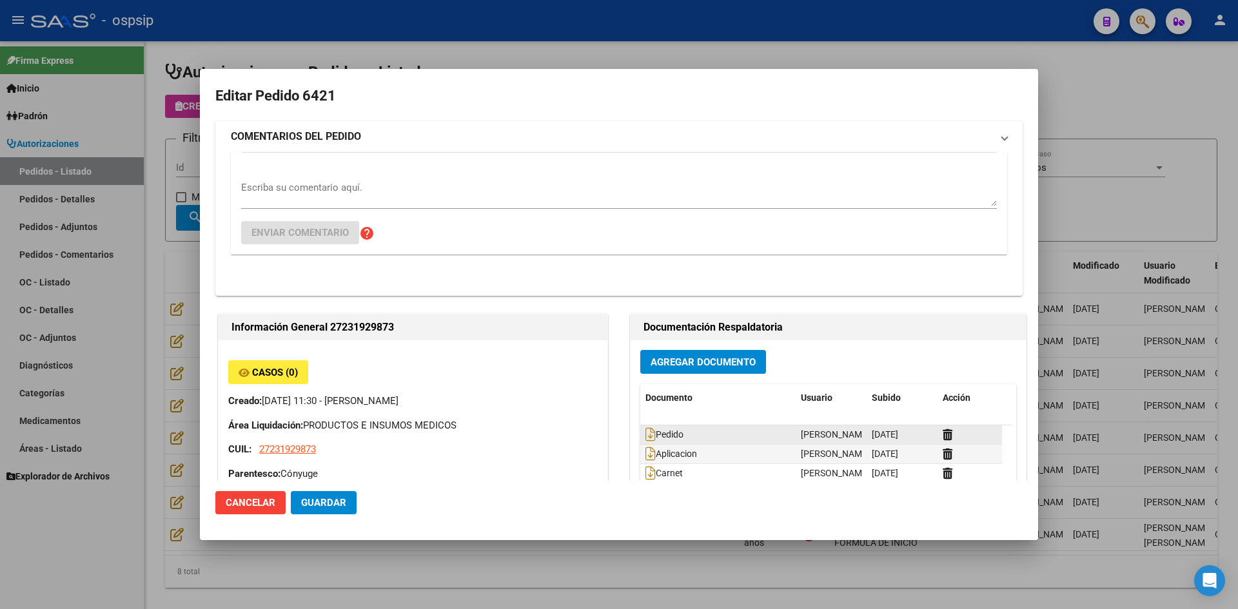
type input "[GEOGRAPHIC_DATA], [GEOGRAPHIC_DATA][PERSON_NAME] 8773"
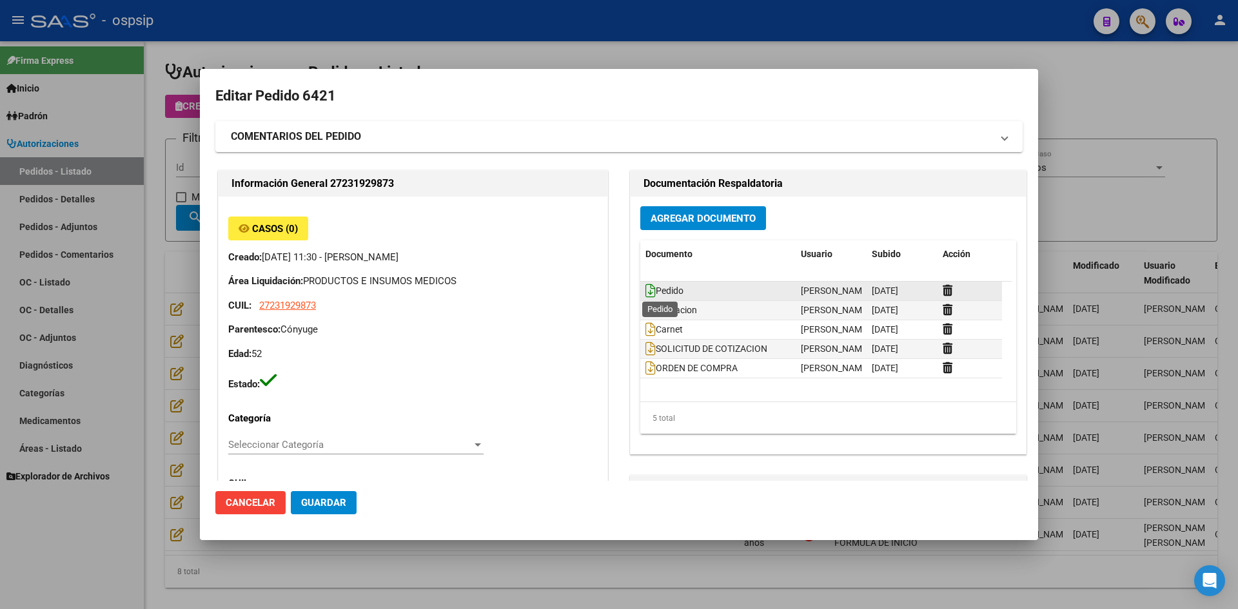
click at [645, 288] on icon at bounding box center [650, 291] width 10 height 14
click at [480, 51] on div at bounding box center [619, 304] width 1238 height 609
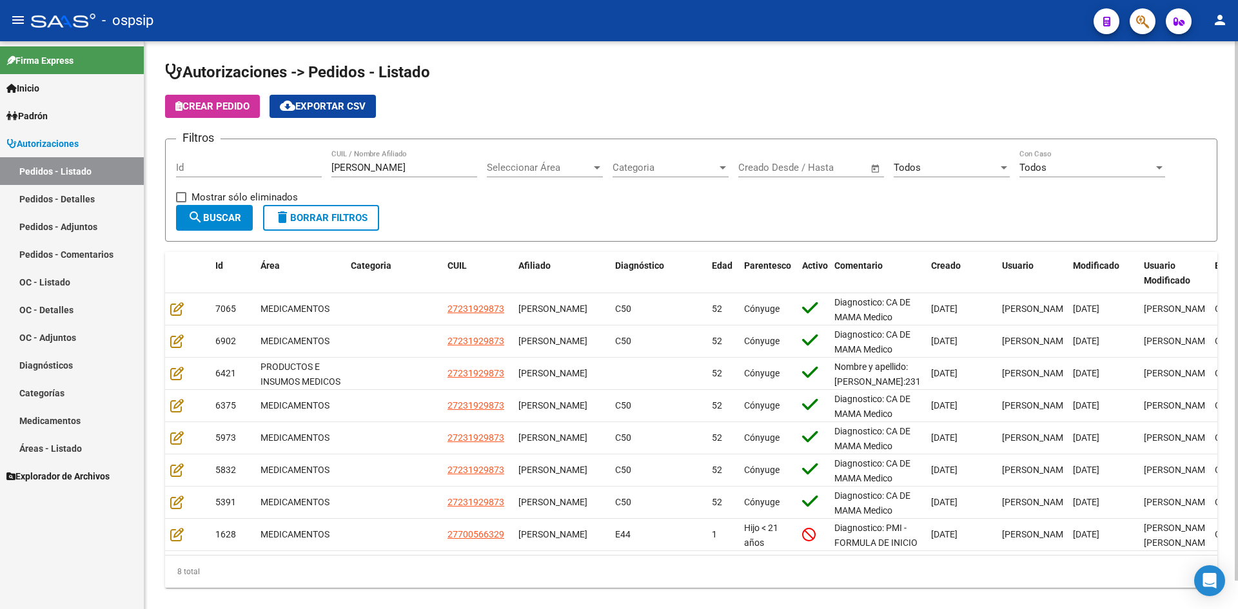
click at [415, 170] on input "[PERSON_NAME]" at bounding box center [404, 168] width 146 height 12
click at [249, 166] on input "Id" at bounding box center [249, 168] width 146 height 12
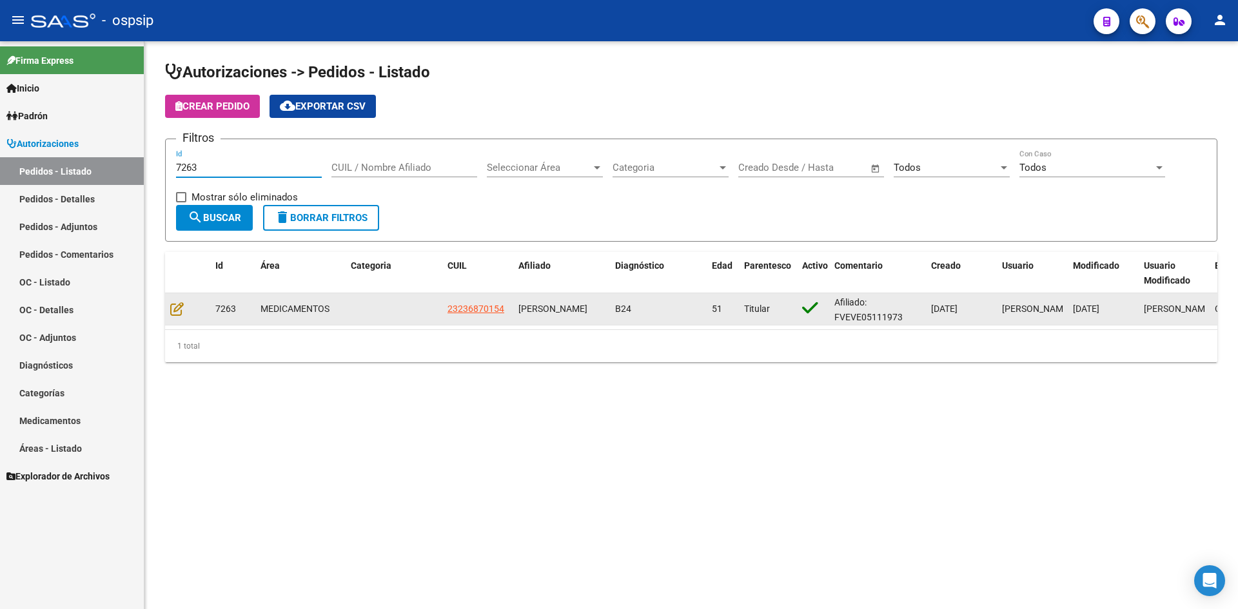
type input "7263"
click at [170, 310] on datatable-body-cell at bounding box center [187, 309] width 45 height 32
click at [178, 313] on icon at bounding box center [177, 309] width 14 height 14
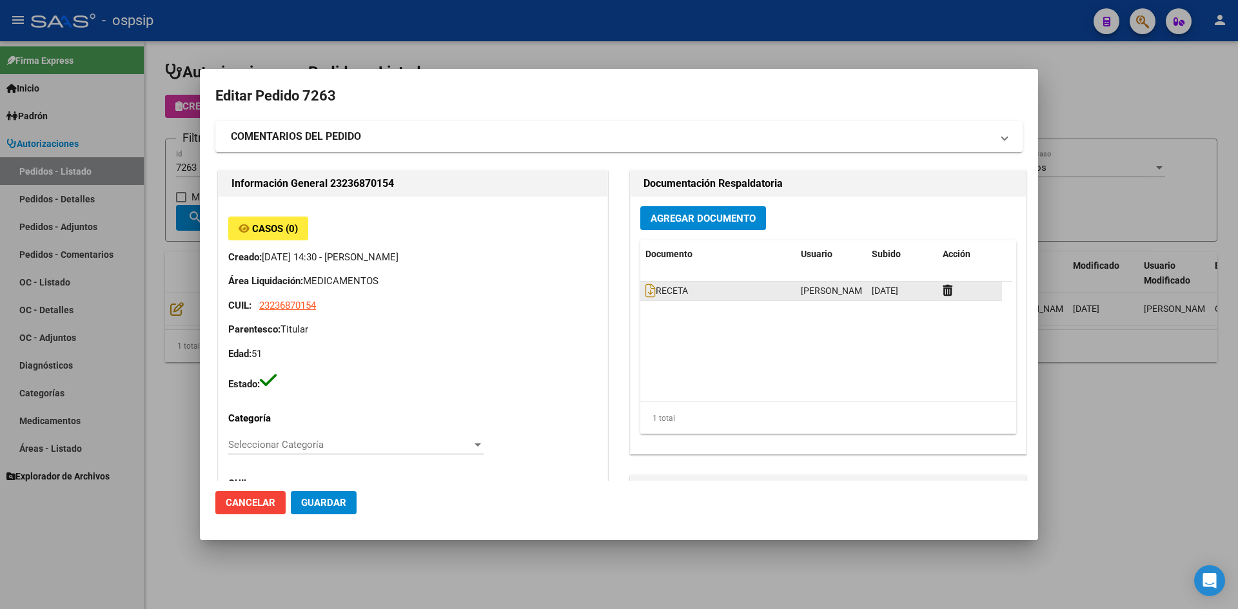
type input "[GEOGRAPHIC_DATA], [GEOGRAPHIC_DATA][PERSON_NAME][GEOGRAPHIC_DATA] 1781, Depart…"
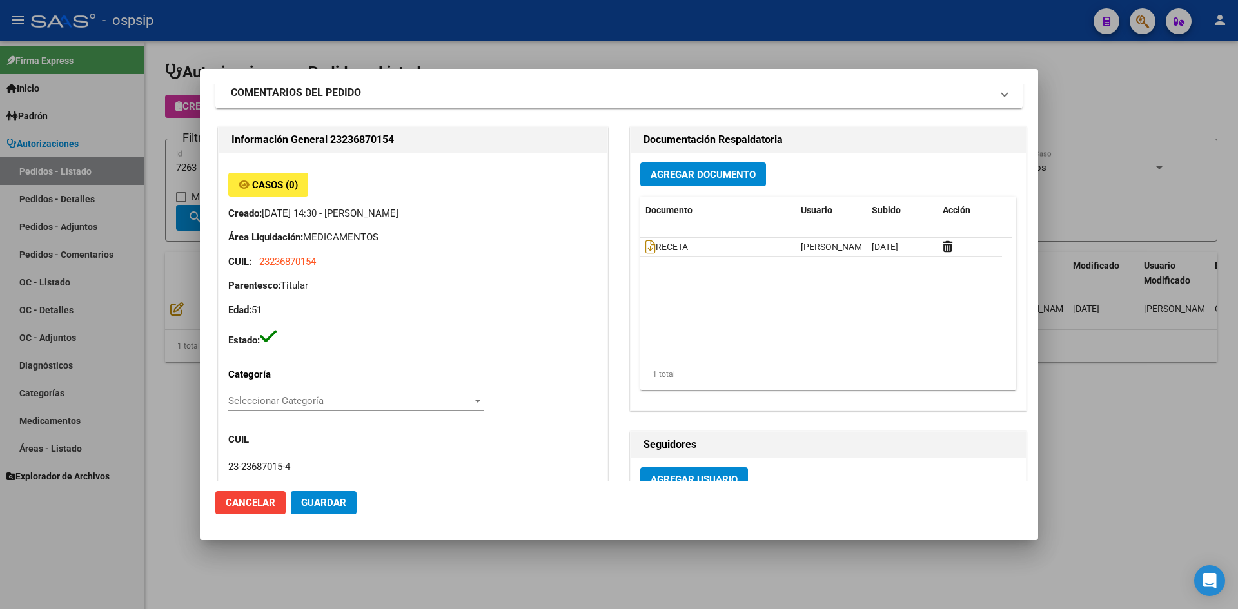
scroll to position [64, 0]
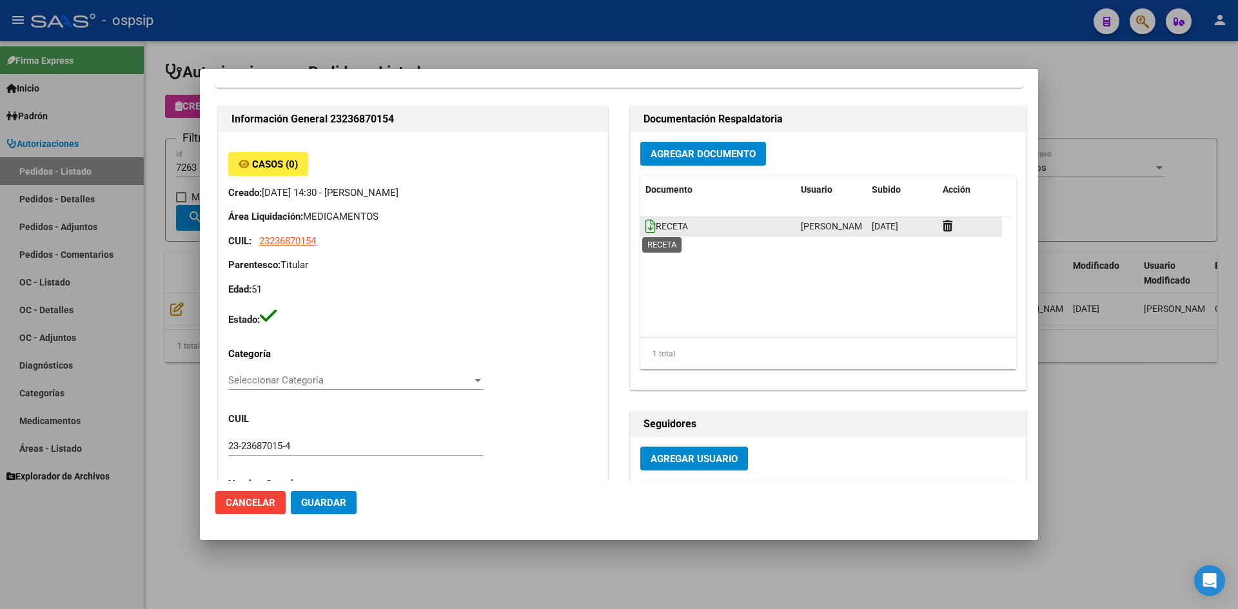
click at [646, 225] on icon at bounding box center [650, 226] width 10 height 14
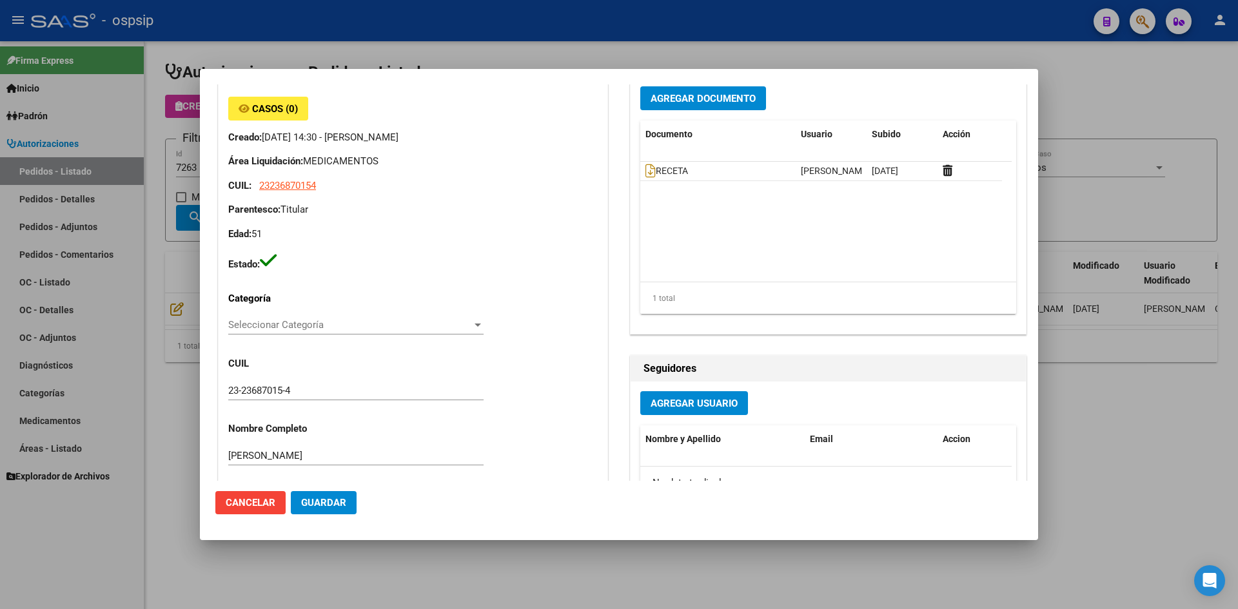
scroll to position [118, 0]
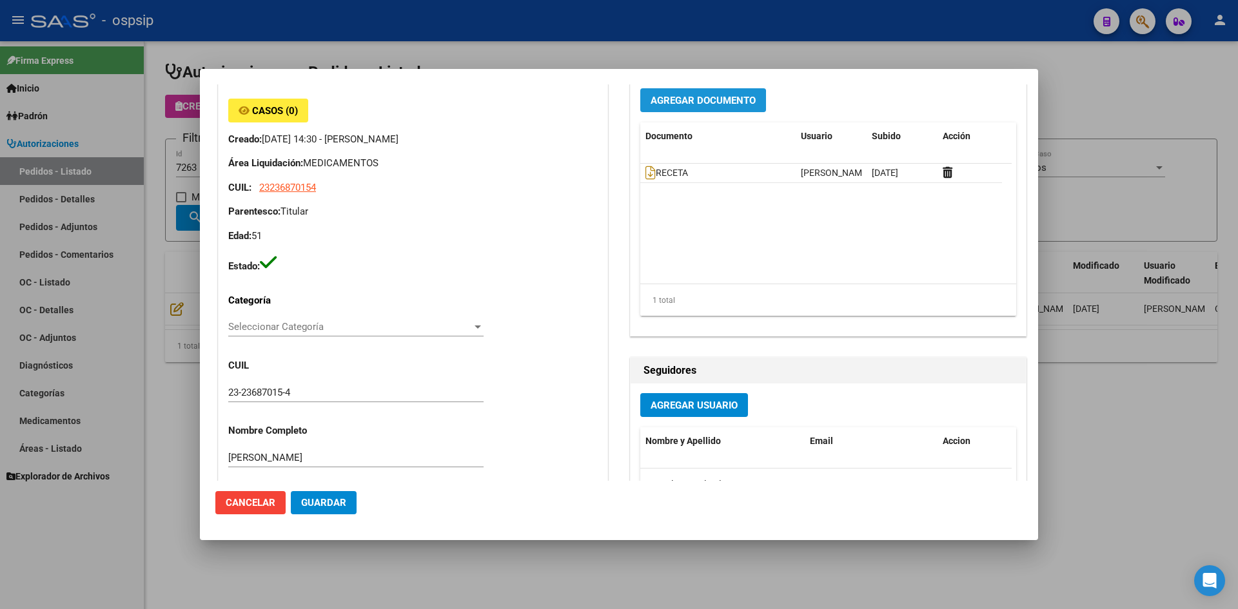
click at [651, 104] on span "Agregar Documento" at bounding box center [703, 101] width 105 height 12
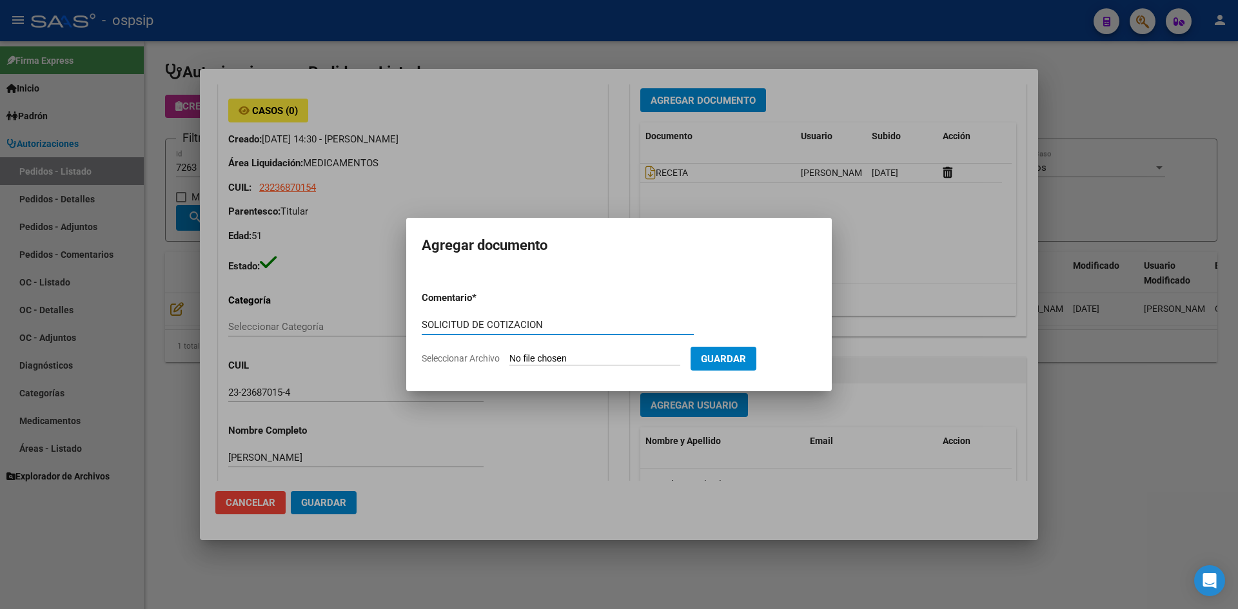
type input "SOLICITUD DE COTIZACION"
click at [509, 353] on input "Seleccionar Archivo" at bounding box center [594, 359] width 171 height 12
type input "C:\fakepath\SOLICITUD DE COTIZACION N°7263.pdf"
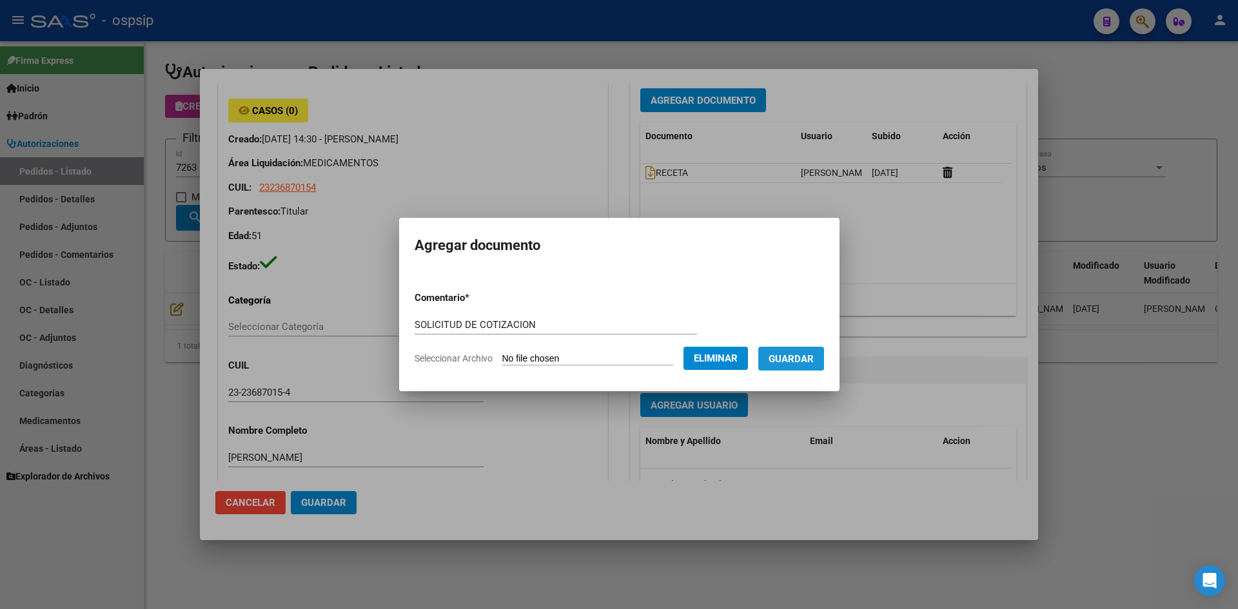
click at [780, 359] on button "Guardar" at bounding box center [791, 359] width 66 height 24
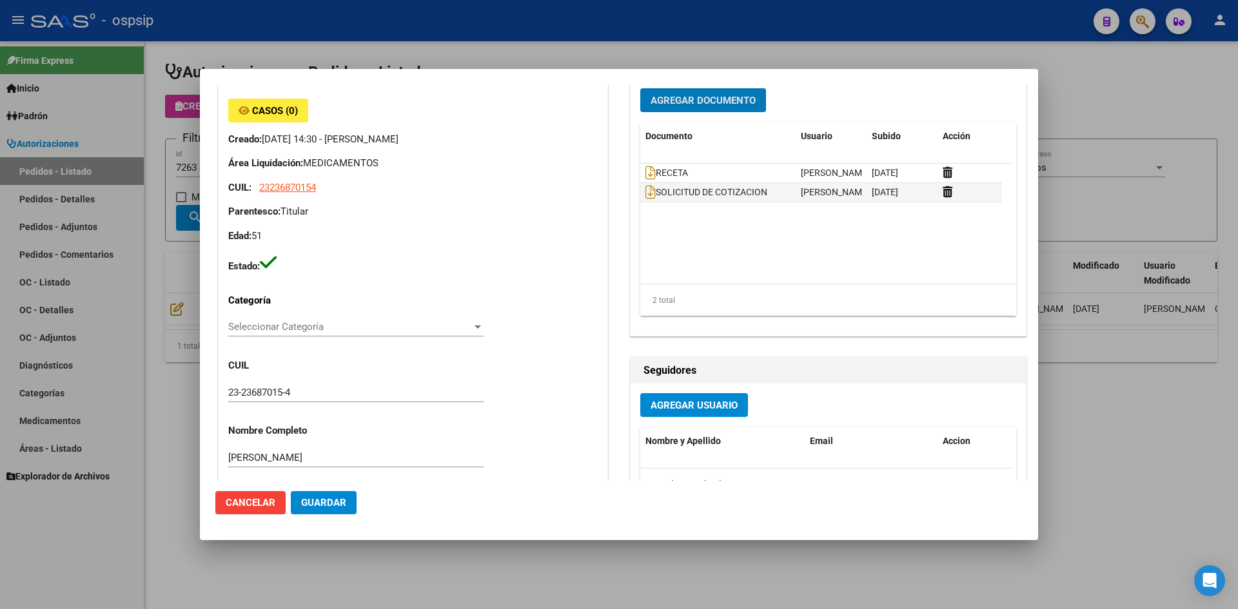
drag, startPoint x: 573, startPoint y: 41, endPoint x: 489, endPoint y: 0, distance: 92.9
click at [569, 38] on div at bounding box center [619, 304] width 1238 height 609
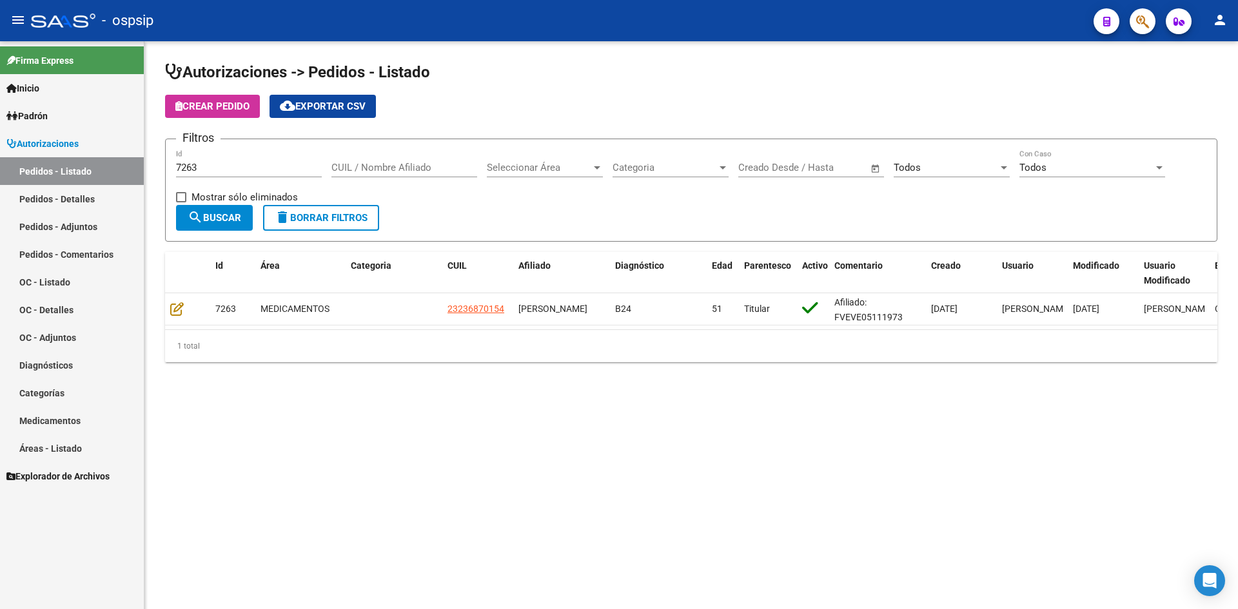
click at [295, 164] on input "7263" at bounding box center [249, 168] width 146 height 12
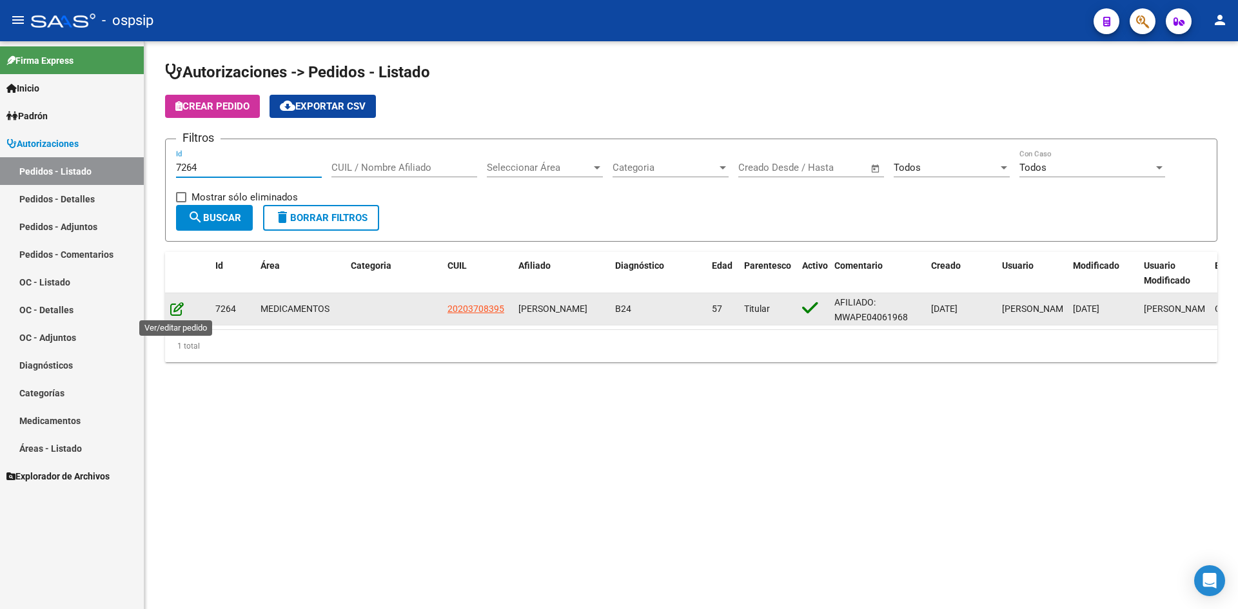
type input "7264"
click at [178, 308] on icon at bounding box center [177, 309] width 14 height 14
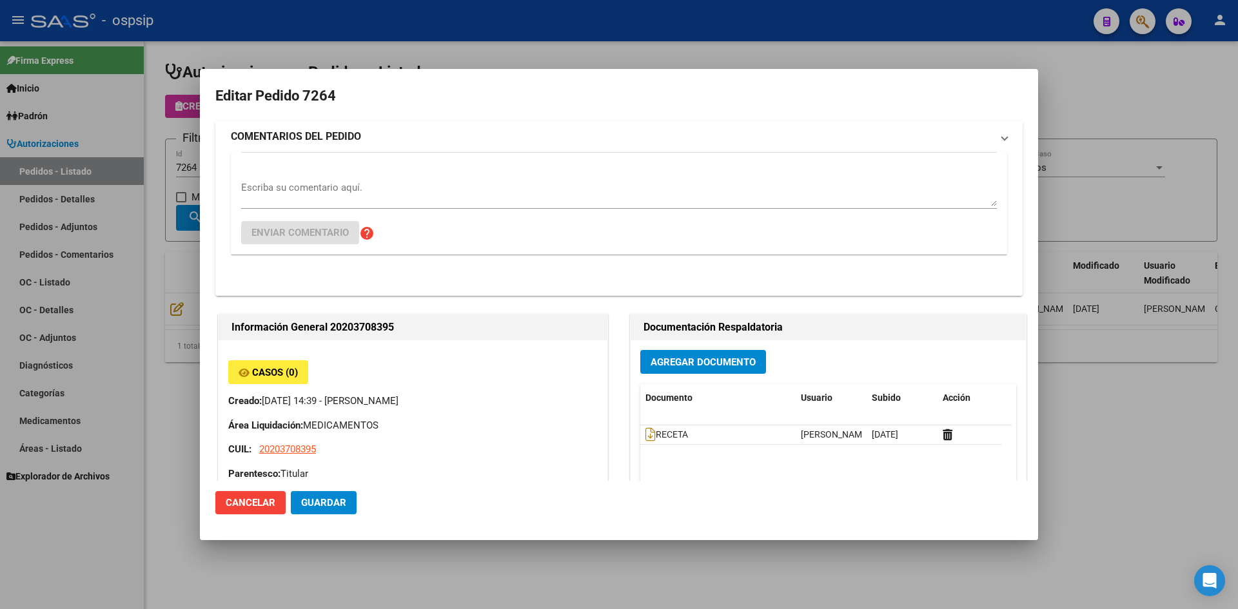
type input "[GEOGRAPHIC_DATA], [PERSON_NAME], TUCUMAN 1005"
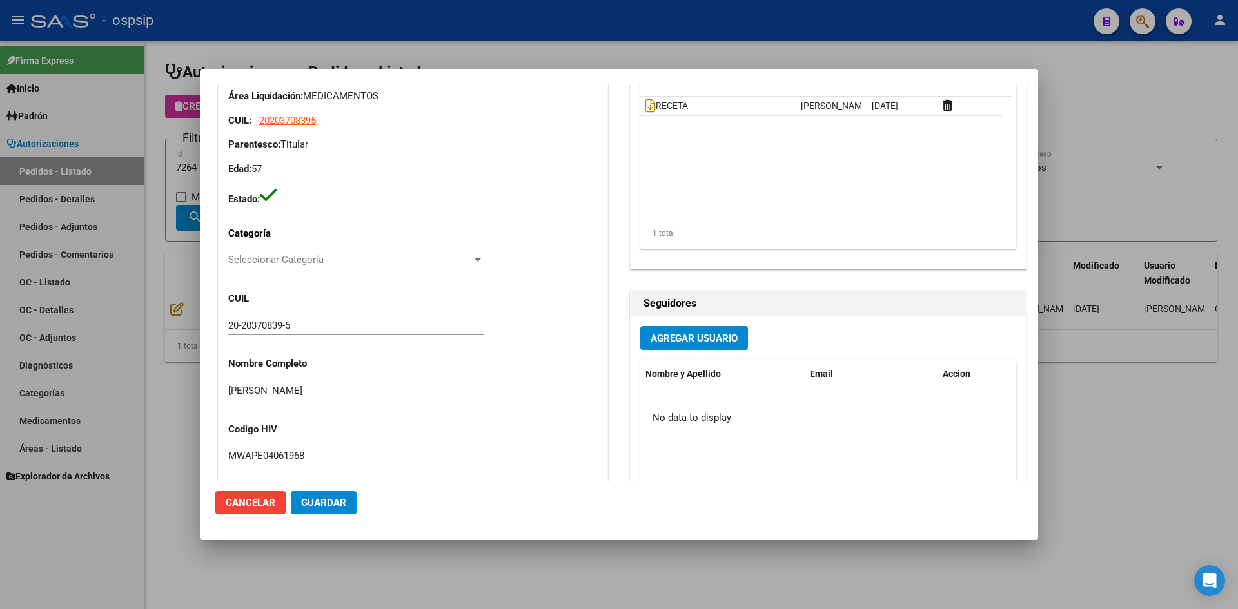
scroll to position [0, 0]
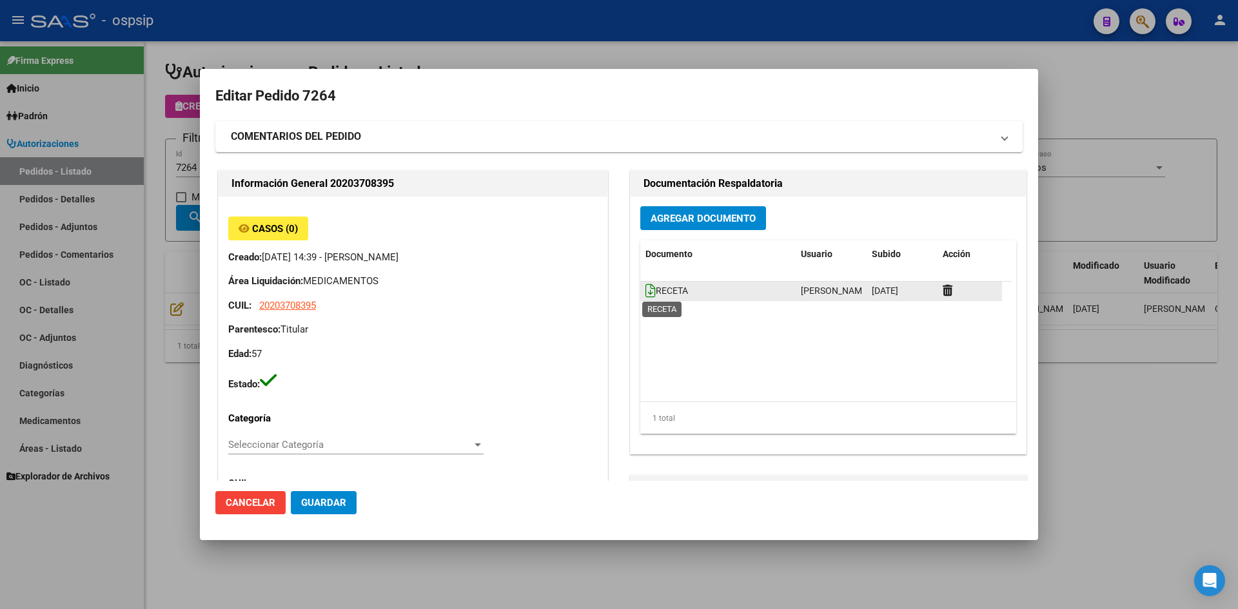
click at [645, 290] on icon at bounding box center [650, 291] width 10 height 14
click at [691, 216] on span "Agregar Documento" at bounding box center [703, 219] width 105 height 12
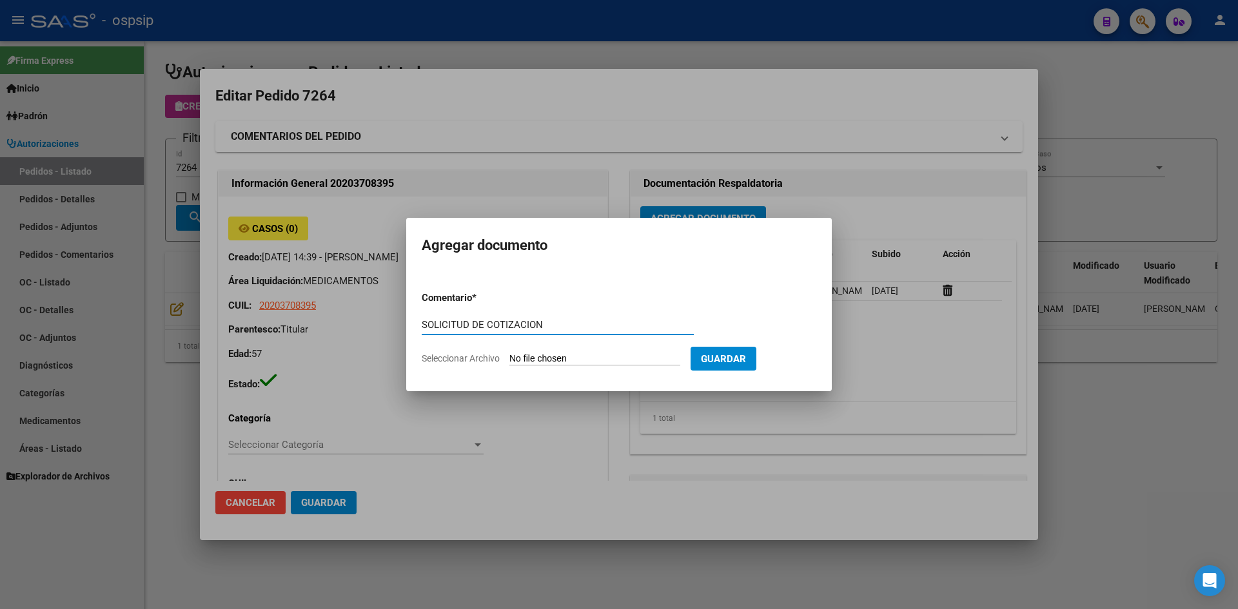
type input "SOLICITUD DE COTIZACION"
click at [509, 353] on input "Seleccionar Archivo" at bounding box center [594, 359] width 171 height 12
type input "C:\fakepath\SOLICITUD DE COTIZACION N°7264.pdf"
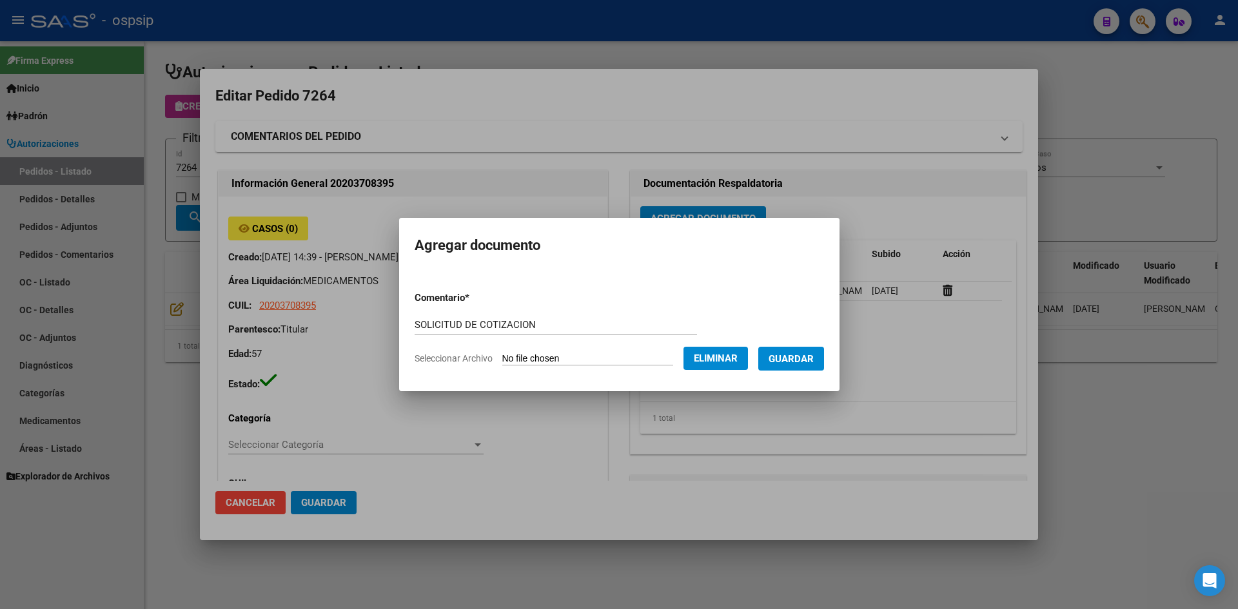
click at [798, 361] on span "Guardar" at bounding box center [791, 359] width 45 height 12
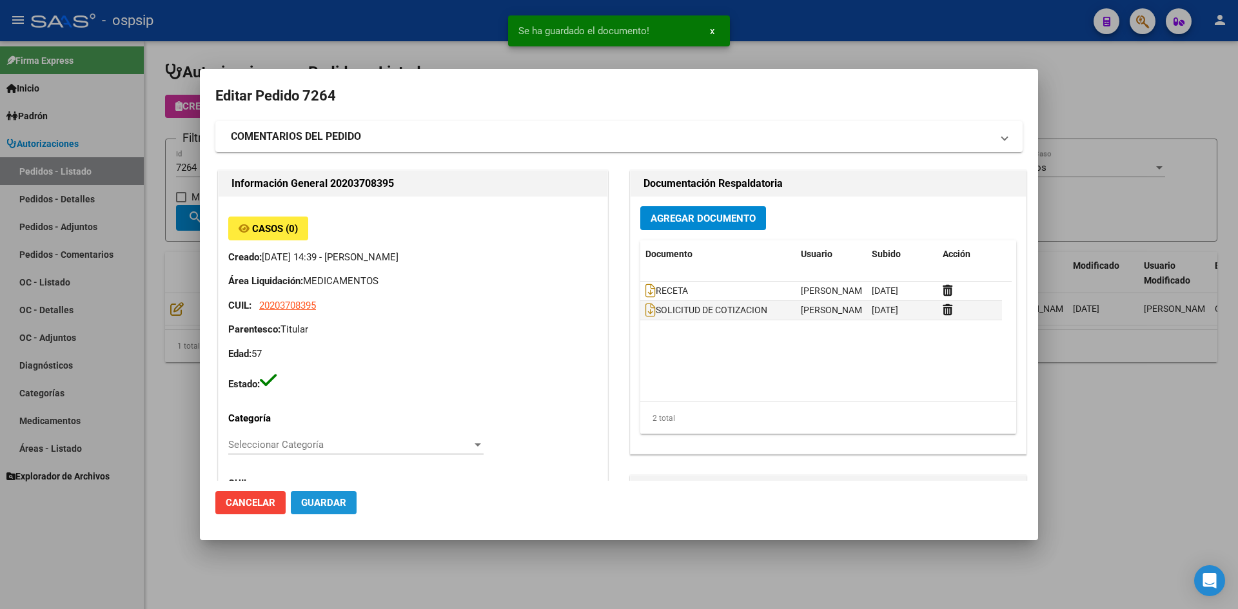
click at [348, 497] on button "Guardar" at bounding box center [324, 502] width 66 height 23
click at [337, 26] on div at bounding box center [619, 304] width 1238 height 609
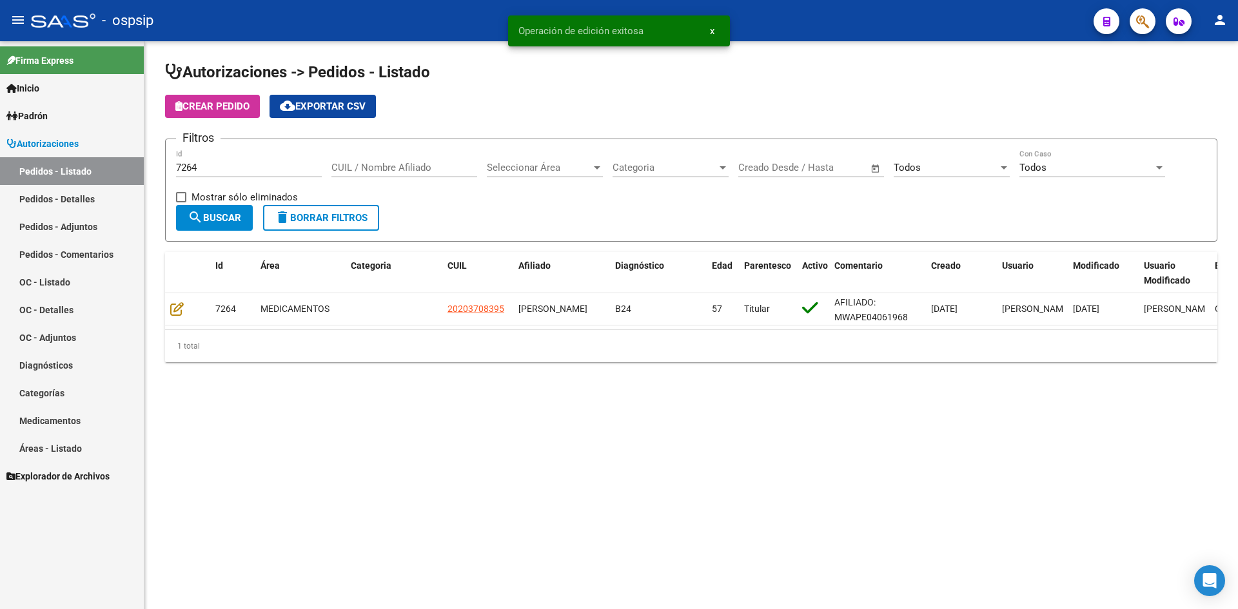
click at [257, 171] on input "7264" at bounding box center [249, 168] width 146 height 12
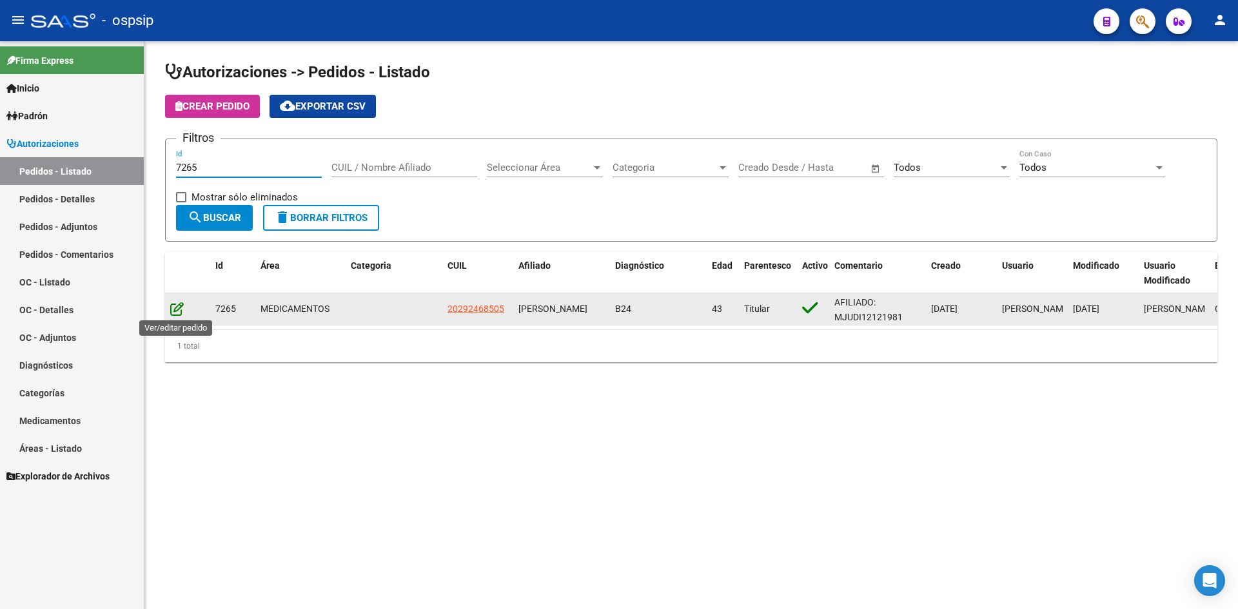
type input "7265"
click at [173, 308] on icon at bounding box center [177, 309] width 14 height 14
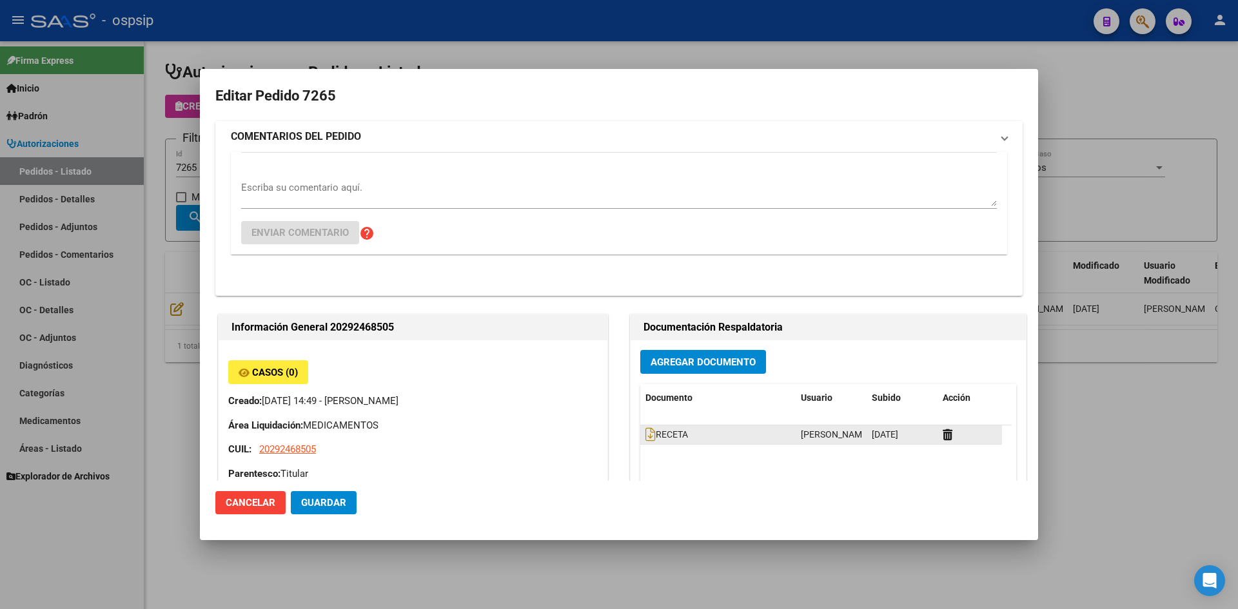
type input "[GEOGRAPHIC_DATA], [PERSON_NAME] [PERSON_NAME] 6595"
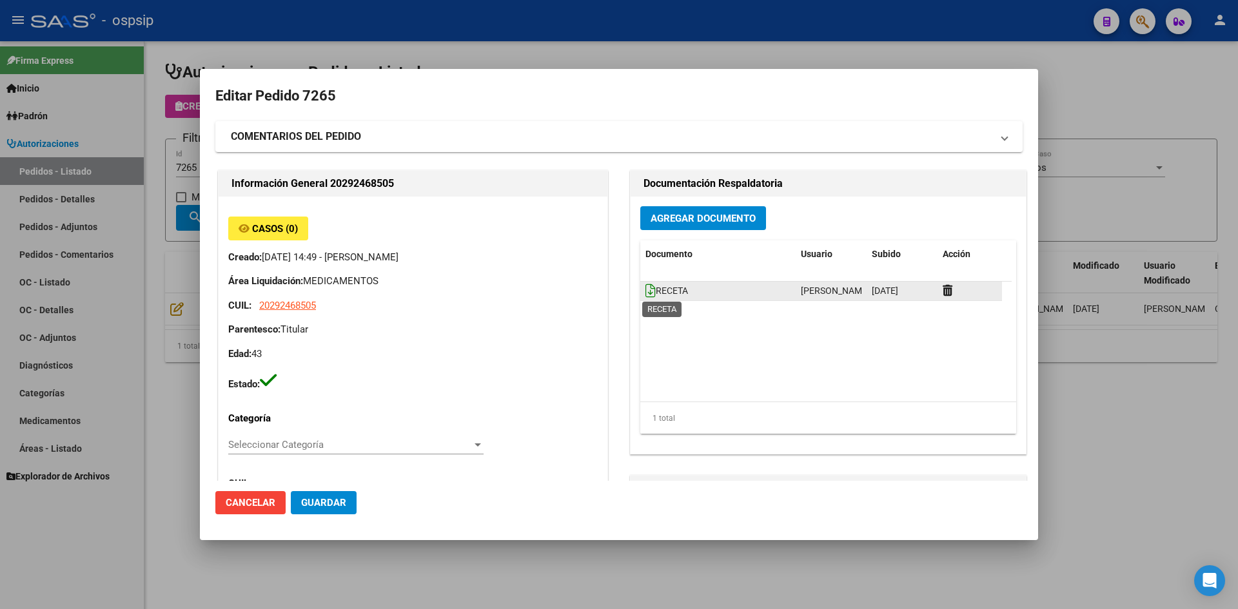
click at [645, 291] on icon at bounding box center [650, 291] width 10 height 14
click at [660, 216] on span "Agregar Documento" at bounding box center [703, 219] width 105 height 12
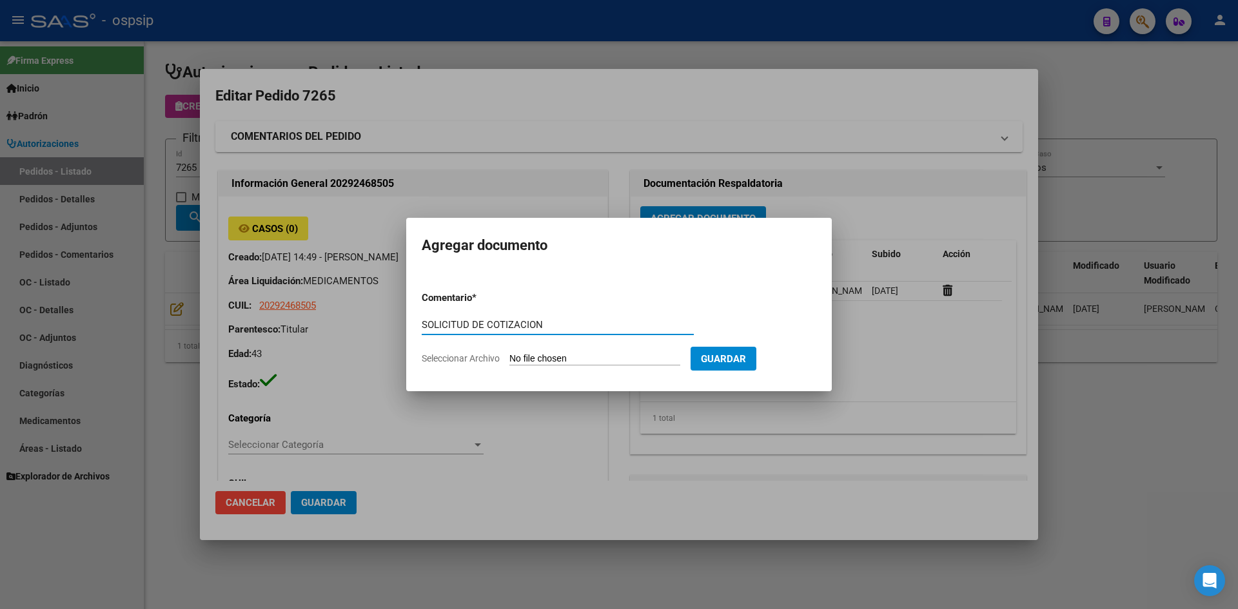
type input "SOLICITUD DE COTIZACION"
click at [509, 353] on input "Seleccionar Archivo" at bounding box center [594, 359] width 171 height 12
type input "C:\fakepath\SOLICITUD DE COTIZACION N°7265.pdf"
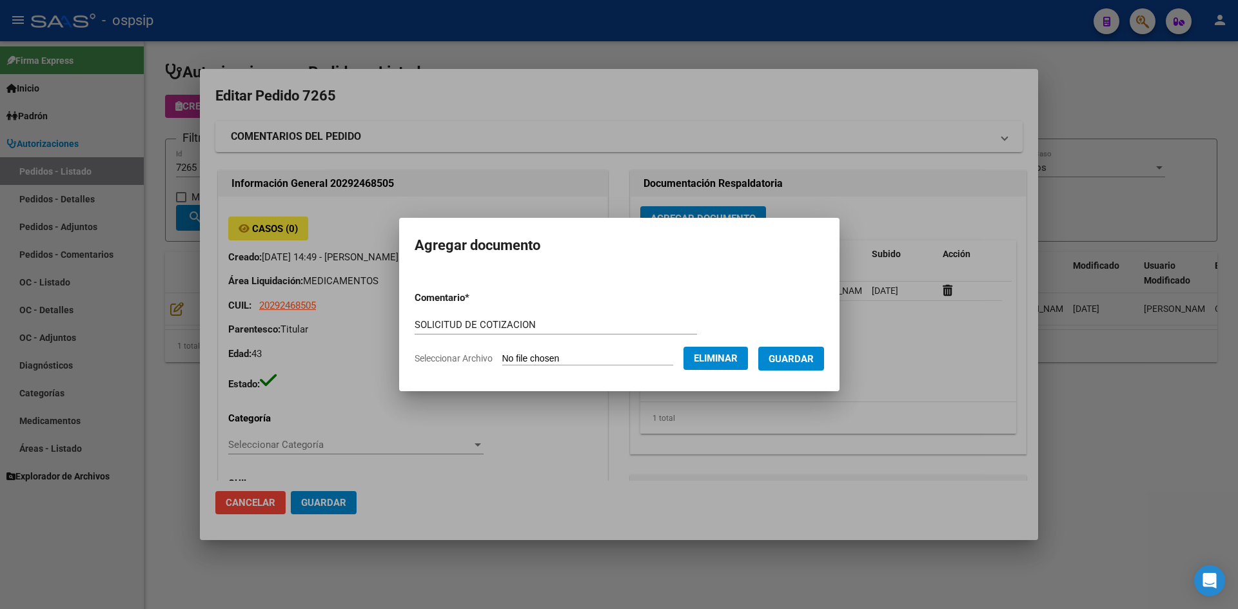
click at [799, 361] on span "Guardar" at bounding box center [791, 359] width 45 height 12
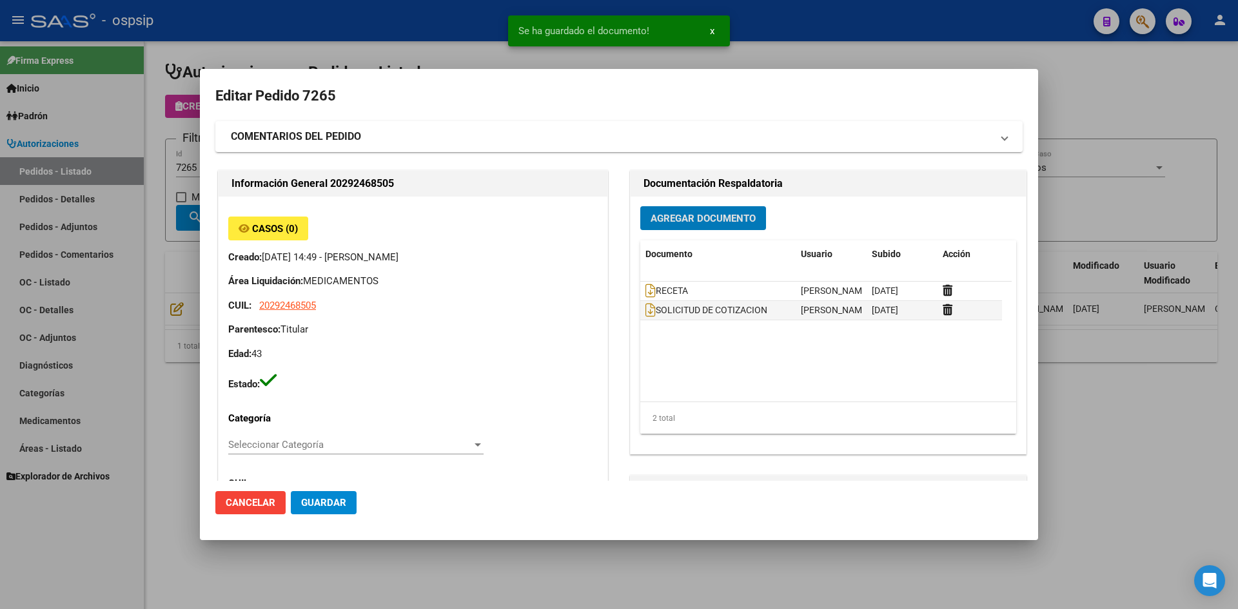
click at [335, 499] on span "Guardar" at bounding box center [323, 503] width 45 height 12
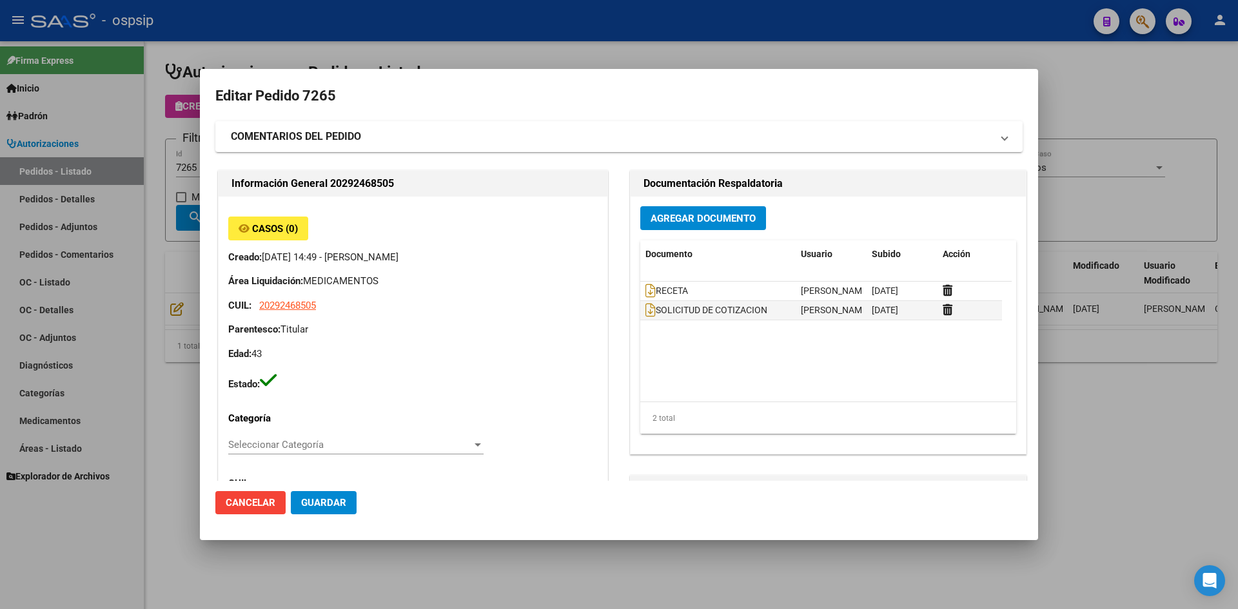
click at [580, 50] on div at bounding box center [619, 304] width 1238 height 609
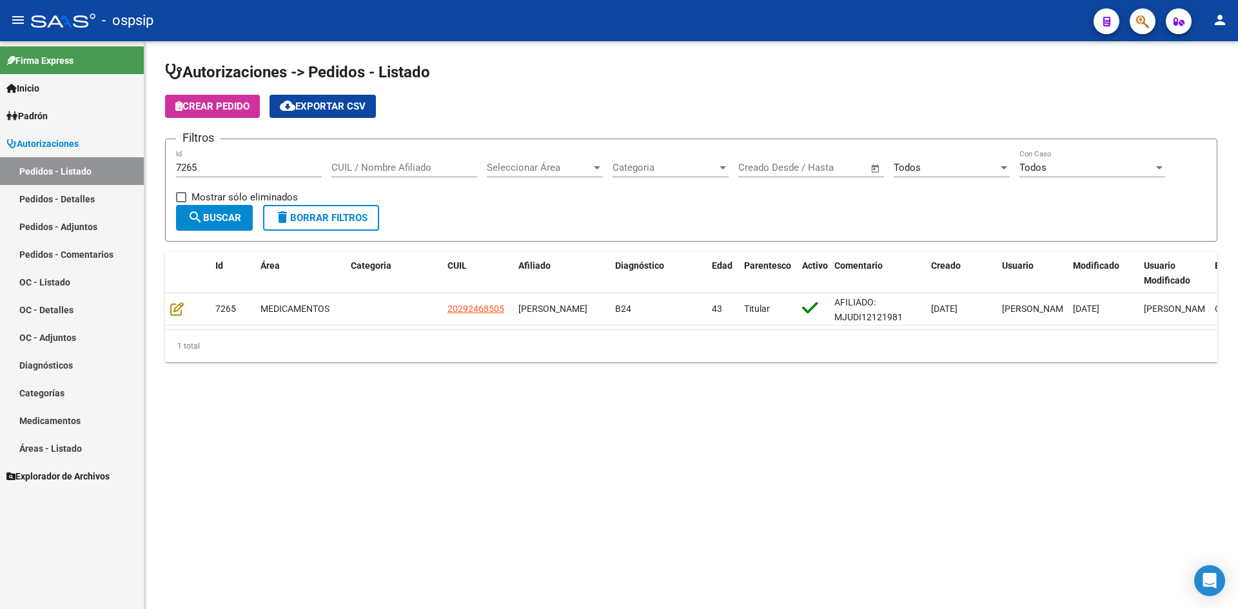
drag, startPoint x: 309, startPoint y: 161, endPoint x: 328, endPoint y: 151, distance: 21.4
click at [308, 161] on div "7265 Id" at bounding box center [249, 164] width 146 height 28
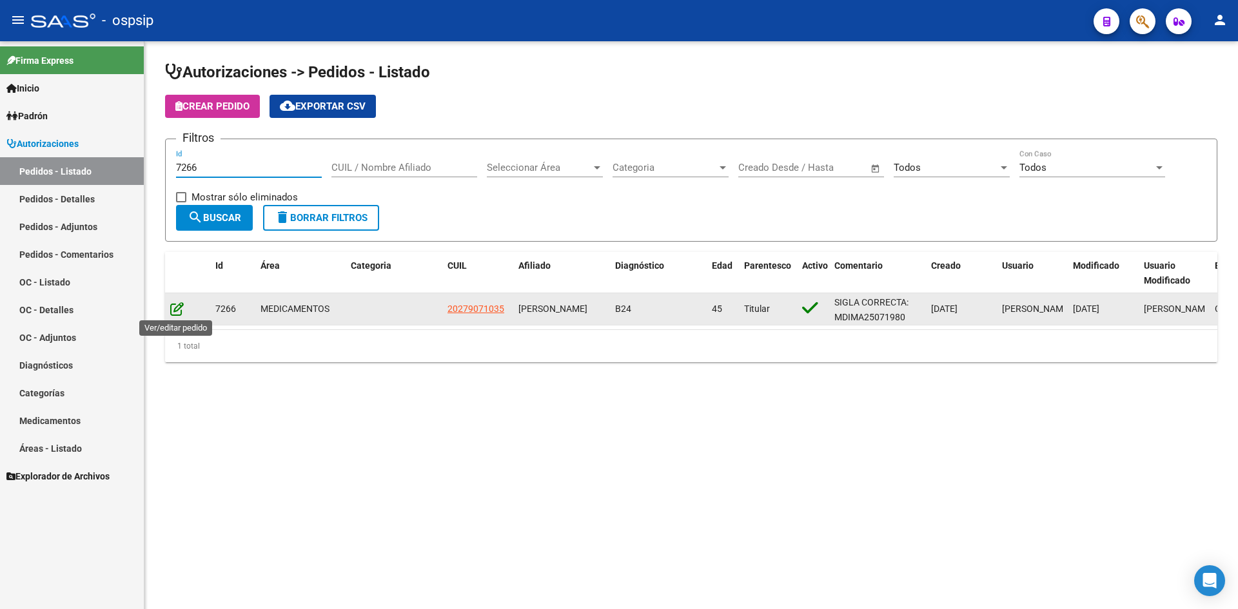
type input "7266"
click at [172, 304] on icon at bounding box center [177, 309] width 14 height 14
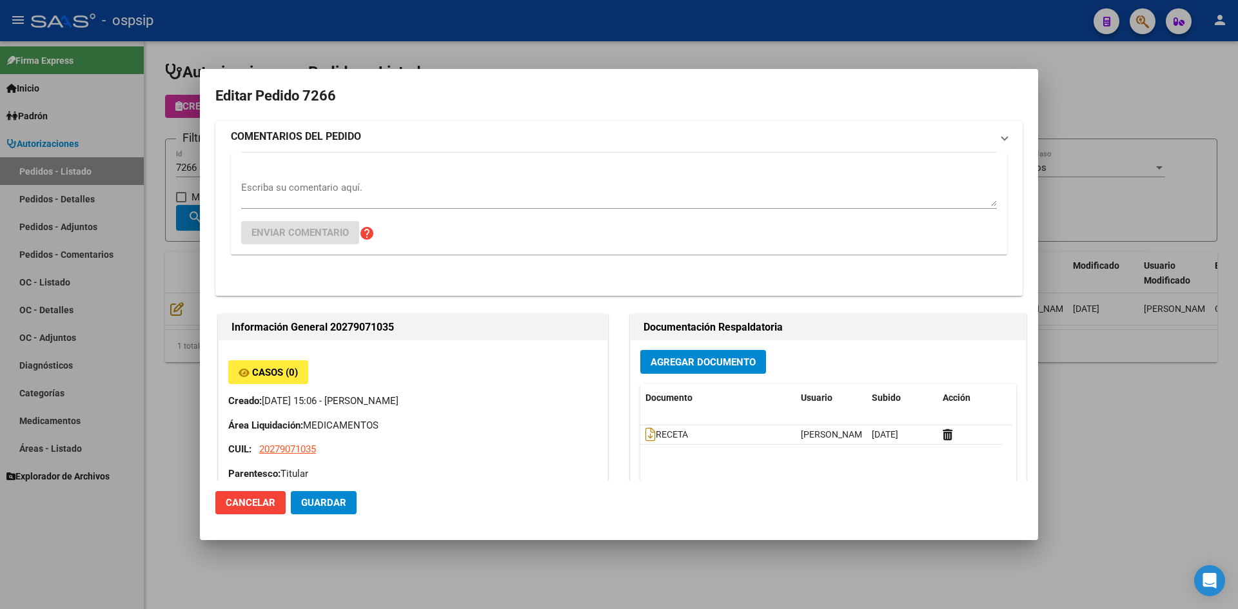
type input "Capital Federal, BELGRANO, [STREET_ADDRESS][PERSON_NAME]"
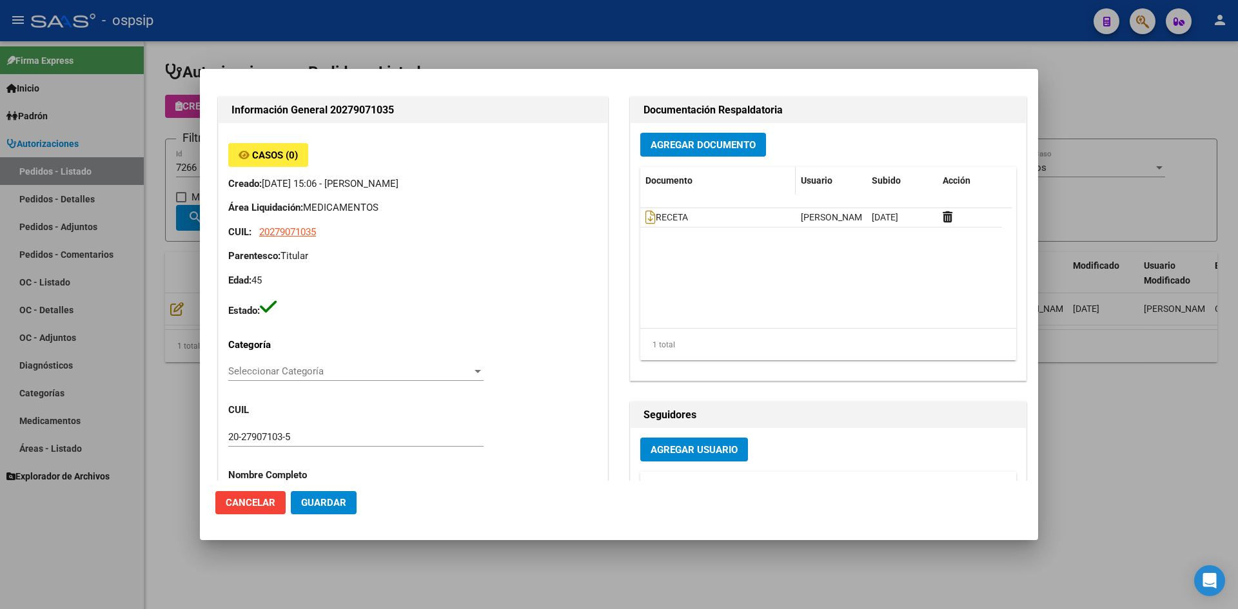
scroll to position [64, 0]
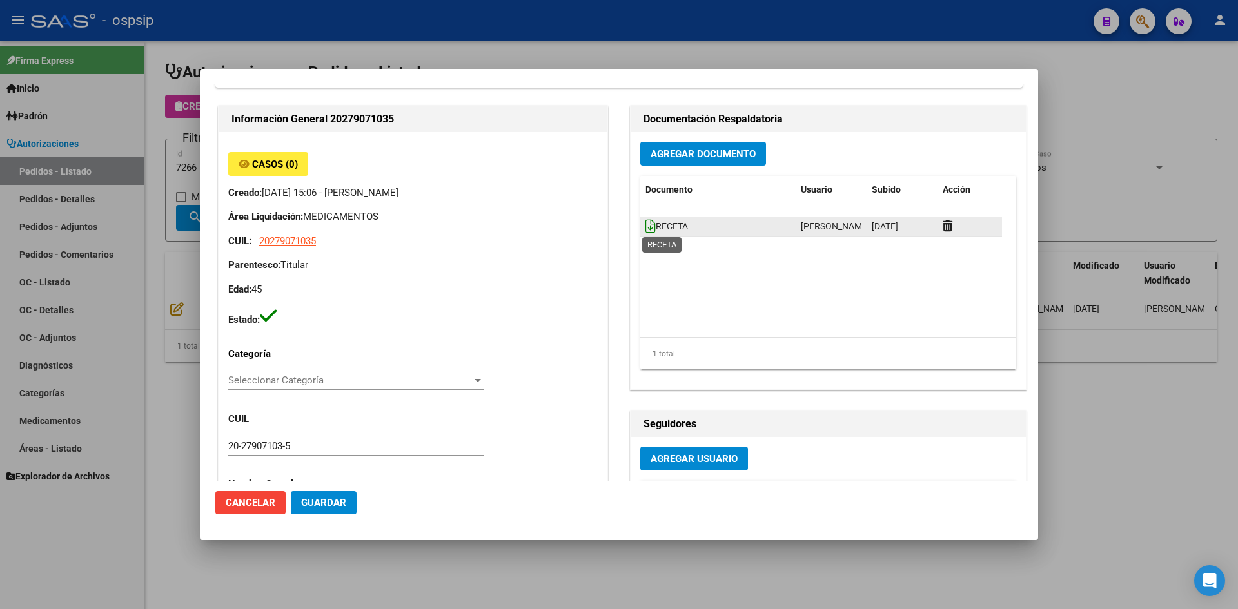
click at [645, 230] on icon at bounding box center [650, 226] width 10 height 14
click at [669, 153] on span "Agregar Documento" at bounding box center [703, 154] width 105 height 12
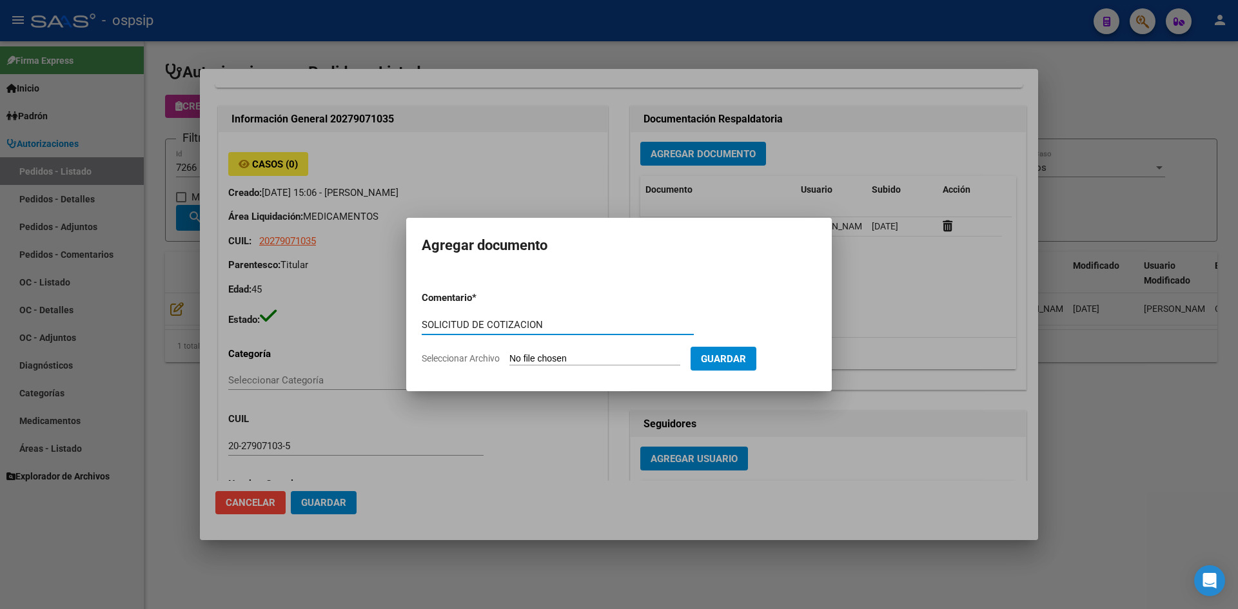
type input "SOLICITUD DE COTIZACION"
click at [509, 353] on input "Seleccionar Archivo" at bounding box center [594, 359] width 171 height 12
type input "C:\fakepath\SOLICITUD DE COTIZACION N°7266.pdf"
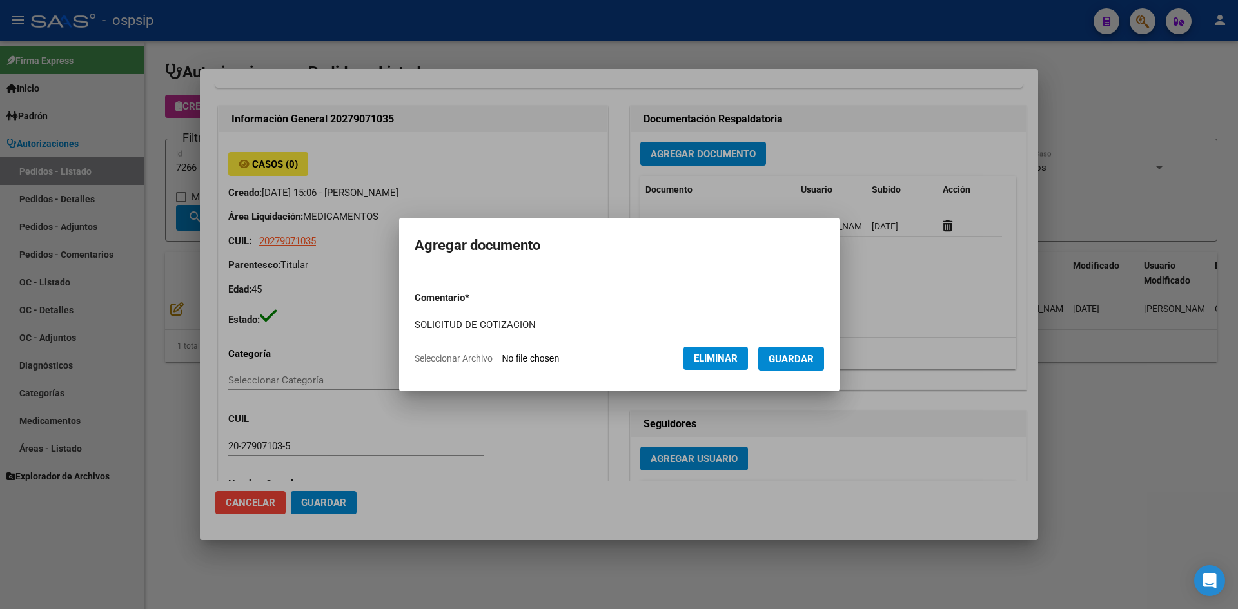
click at [789, 359] on span "Guardar" at bounding box center [791, 359] width 45 height 12
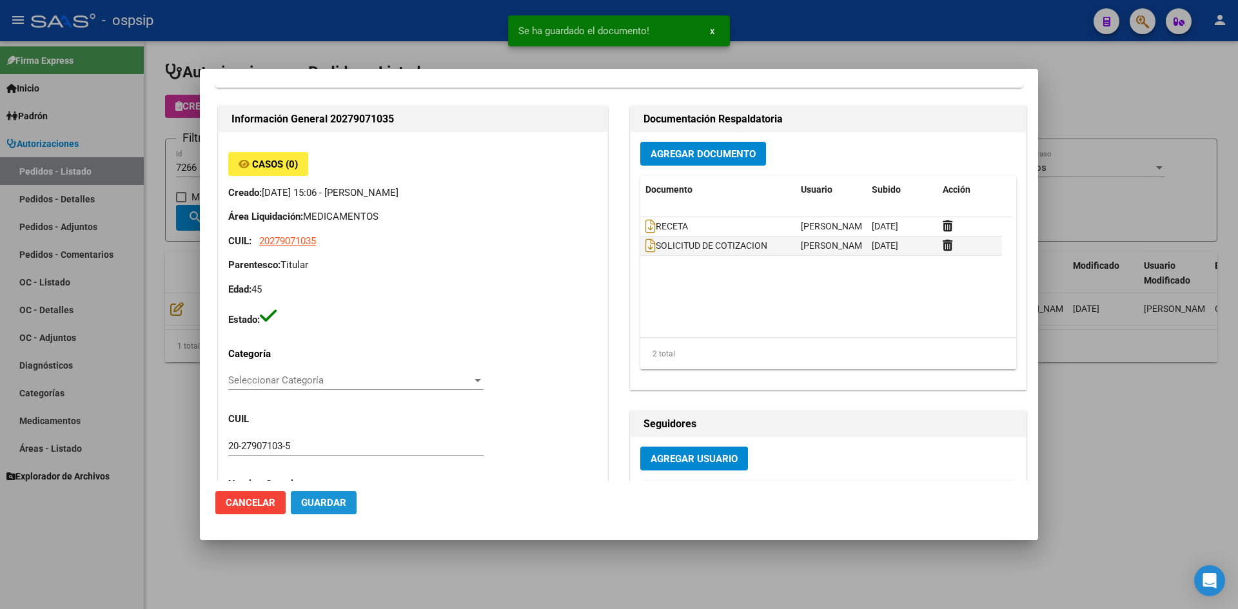
click at [308, 502] on span "Guardar" at bounding box center [323, 503] width 45 height 12
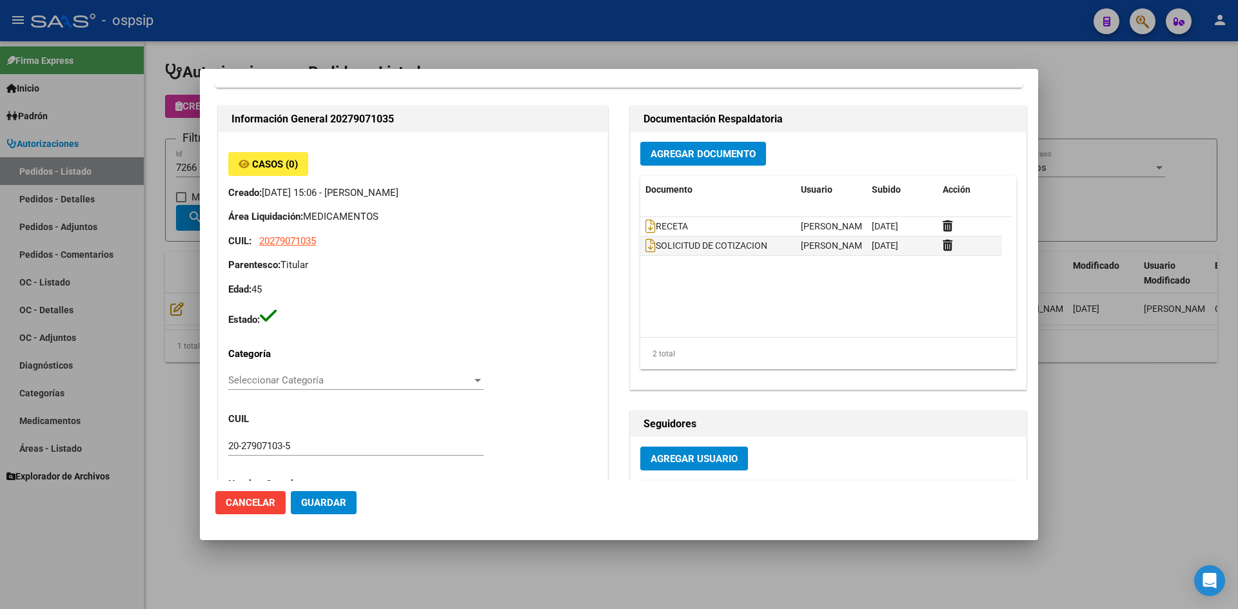
click at [428, 23] on div at bounding box center [619, 304] width 1238 height 609
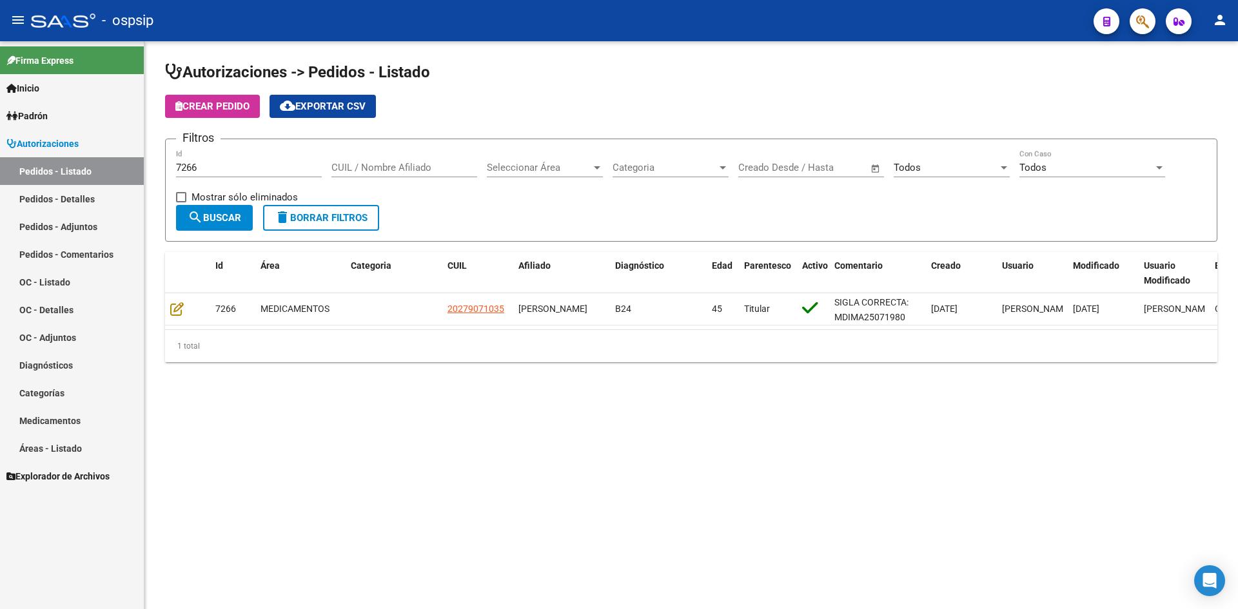
click at [231, 164] on input "7266" at bounding box center [249, 168] width 146 height 12
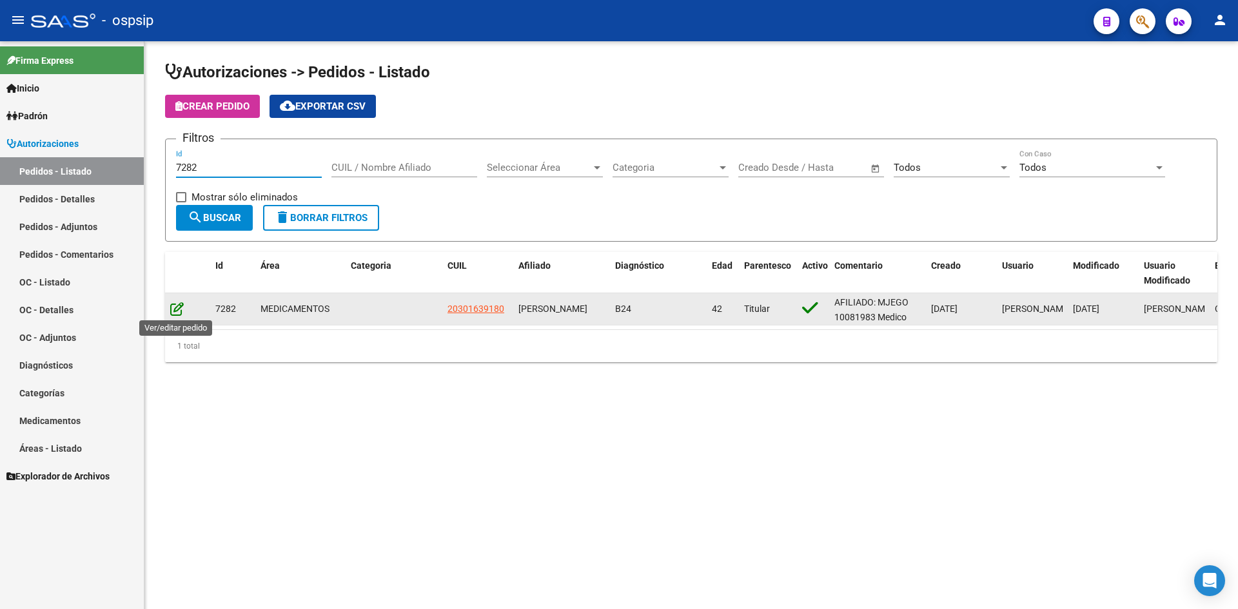
type input "7282"
click at [179, 310] on icon at bounding box center [177, 309] width 14 height 14
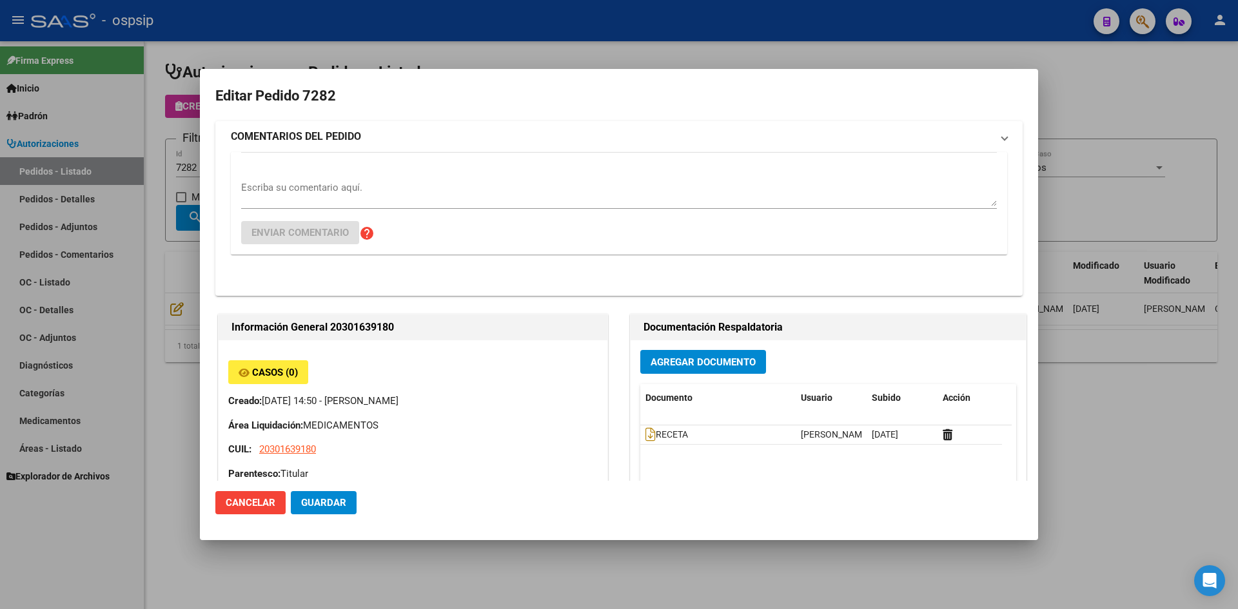
type input "[PERSON_NAME]"
type input "[GEOGRAPHIC_DATA], [STREET_ADDRESS][PERSON_NAME]"
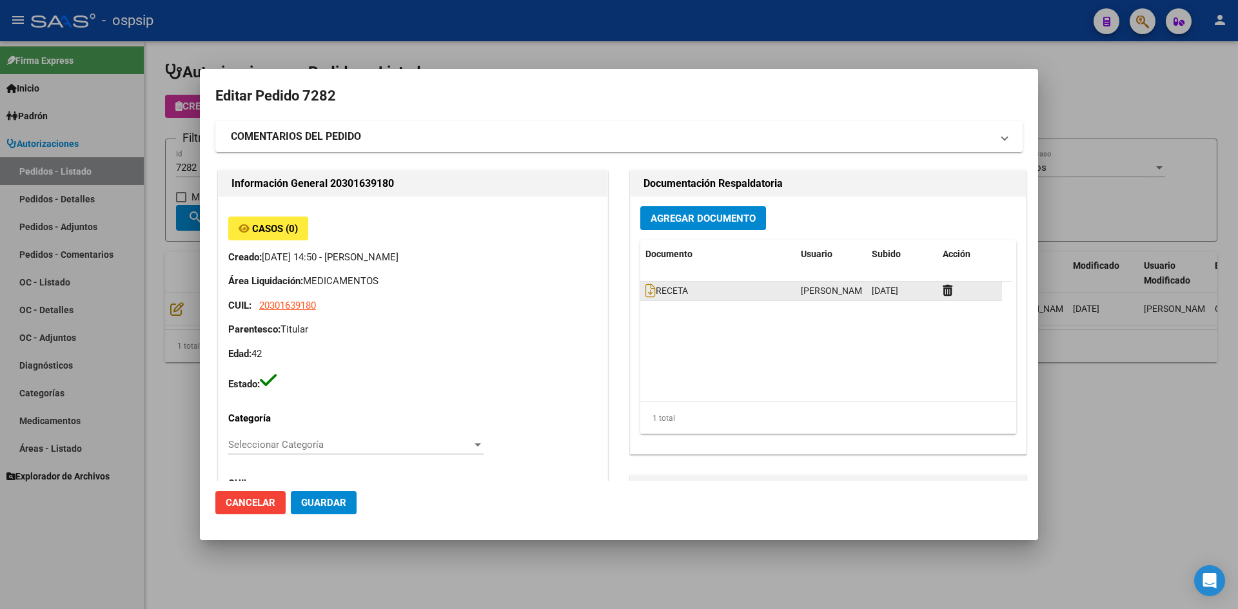
click at [640, 291] on datatable-body-cell "RECETA" at bounding box center [717, 291] width 155 height 19
click at [645, 294] on icon at bounding box center [650, 291] width 10 height 14
click at [683, 217] on span "Agregar Documento" at bounding box center [703, 219] width 105 height 12
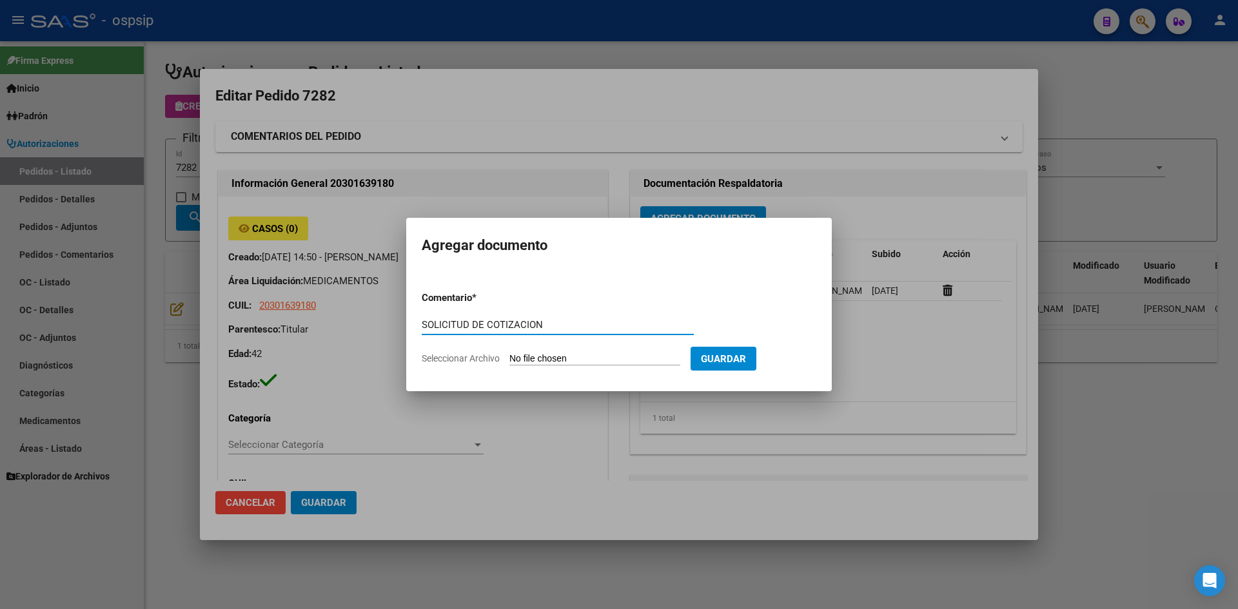
type input "SOLICITUD DE COTIZACION"
click at [509, 353] on input "Seleccionar Archivo" at bounding box center [594, 359] width 171 height 12
type input "C:\fakepath\SOLICITUD DE COTIZACION N°7282.pdf"
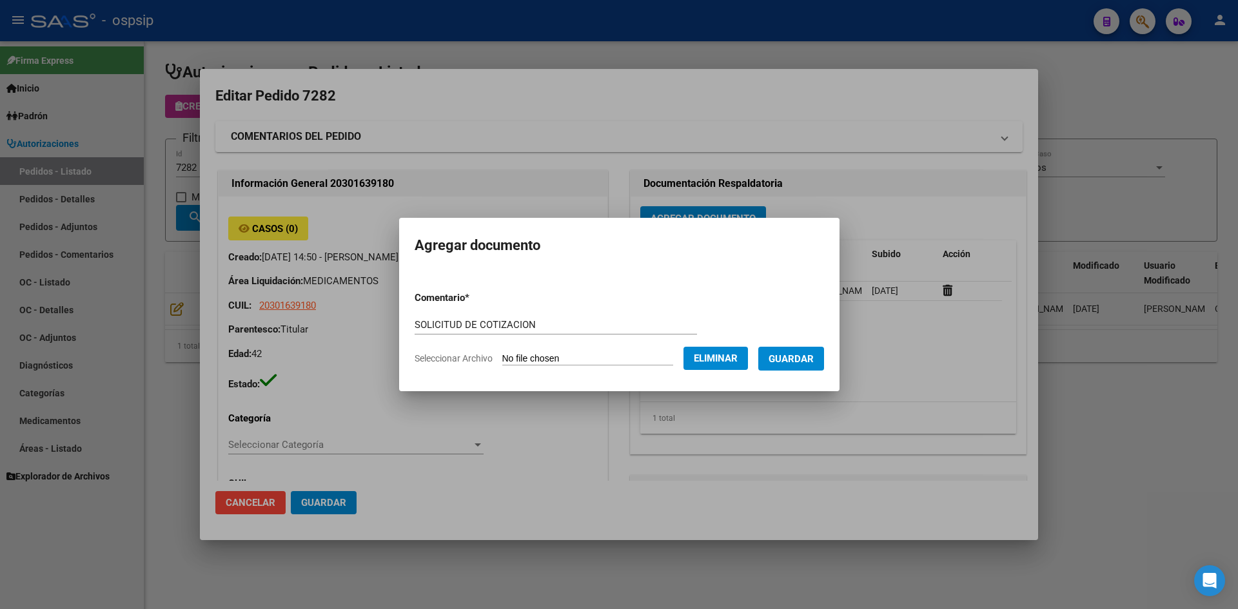
click at [791, 361] on span "Guardar" at bounding box center [791, 359] width 45 height 12
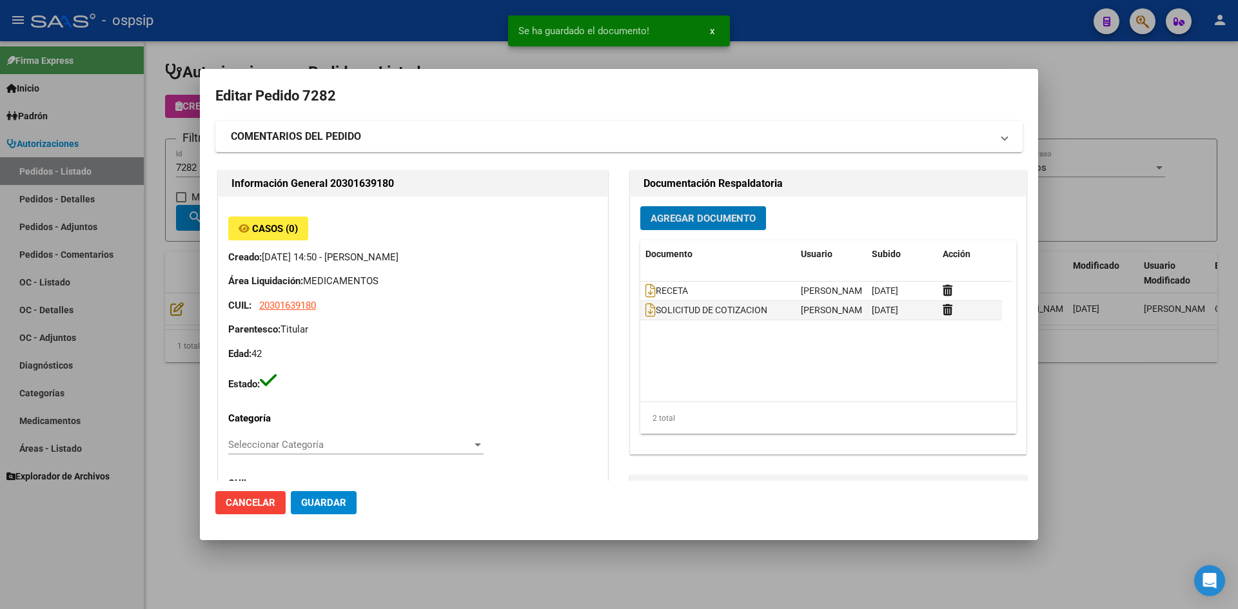
click at [301, 506] on span "Guardar" at bounding box center [323, 503] width 45 height 12
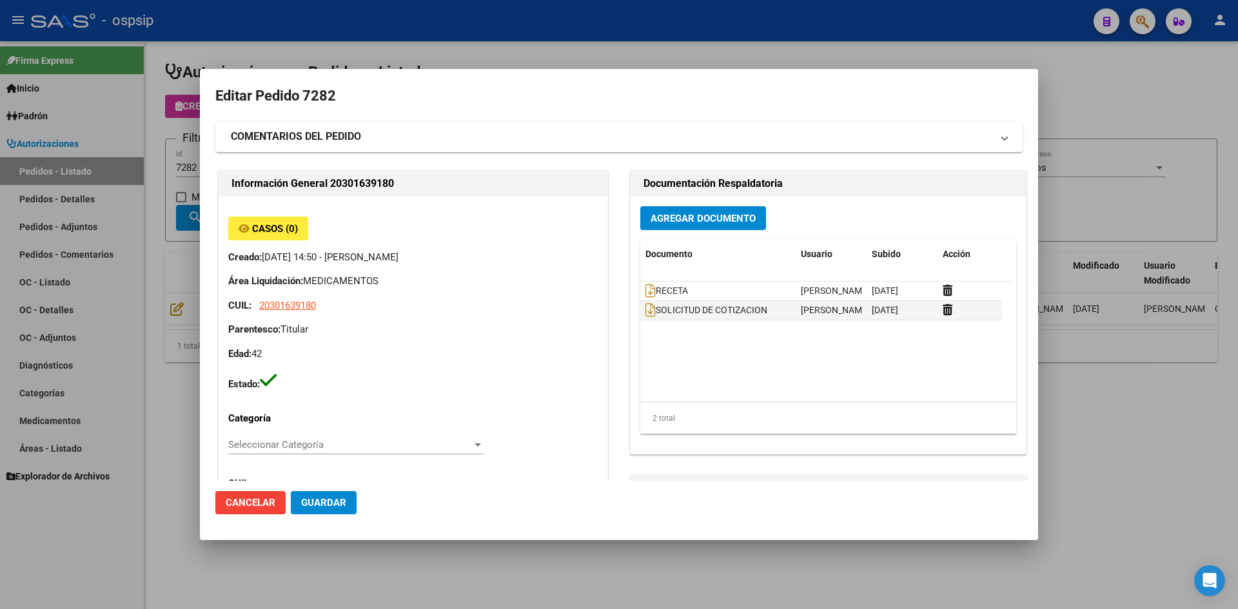
drag, startPoint x: 514, startPoint y: 41, endPoint x: 408, endPoint y: 2, distance: 113.2
click at [513, 40] on div at bounding box center [619, 304] width 1238 height 609
